Goal: Task Accomplishment & Management: Complete application form

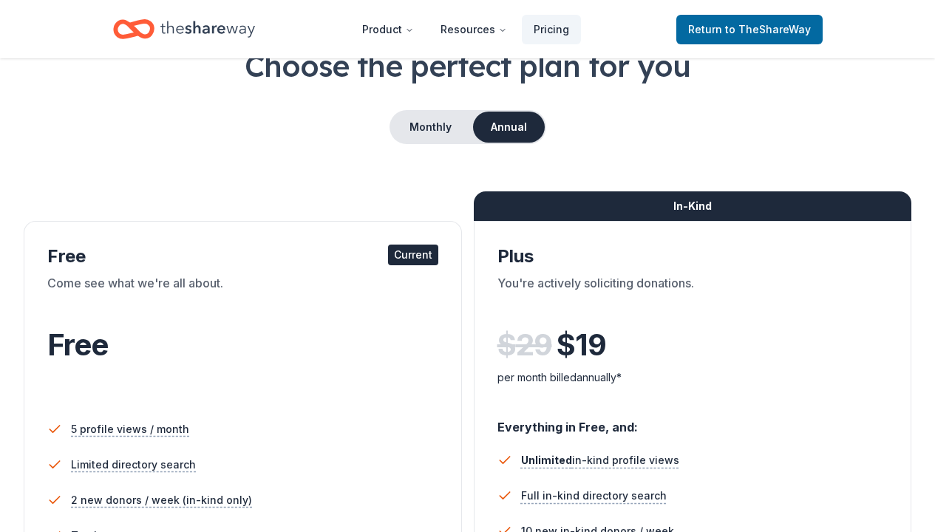
scroll to position [117, 0]
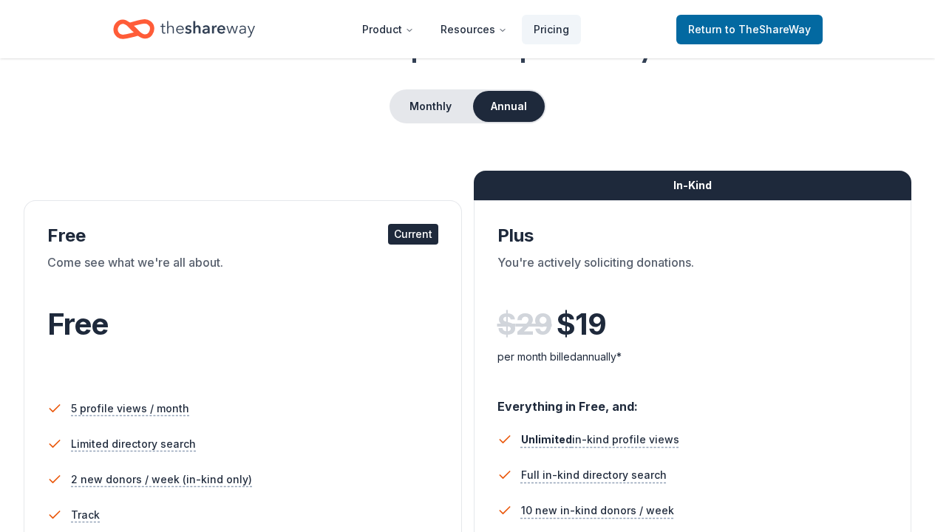
click at [412, 236] on div "Current" at bounding box center [413, 234] width 50 height 21
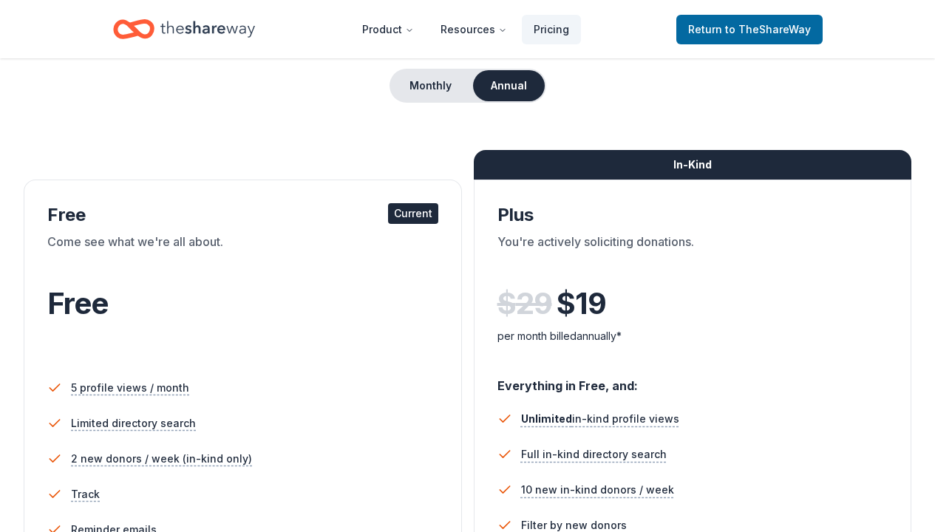
scroll to position [135, 0]
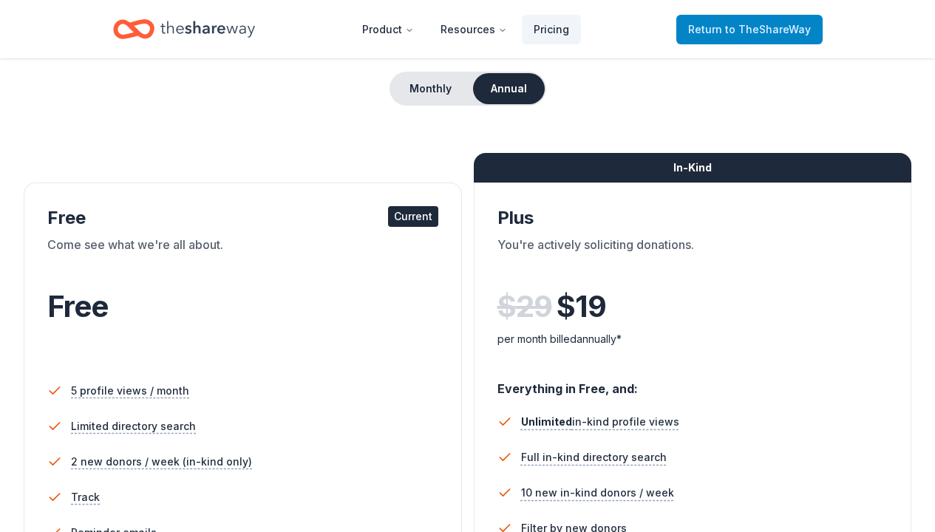
click at [795, 32] on span "to TheShareWay" at bounding box center [768, 29] width 86 height 13
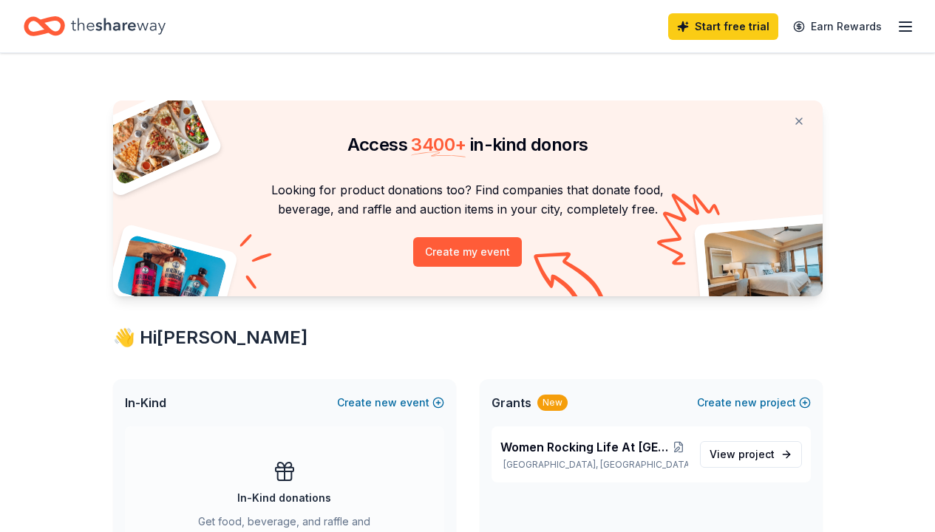
click at [906, 27] on line "button" at bounding box center [906, 27] width 12 height 0
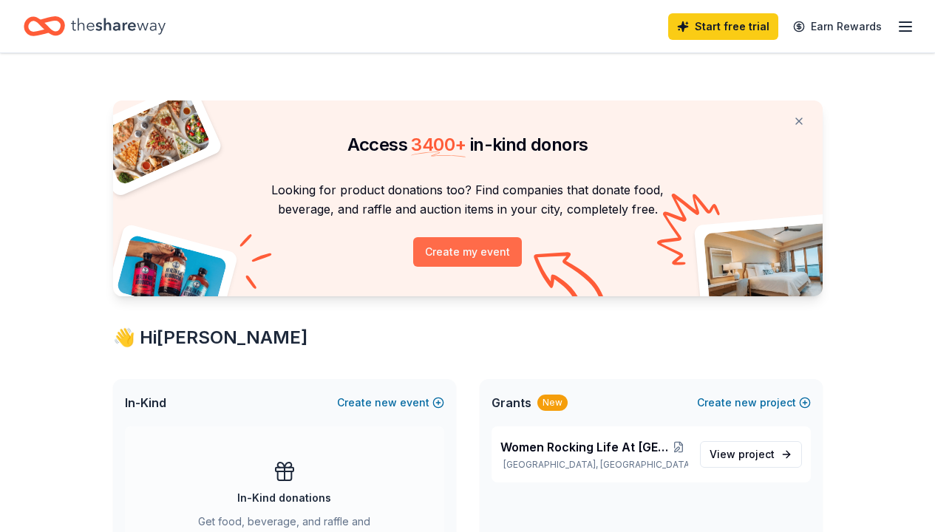
click at [446, 253] on button "Create my event" at bounding box center [467, 252] width 109 height 30
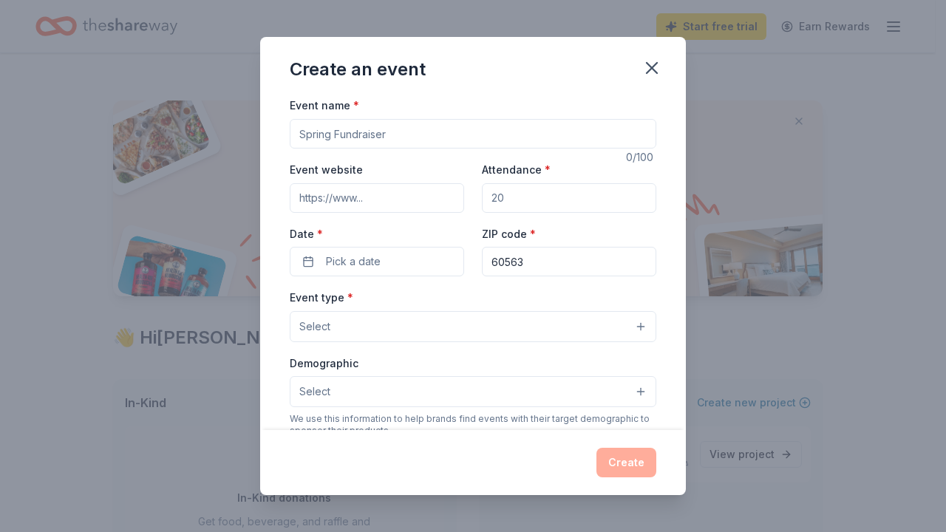
click at [415, 135] on input "Event name *" at bounding box center [473, 134] width 367 height 30
type input "Welcome To [GEOGRAPHIC_DATA]"
click at [531, 265] on input "60563" at bounding box center [569, 262] width 174 height 30
type input "60636"
click at [381, 255] on button "Pick a date" at bounding box center [377, 262] width 174 height 30
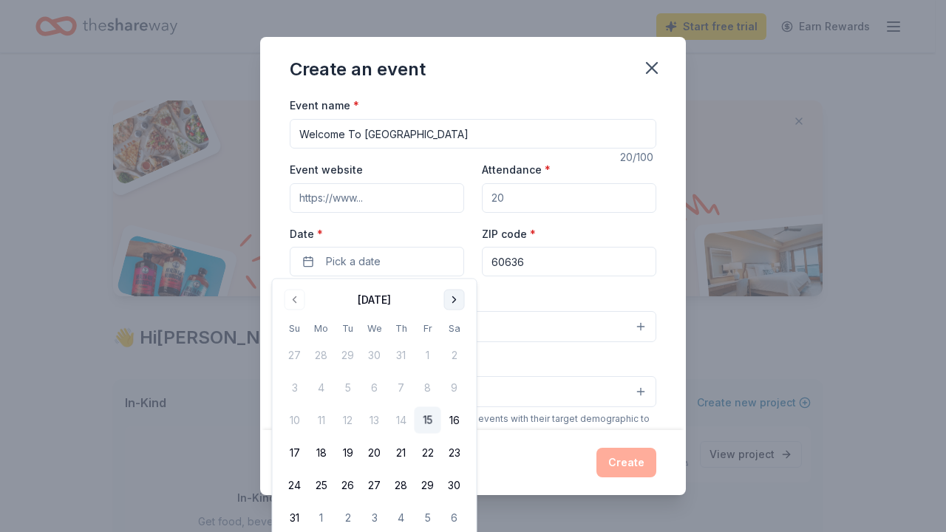
click at [452, 293] on button "Go to next month" at bounding box center [454, 300] width 21 height 21
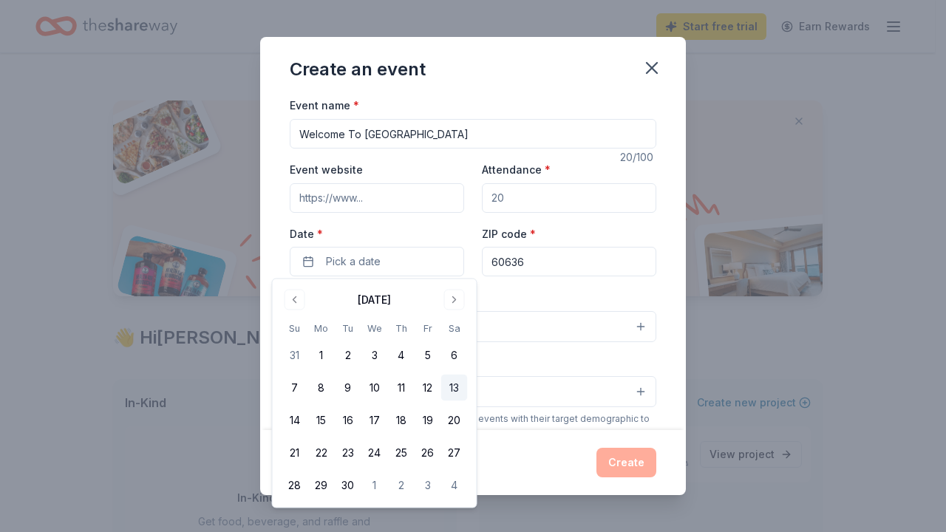
click at [451, 390] on button "13" at bounding box center [454, 388] width 27 height 27
click at [462, 385] on button "13" at bounding box center [454, 388] width 27 height 27
click at [450, 386] on button "13" at bounding box center [454, 388] width 27 height 27
click at [556, 322] on button "Select" at bounding box center [473, 326] width 367 height 31
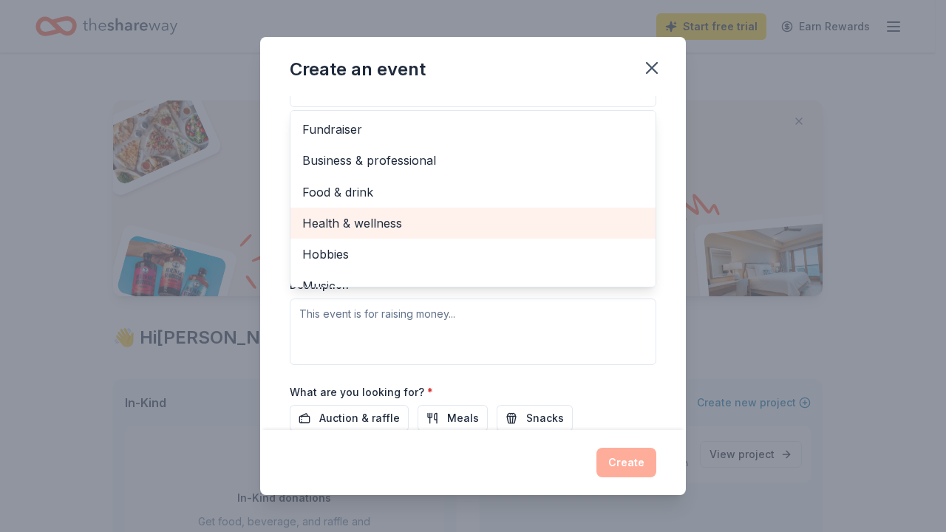
scroll to position [191, 0]
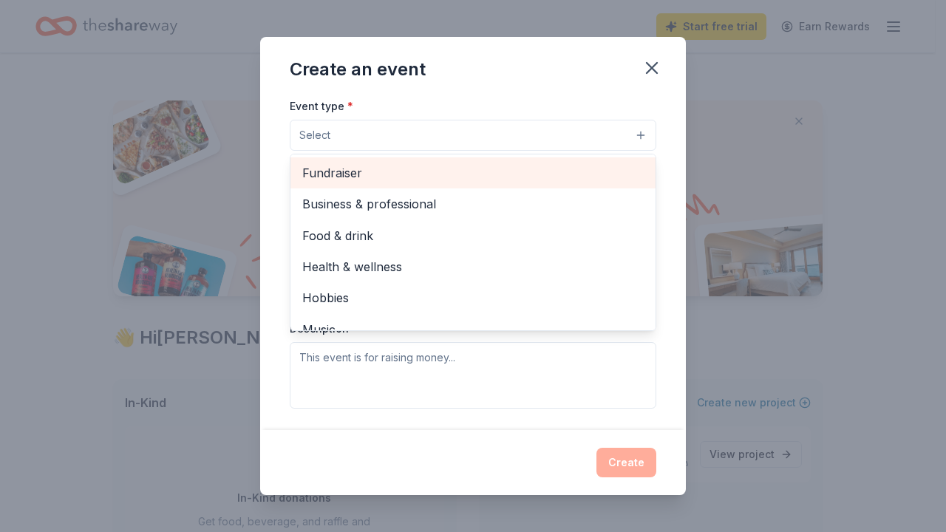
click at [436, 171] on span "Fundraiser" at bounding box center [473, 172] width 342 height 19
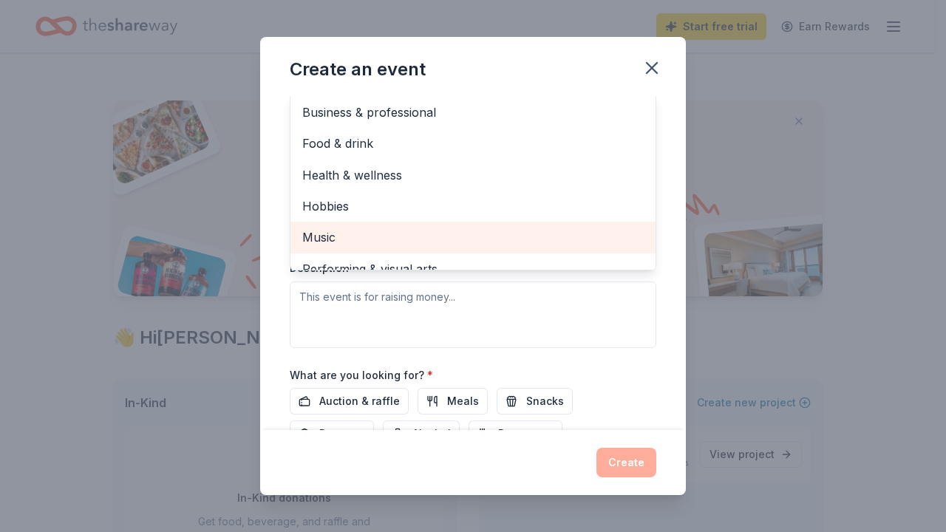
scroll to position [167, 0]
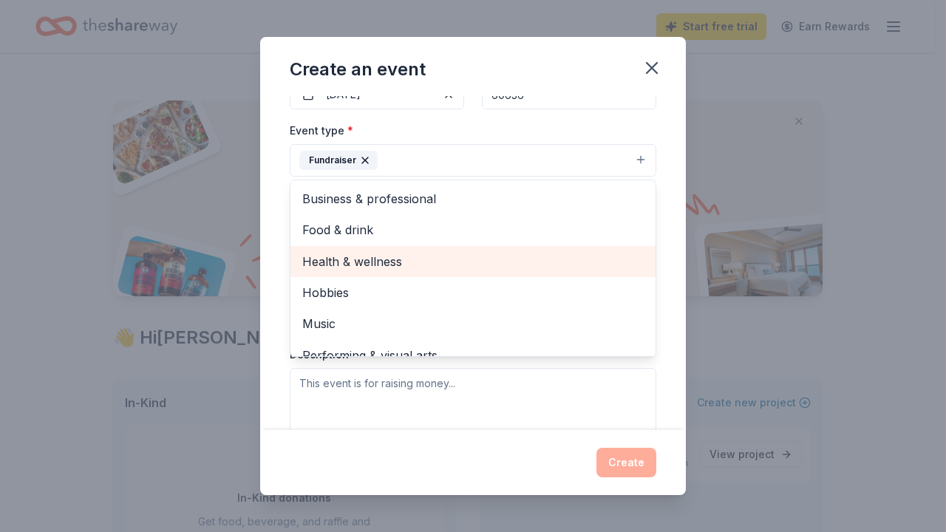
click at [459, 259] on span "Health & wellness" at bounding box center [473, 261] width 342 height 19
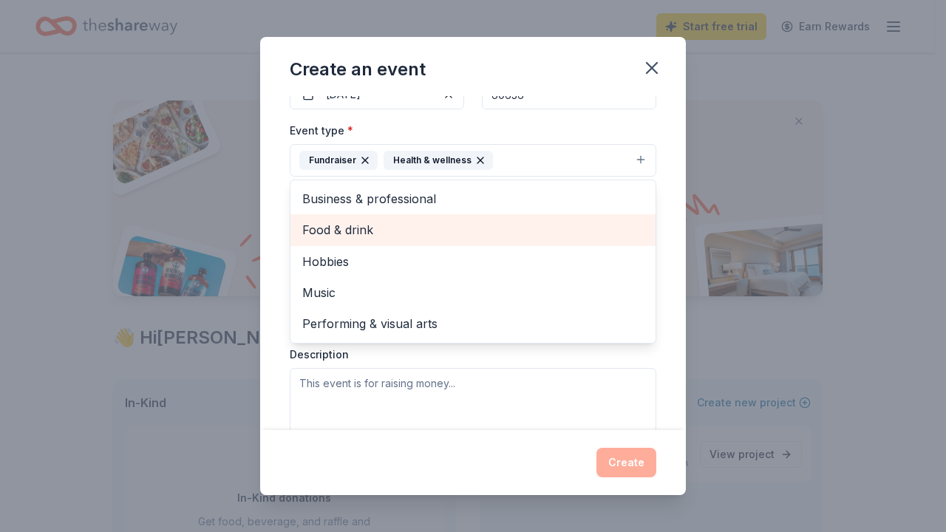
click at [478, 232] on span "Food & drink" at bounding box center [473, 229] width 342 height 19
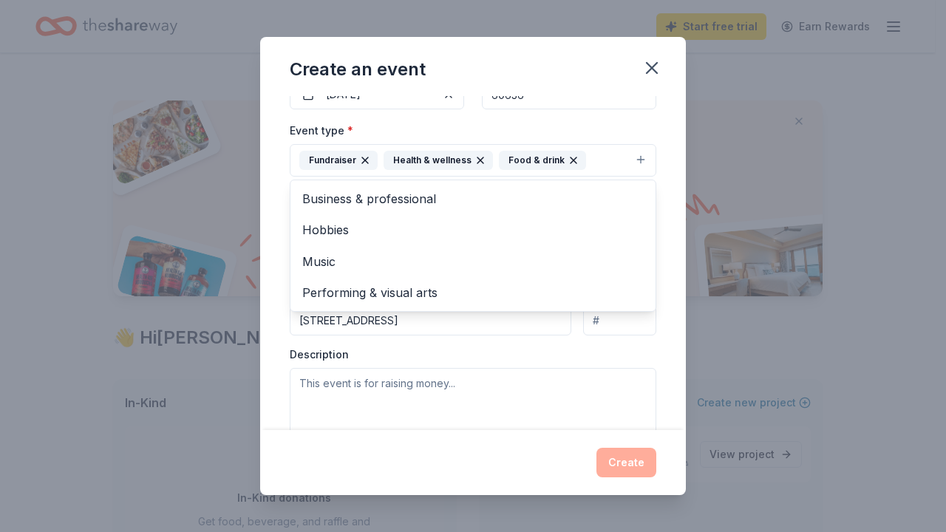
click at [574, 352] on div "Event type * Fundraiser Health & wellness Food & drink Business & professional …" at bounding box center [473, 277] width 367 height 313
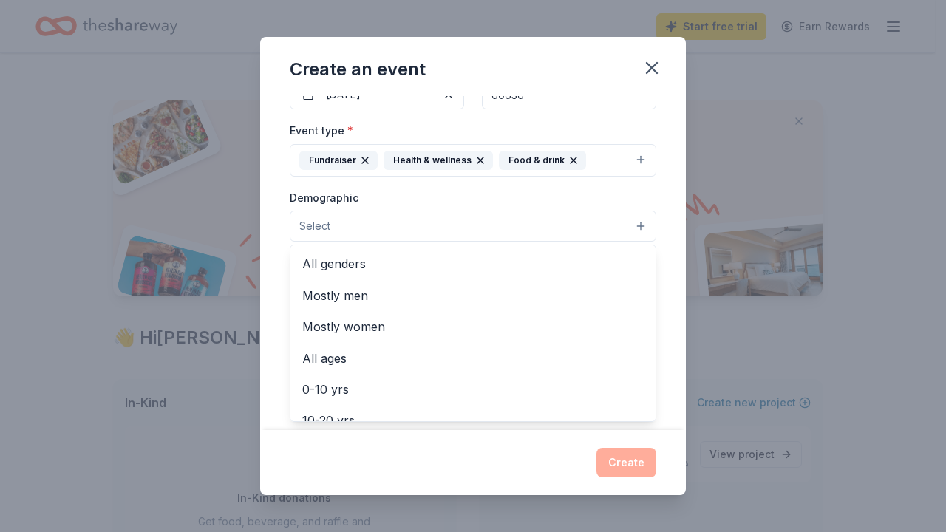
click at [444, 226] on button "Select" at bounding box center [473, 226] width 367 height 31
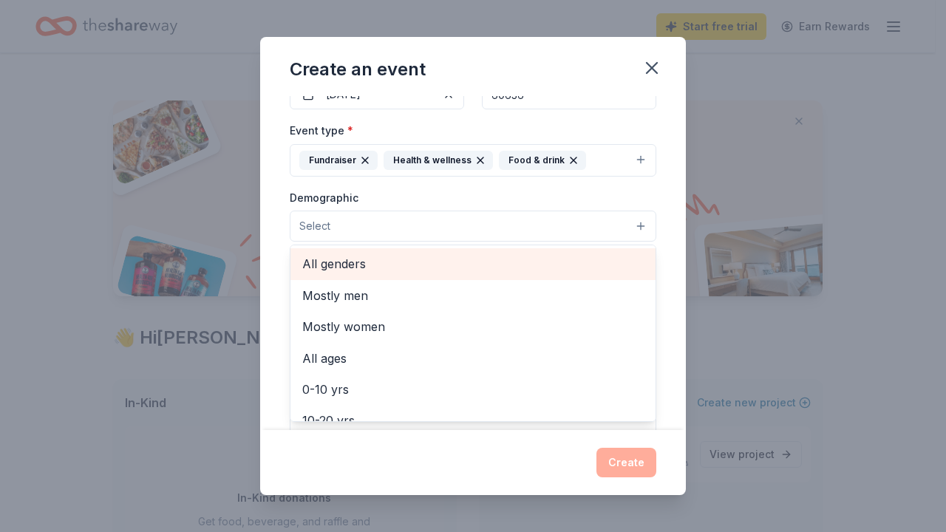
click at [367, 265] on span "All genders" at bounding box center [473, 263] width 342 height 19
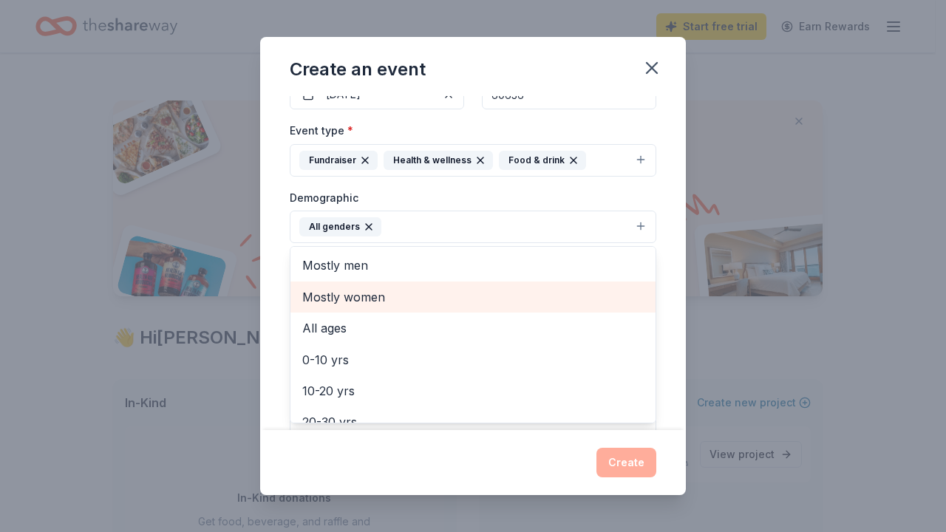
click at [409, 290] on span "Mostly women" at bounding box center [473, 297] width 342 height 19
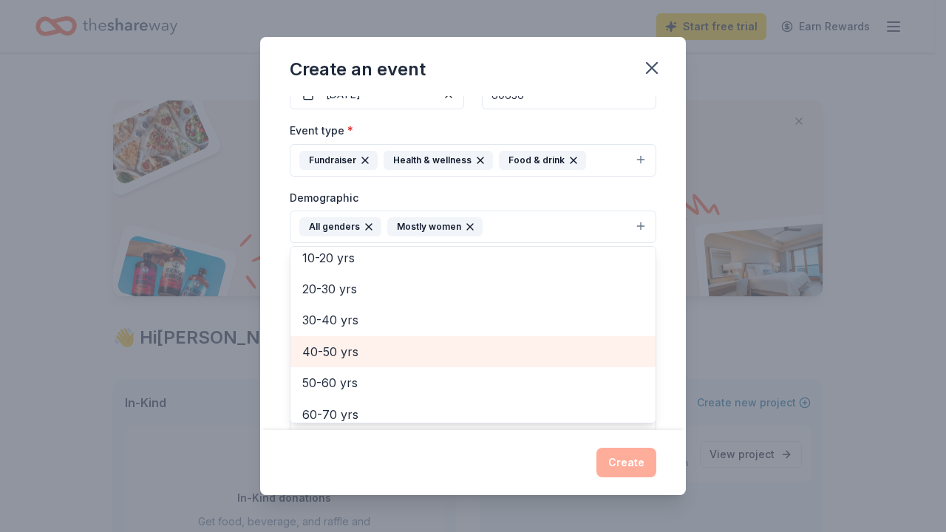
scroll to position [111, 0]
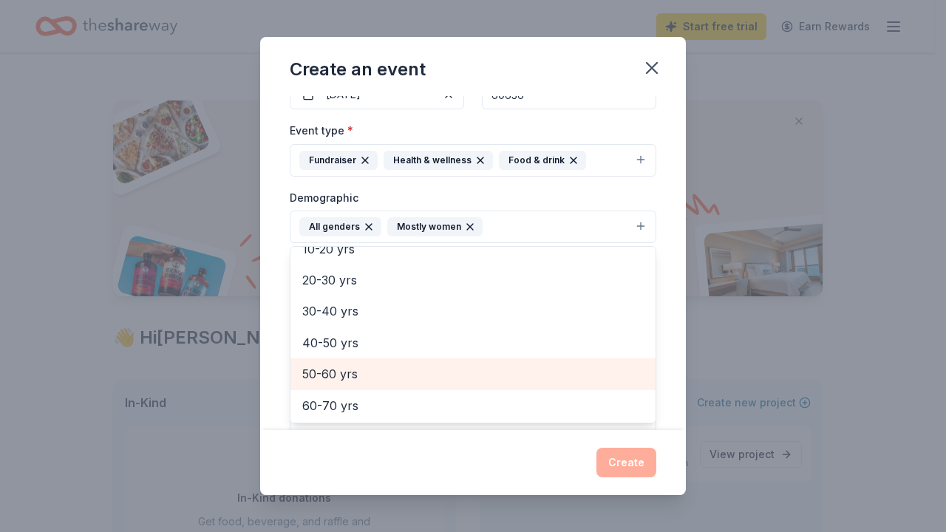
click at [347, 369] on span "50-60 yrs" at bounding box center [473, 373] width 342 height 19
click at [345, 375] on span "60-70 yrs" at bounding box center [473, 373] width 342 height 19
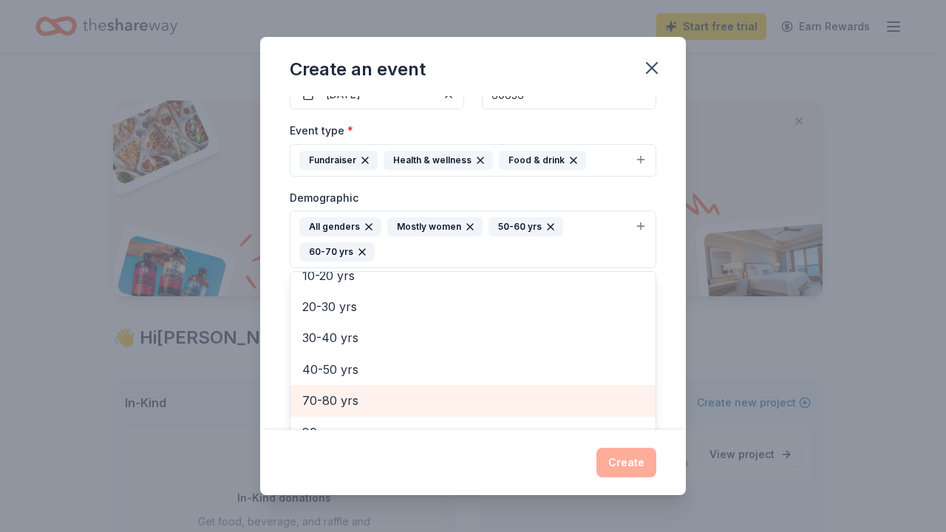
click at [339, 397] on span "70-80 yrs" at bounding box center [473, 400] width 342 height 19
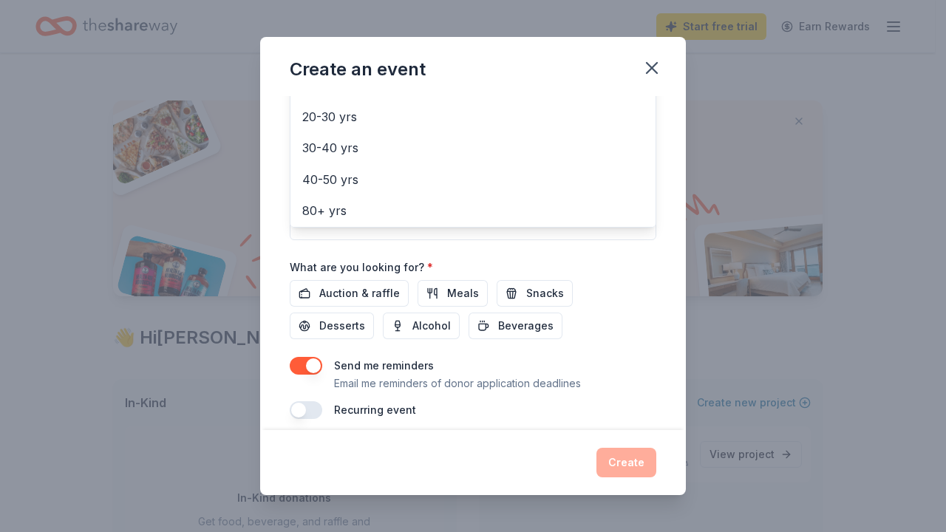
scroll to position [398, 0]
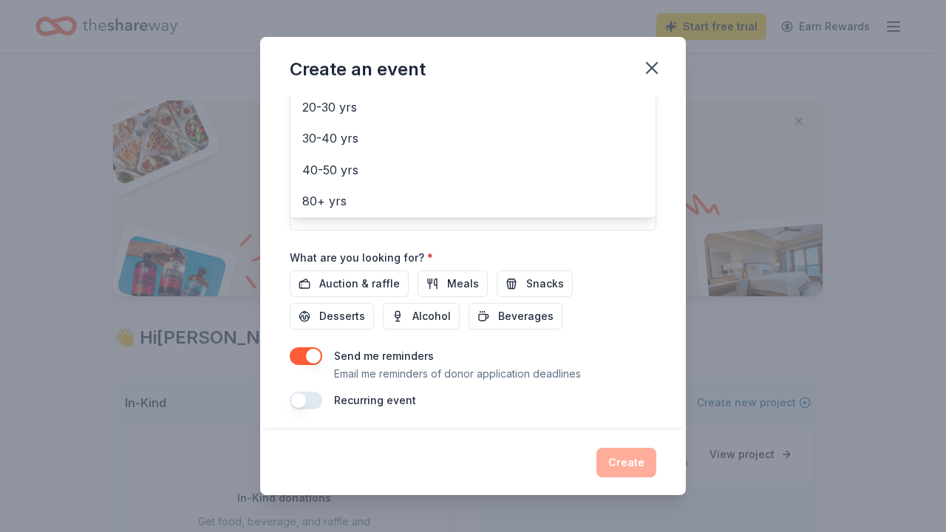
click at [392, 277] on div "Event name * Welcome To The Haven 20 /100 Event website Attendance * Date * 09/…" at bounding box center [473, 53] width 367 height 711
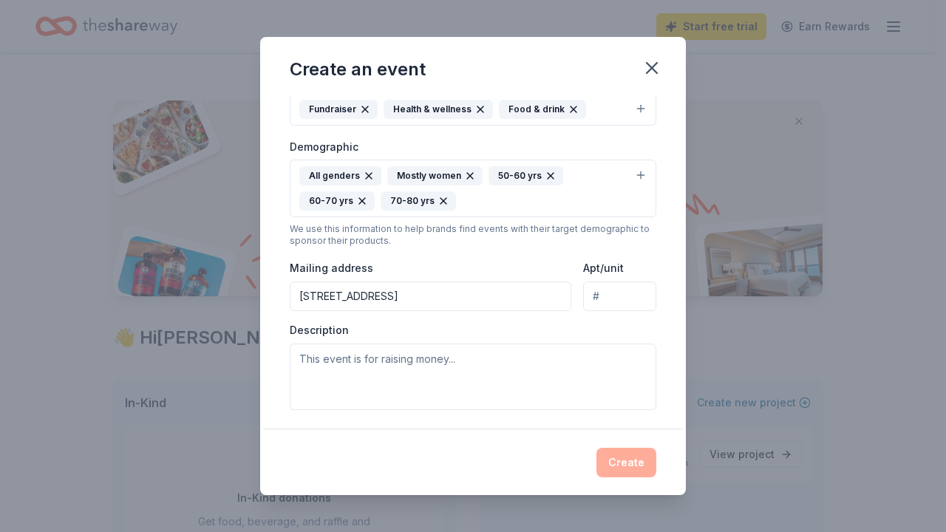
scroll to position [275, 0]
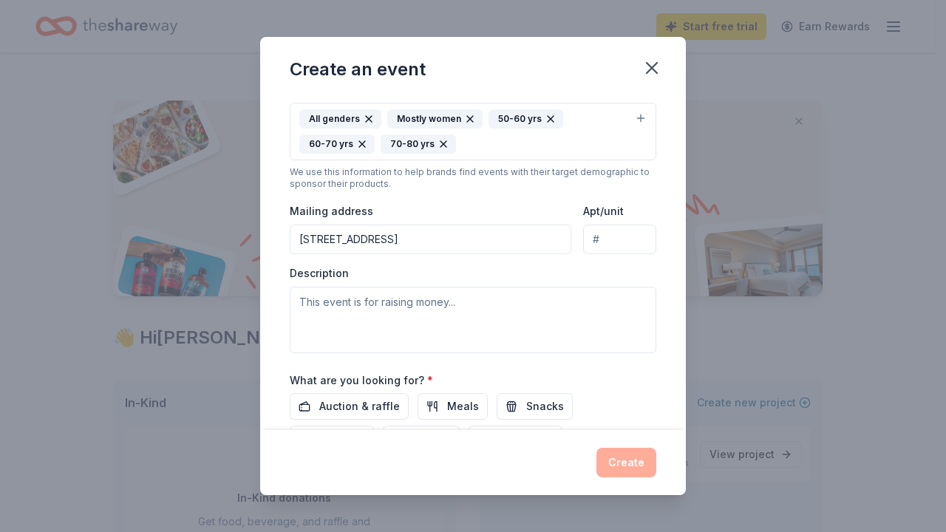
click at [557, 234] on input "1755 PARK ST STE 200, Naperville, IL, 60563-8404" at bounding box center [431, 240] width 282 height 30
click at [316, 296] on textarea at bounding box center [473, 320] width 367 height 67
paste textarea "Welcome to The Haven is a one-day empowerment event by Together We Rock Life th…"
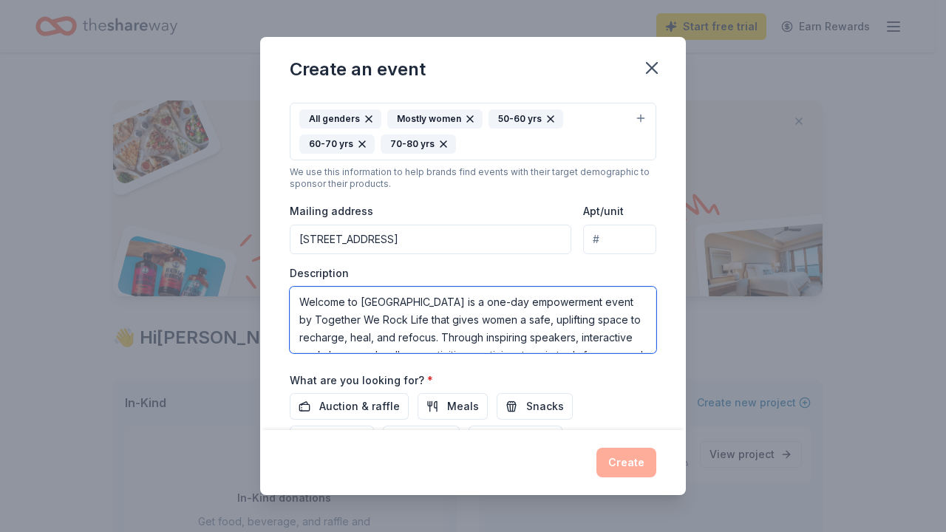
scroll to position [272, 0]
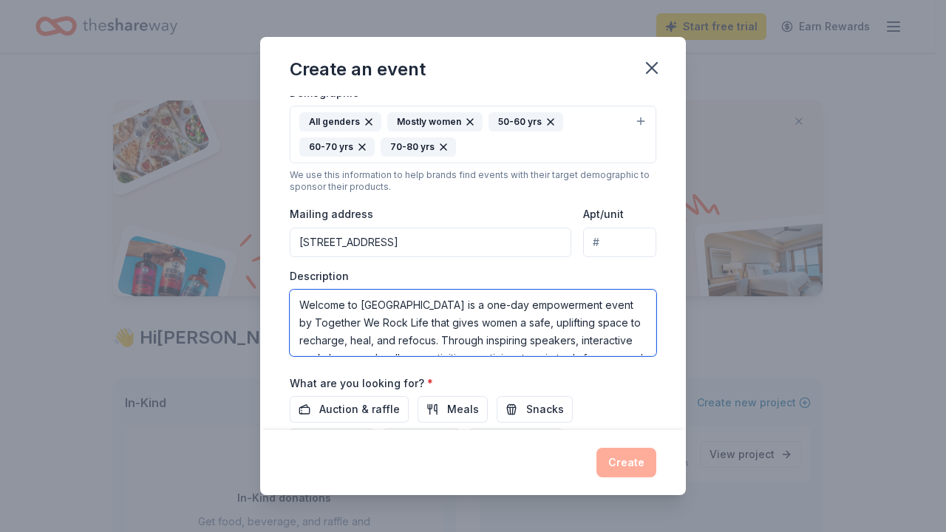
click at [440, 336] on textarea "Welcome to The Haven is a one-day empowerment event by Together We Rock Life th…" at bounding box center [473, 323] width 367 height 67
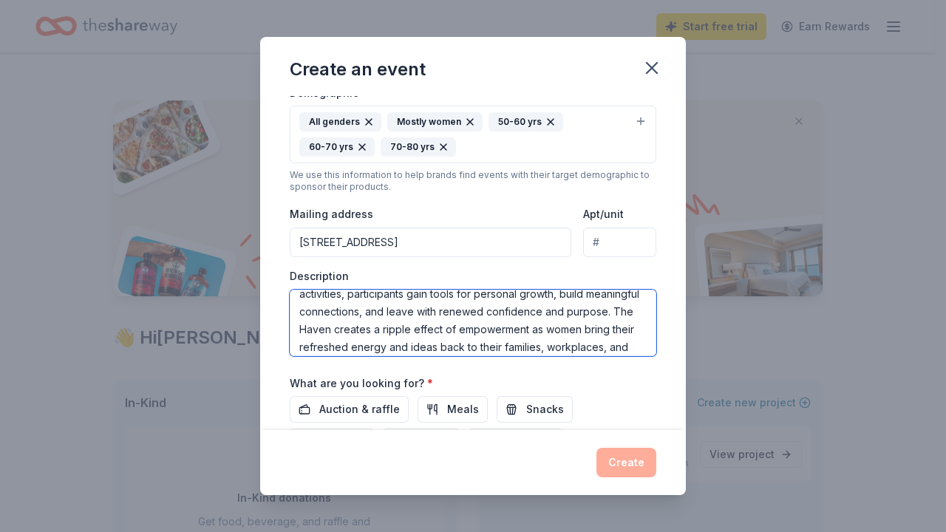
scroll to position [103, 0]
click at [347, 325] on textarea "Welcome to The Haven is a one-day empowerment event by Together We Rock Life th…" at bounding box center [473, 323] width 367 height 67
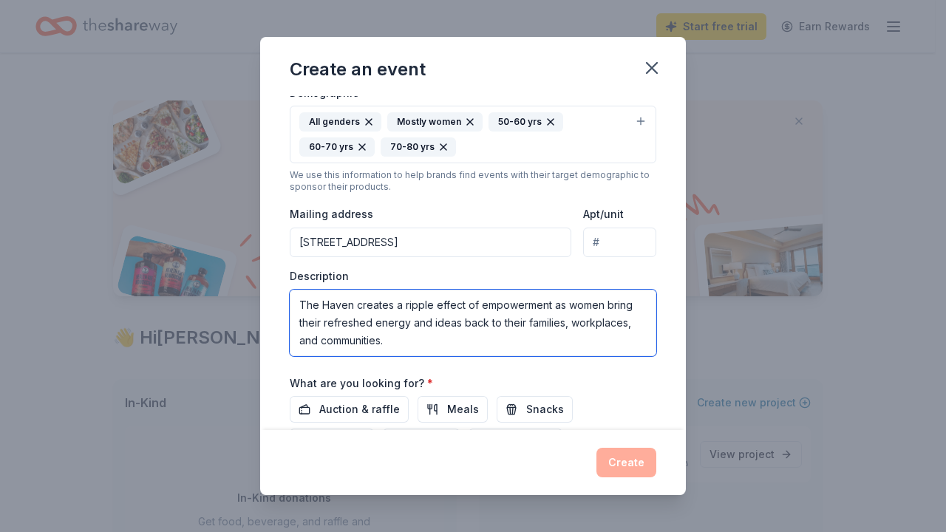
scroll to position [335, 0]
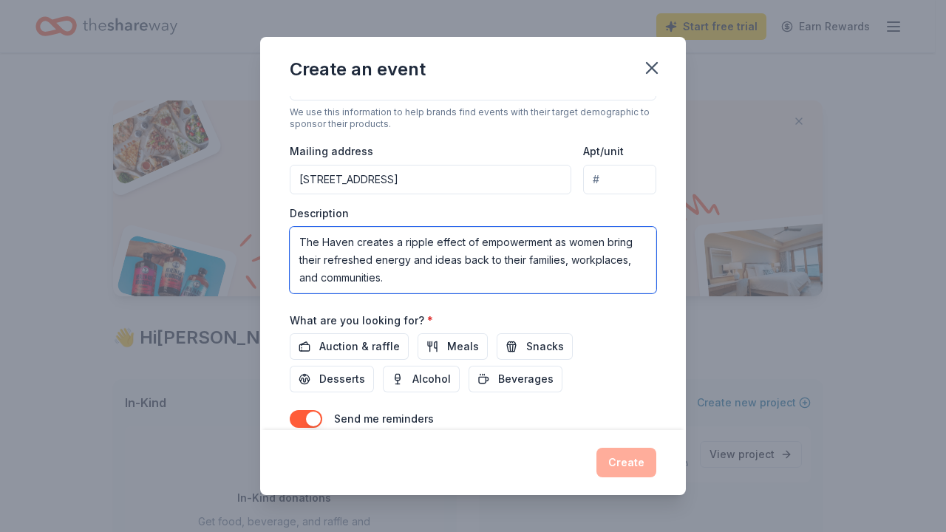
click at [492, 274] on textarea "Welcome to The Haven is a one-day empowerment event by Together We Rock Life th…" at bounding box center [473, 260] width 367 height 67
paste textarea "Our goal is to provide an accessible, year-round home where women of all ages c…"
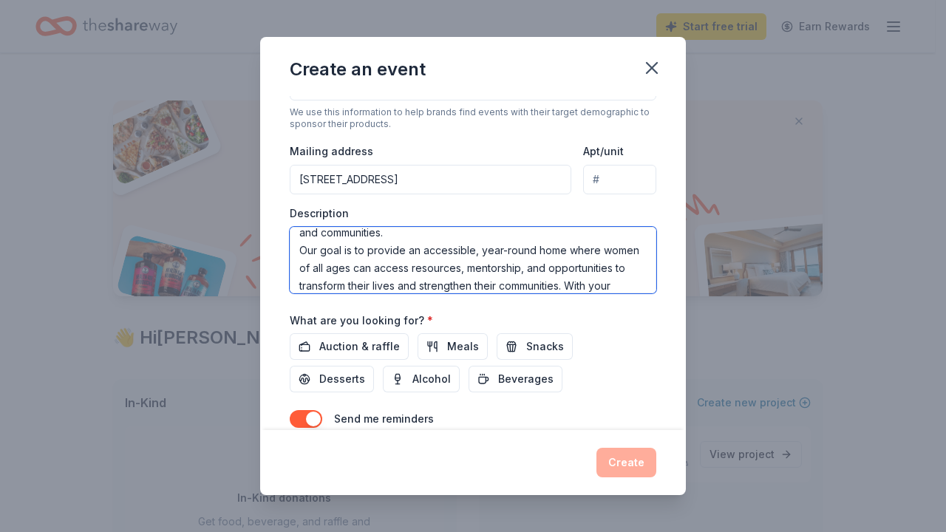
scroll to position [184, 0]
click at [343, 267] on textarea "Welcome to The Haven is a one-day empowerment event by Together We Rock Life th…" at bounding box center [473, 260] width 367 height 67
click at [458, 250] on textarea "Welcome to The Haven is a one-day empowerment event by Together We Rock Life th…" at bounding box center [473, 260] width 367 height 67
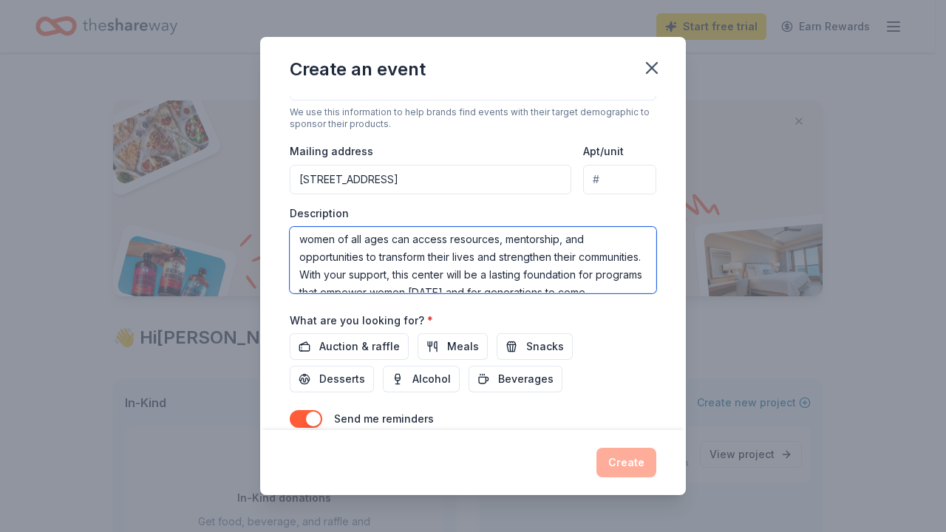
scroll to position [237, 0]
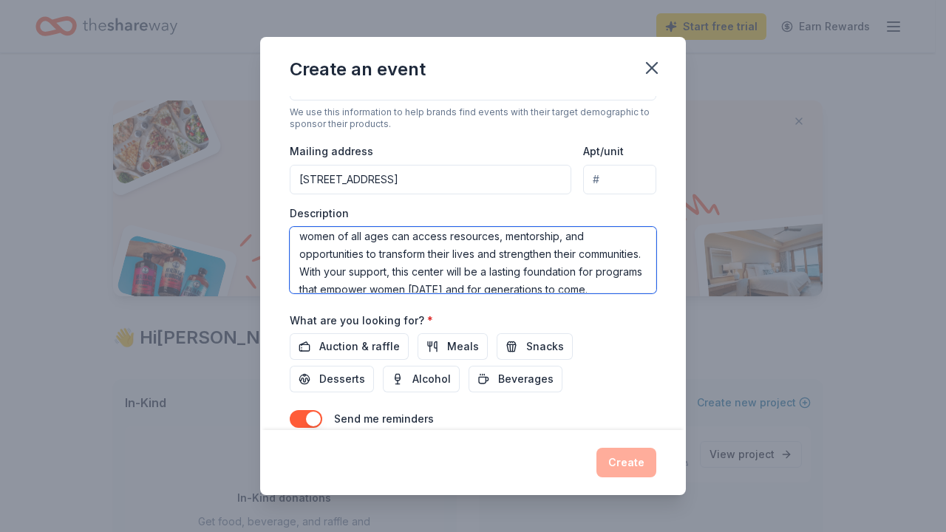
click at [587, 233] on textarea "Welcome to The Haven is a one-day empowerment event by Together We Rock Life th…" at bounding box center [473, 260] width 367 height 67
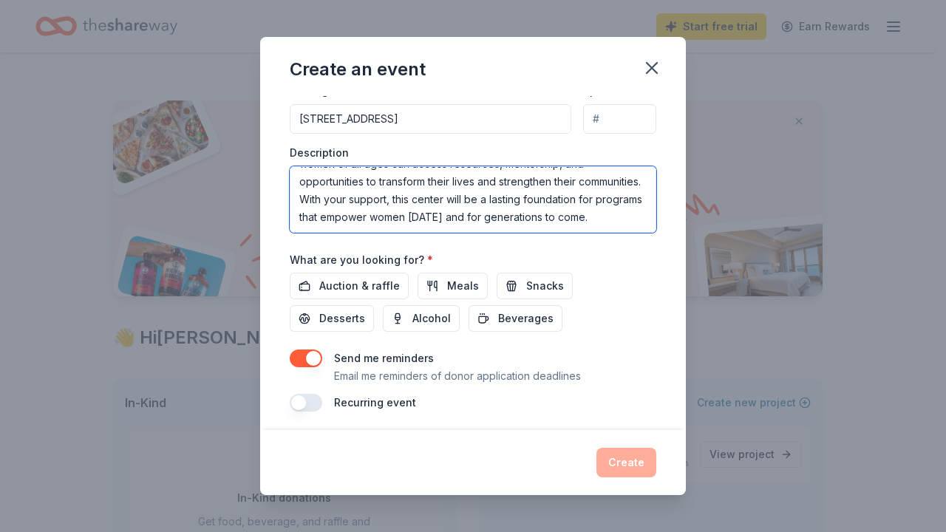
scroll to position [398, 0]
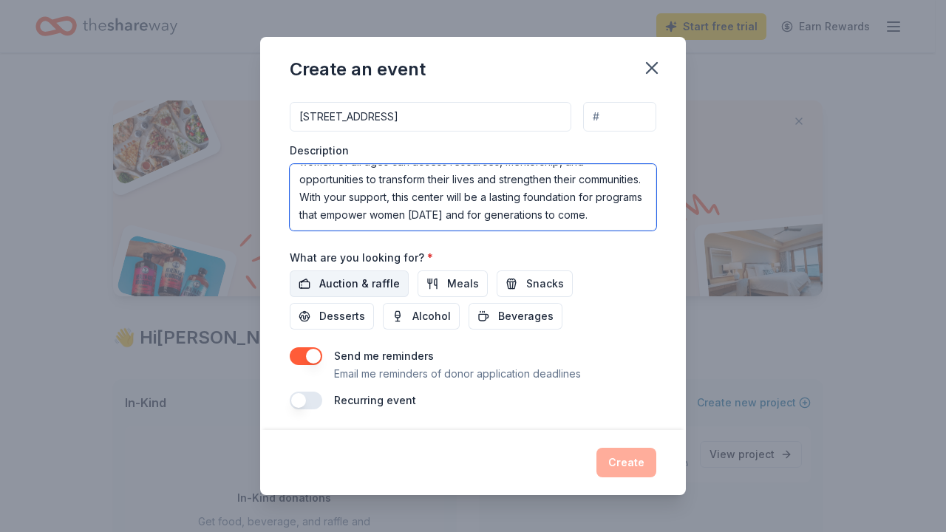
type textarea "Welcome to The Haven is a one-day empowerment event by Together We Rock Life th…"
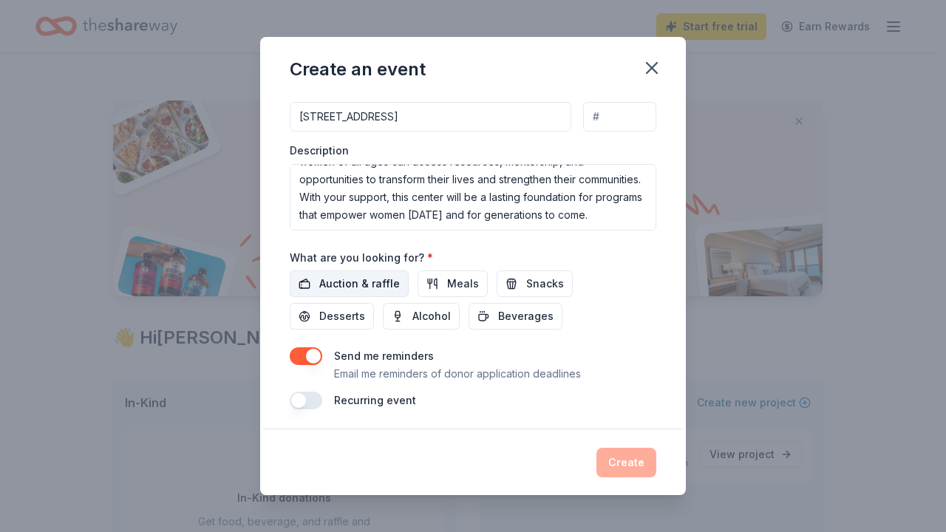
click at [367, 278] on span "Auction & raffle" at bounding box center [359, 284] width 81 height 18
click at [292, 398] on button "button" at bounding box center [306, 401] width 33 height 18
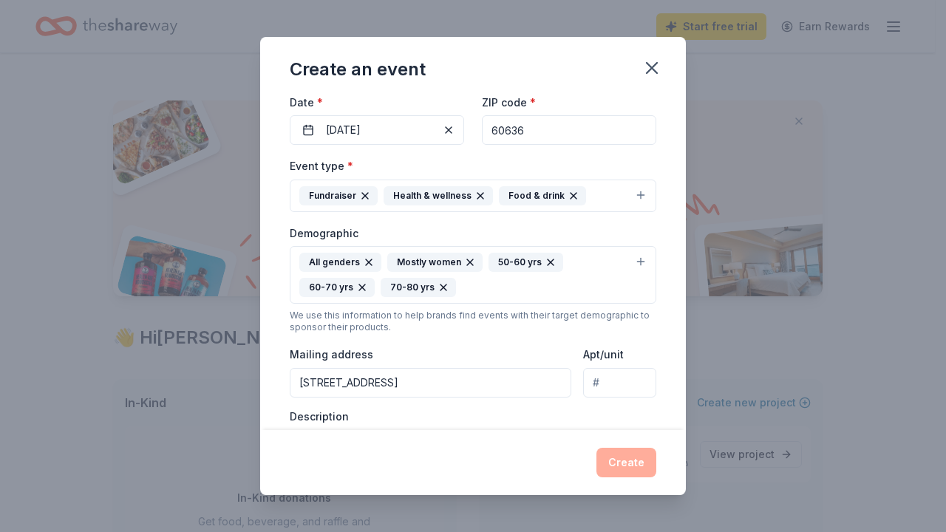
scroll to position [0, 0]
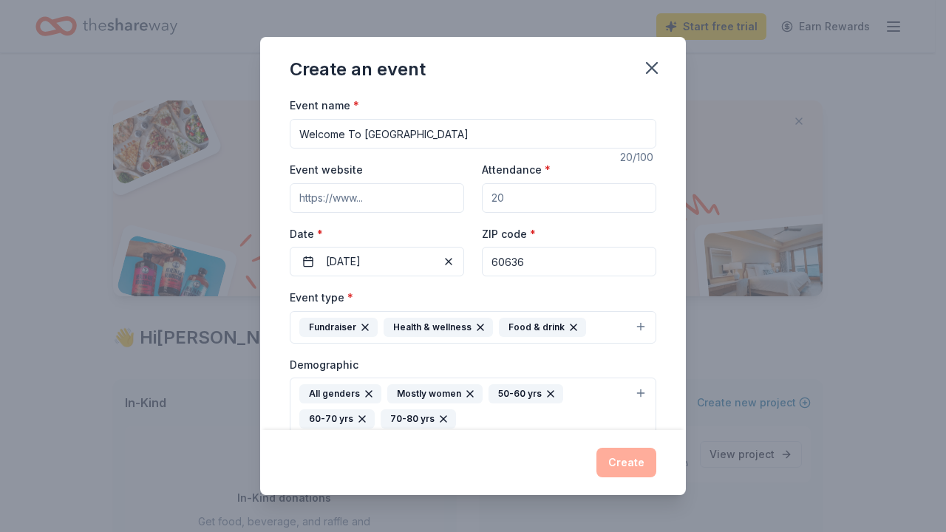
click at [517, 195] on input "Attendance *" at bounding box center [569, 198] width 174 height 30
type input "27"
click at [330, 200] on input "Event website" at bounding box center [377, 198] width 174 height 30
paste input "https://www.zeffy.com/en-US/ticketing/women-rocking-life-presents-welcome-to-th…"
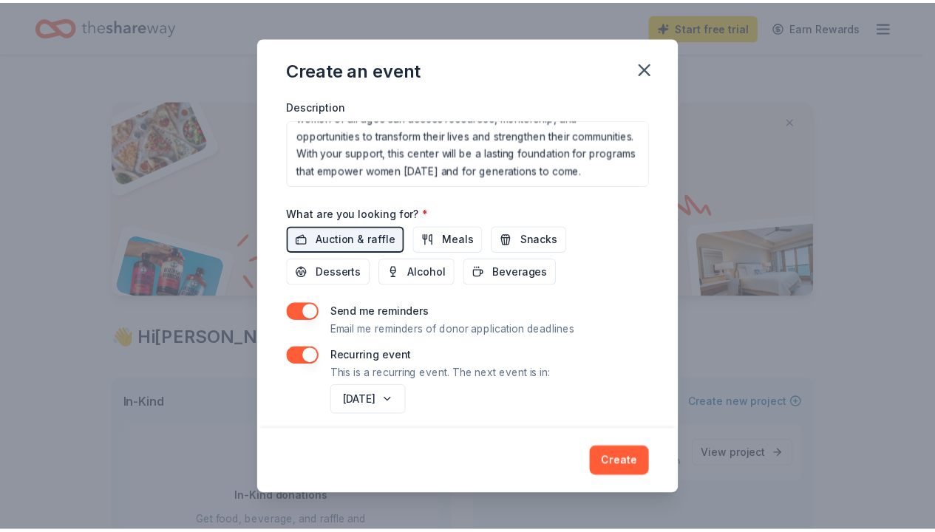
scroll to position [451, 0]
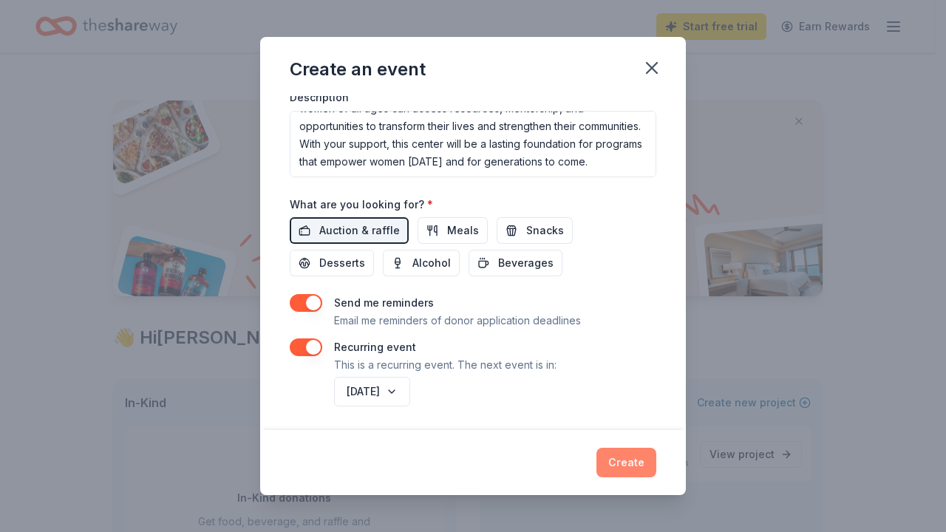
type input "https://www.zeffy.com/en-US/ticketing/women-rocking-life-presents-welcome-to-th…"
click at [629, 461] on button "Create" at bounding box center [627, 463] width 60 height 30
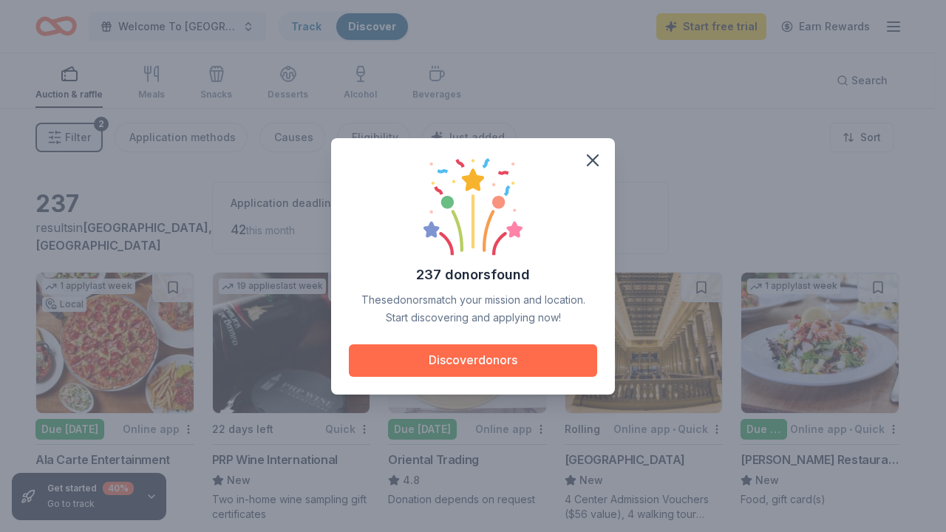
click at [475, 362] on button "Discover donors" at bounding box center [473, 360] width 248 height 33
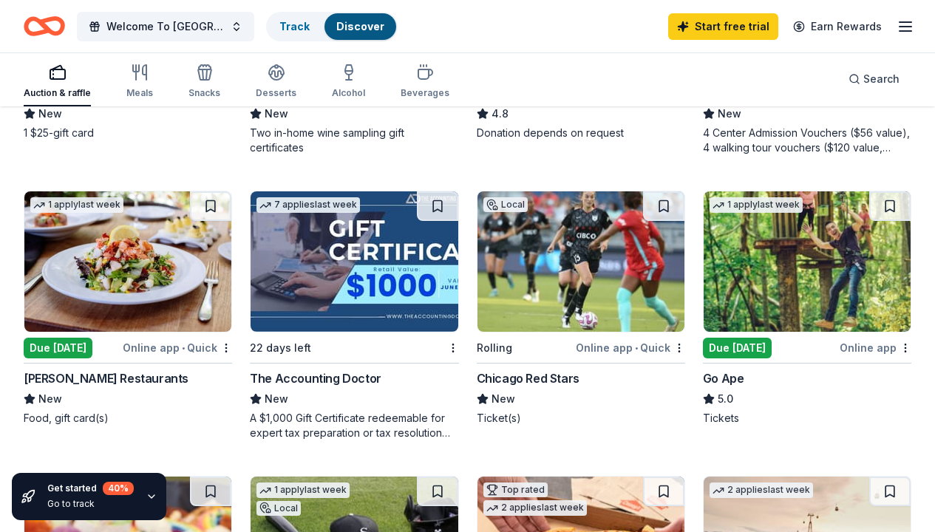
scroll to position [370, 0]
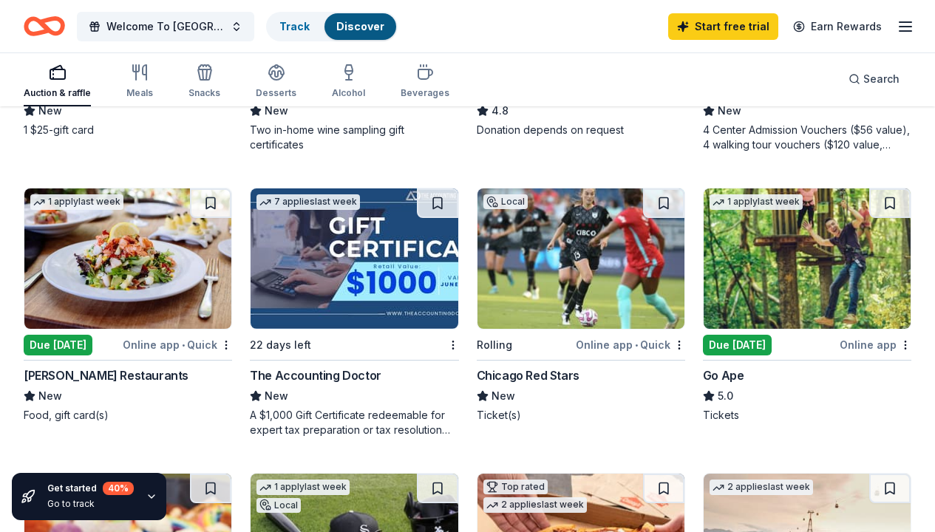
click at [313, 203] on div "7 applies last week" at bounding box center [308, 202] width 103 height 16
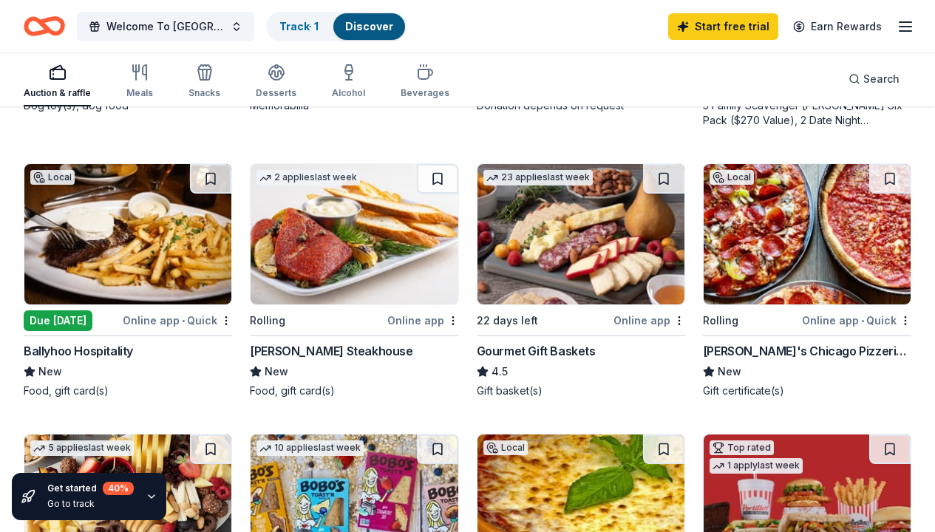
scroll to position [991, 0]
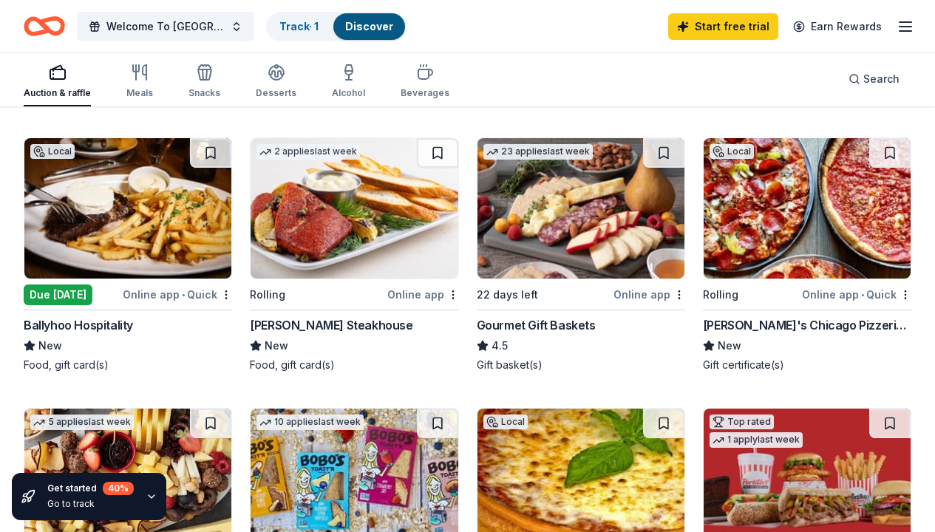
click at [591, 216] on img at bounding box center [581, 208] width 207 height 140
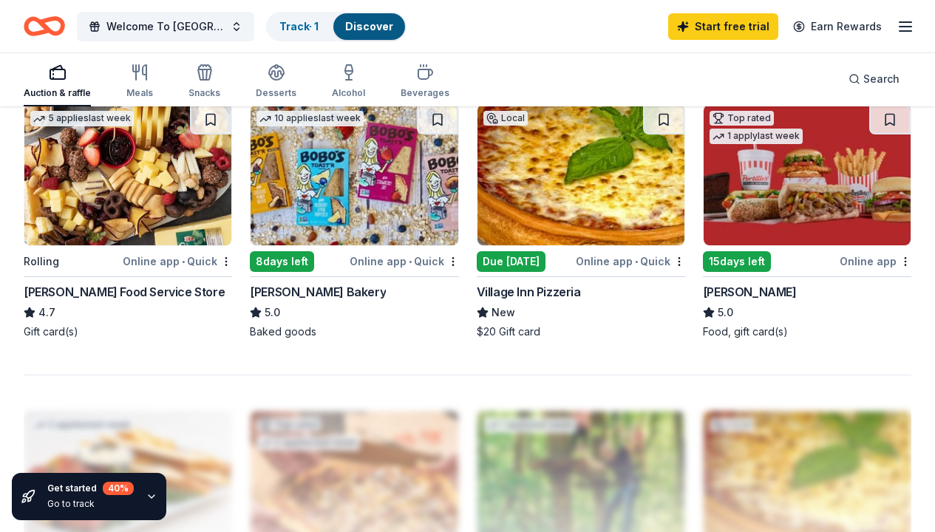
scroll to position [1297, 0]
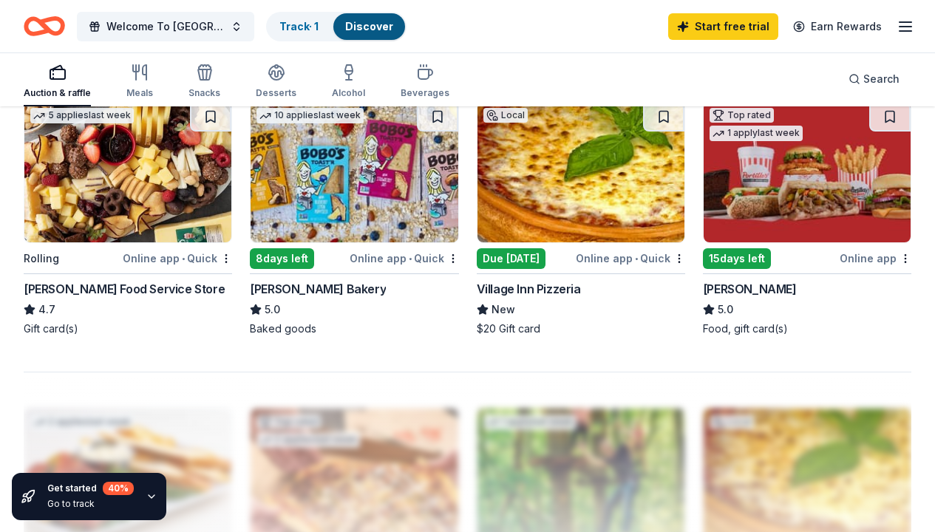
click at [735, 257] on div "15 days left" at bounding box center [737, 258] width 68 height 21
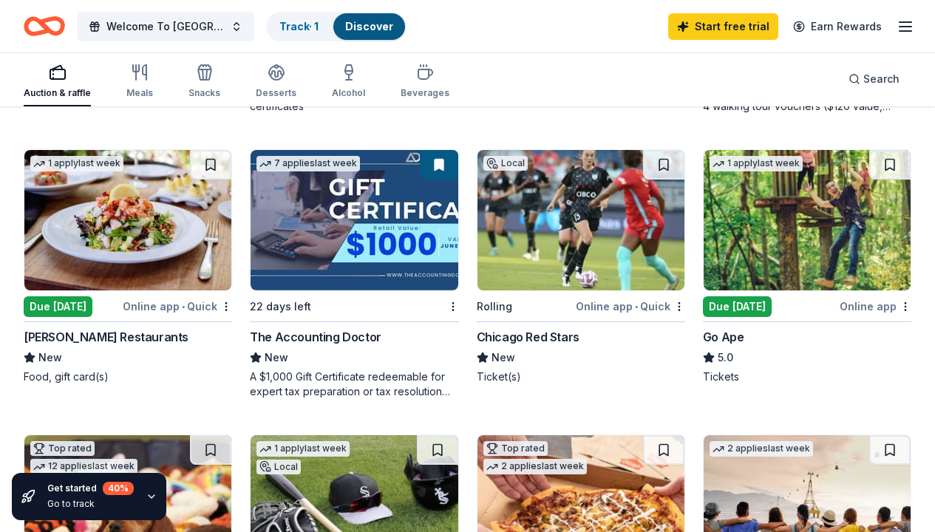
scroll to position [411, 0]
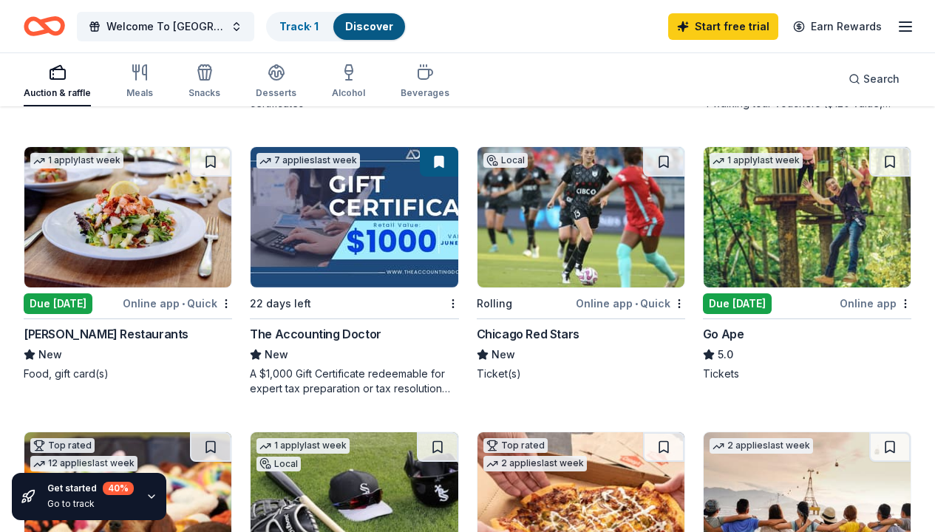
click at [106, 234] on img at bounding box center [127, 217] width 207 height 140
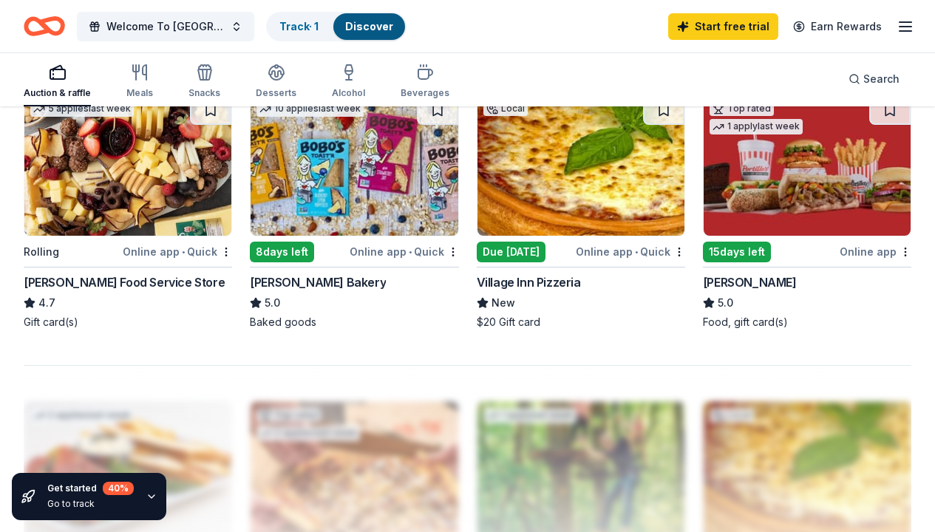
scroll to position [1183, 0]
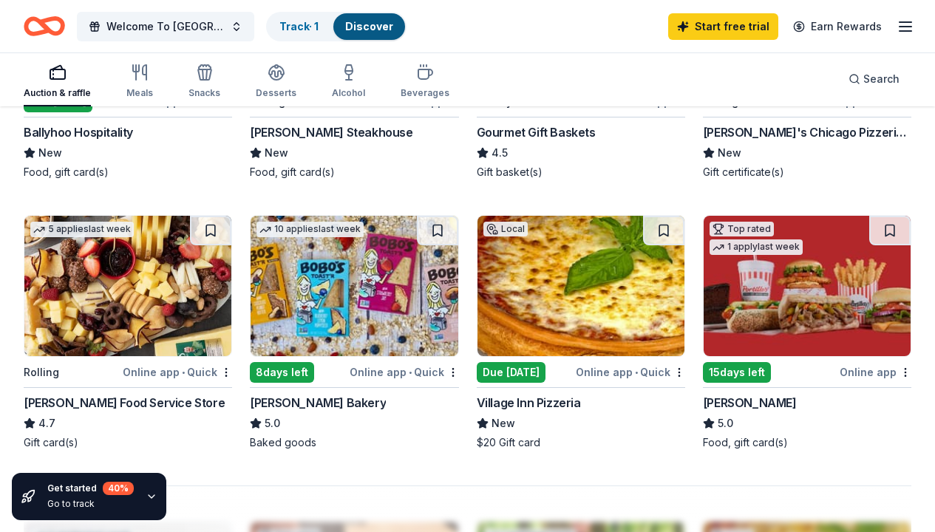
click at [333, 297] on img at bounding box center [354, 286] width 207 height 140
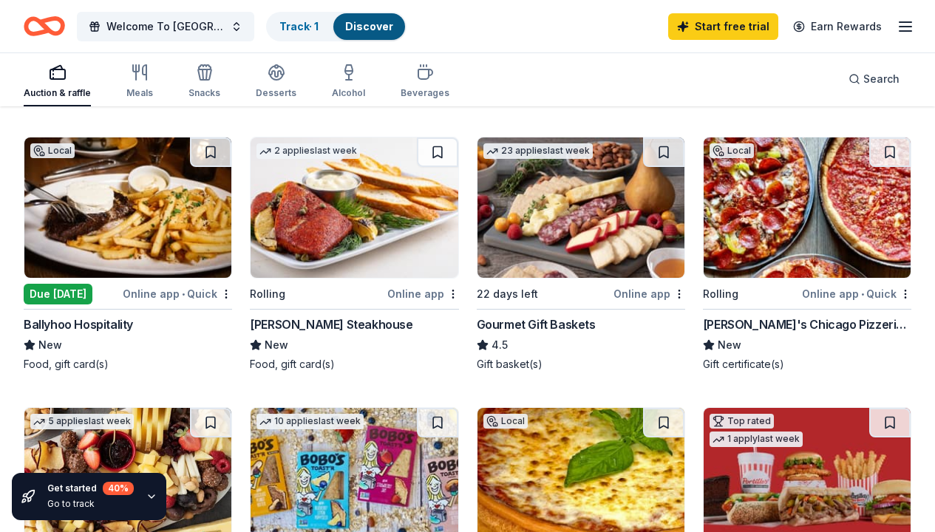
scroll to position [988, 0]
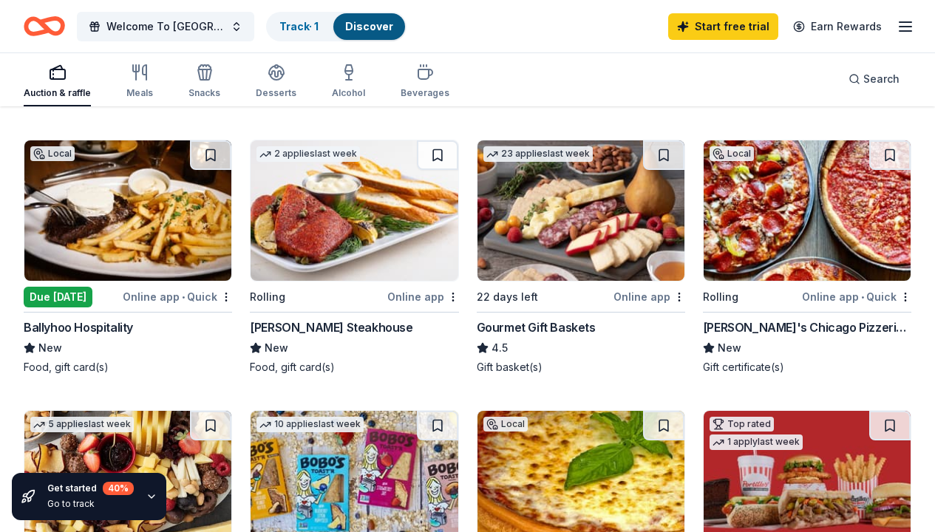
click at [106, 242] on img at bounding box center [127, 210] width 207 height 140
click at [330, 232] on img at bounding box center [354, 210] width 207 height 140
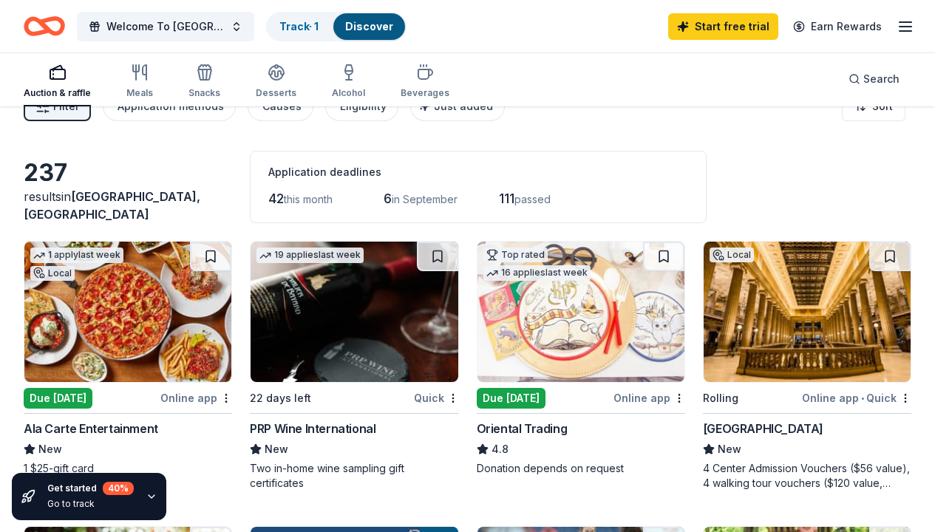
scroll to position [84, 0]
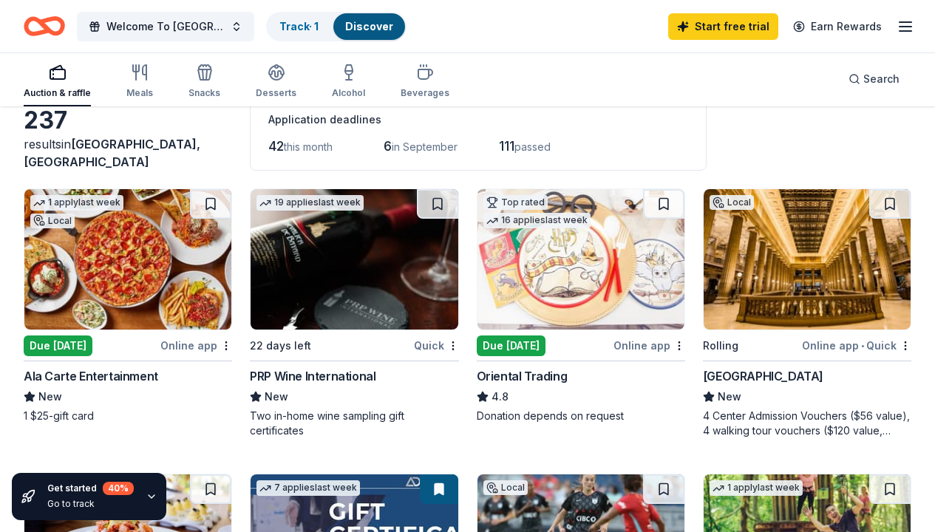
click at [339, 251] on img at bounding box center [354, 259] width 207 height 140
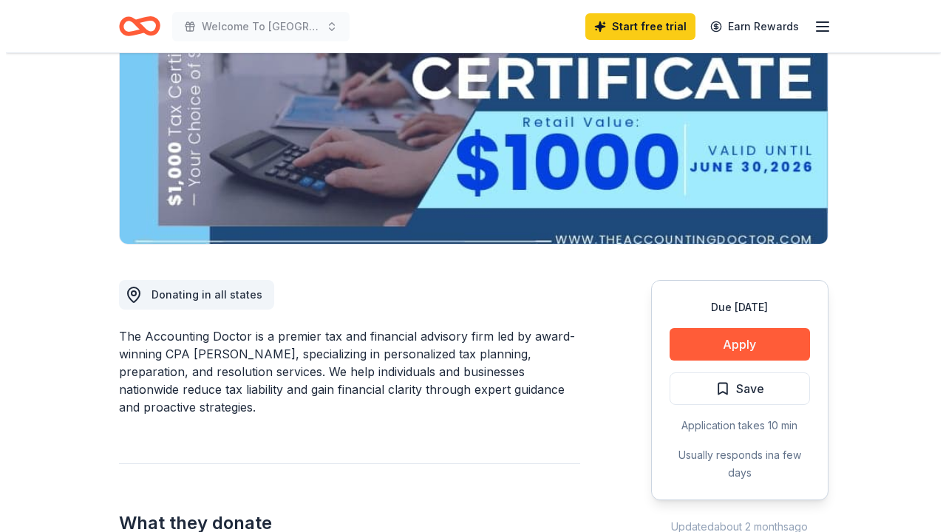
scroll to position [245, 0]
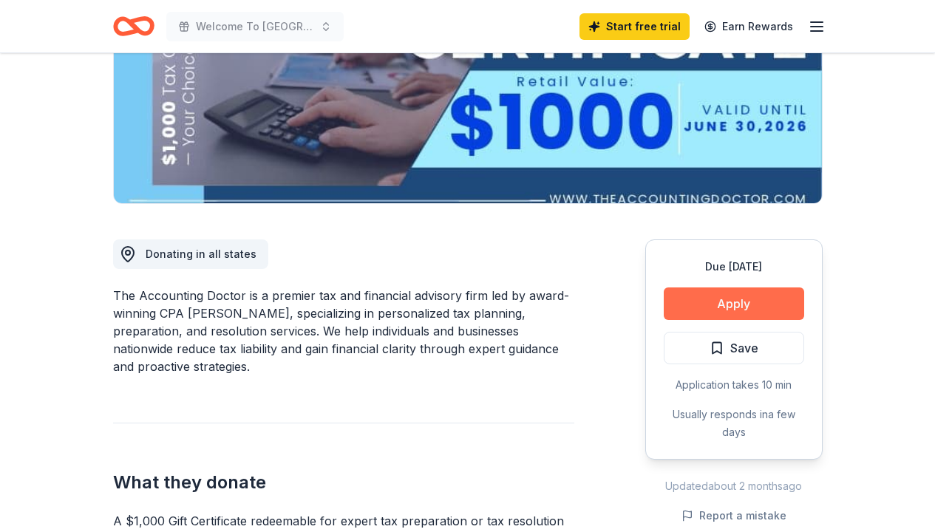
click at [746, 307] on button "Apply" at bounding box center [734, 304] width 140 height 33
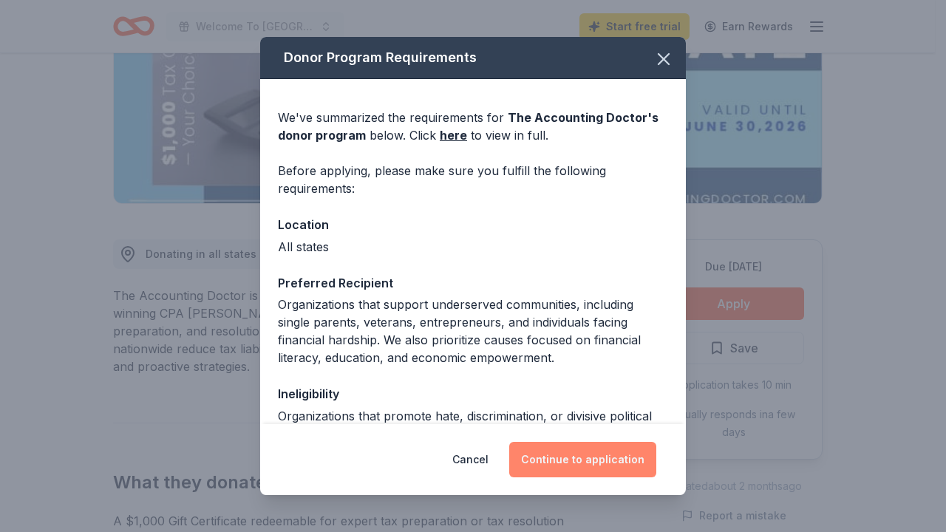
click at [583, 462] on button "Continue to application" at bounding box center [582, 459] width 147 height 35
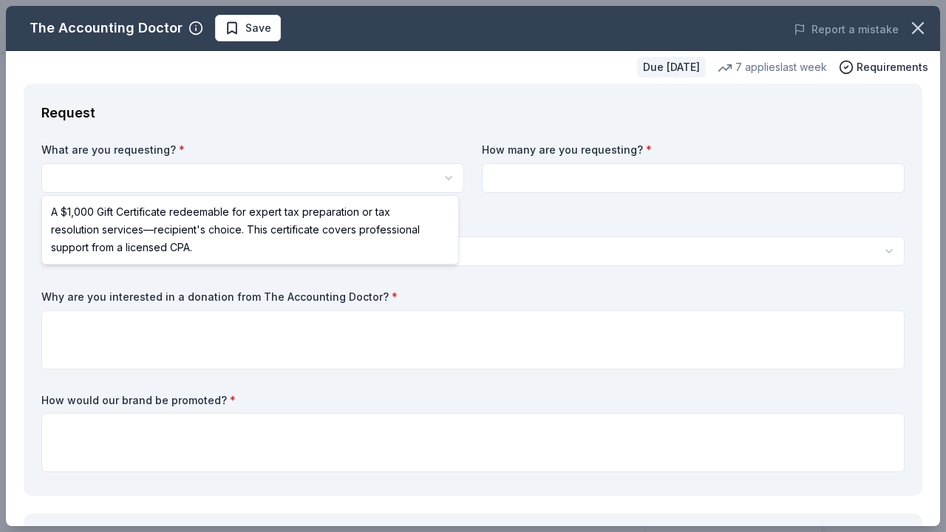
scroll to position [0, 0]
click at [444, 183] on html "Welcome To The Haven Start free trial Earn Rewards Due in 22 days Share The Acc…" at bounding box center [473, 266] width 946 height 532
click at [444, 181] on html "Welcome To The Haven Save Apply Due in 22 days Share The Accounting Doctor New …" at bounding box center [473, 266] width 946 height 532
select select "A $1,000 Gift Certificate redeemable for expert tax preparation or tax resoluti…"
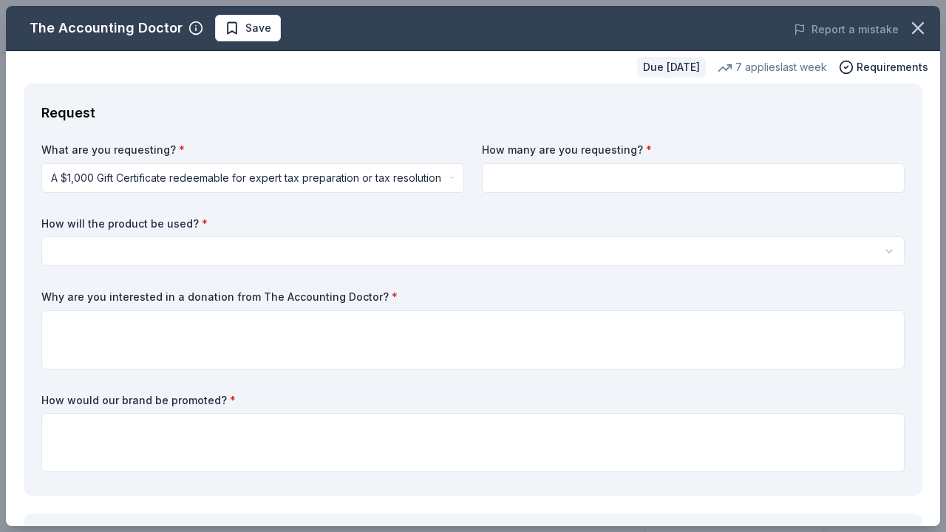
click at [530, 174] on input at bounding box center [693, 178] width 423 height 30
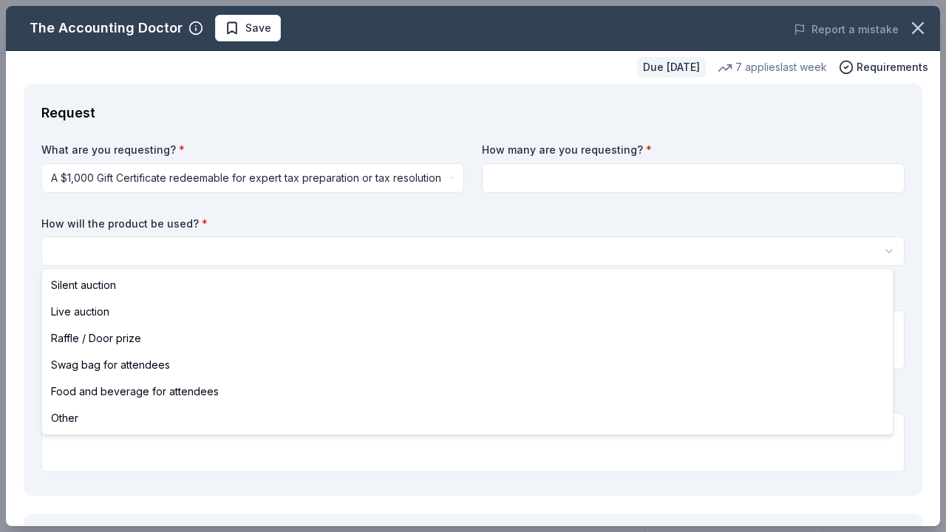
click at [172, 245] on html "Welcome To The Haven Save Apply Due in 22 days Share The Accounting Doctor New …" at bounding box center [473, 266] width 946 height 532
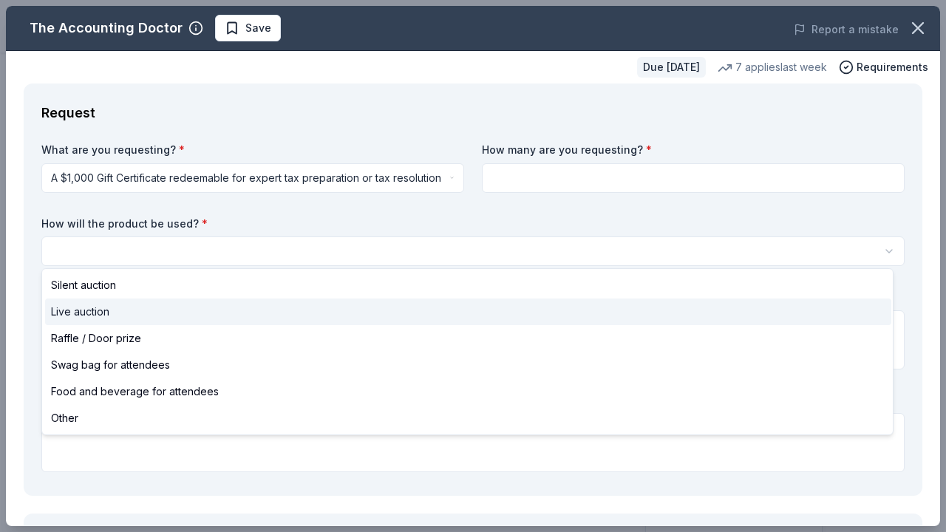
select select "liveAuction"
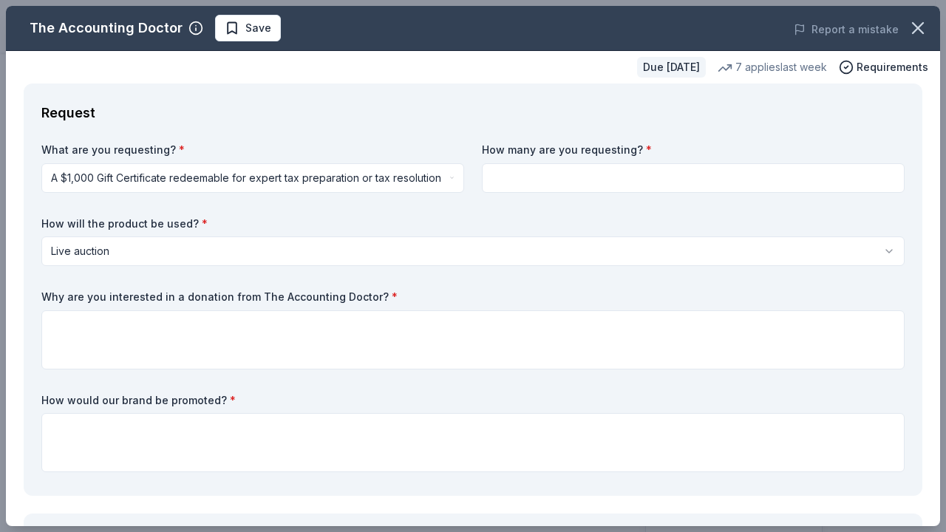
click at [400, 295] on label "Why are you interested in a donation from The Accounting Doctor? *" at bounding box center [472, 297] width 863 height 15
drag, startPoint x: 40, startPoint y: 295, endPoint x: 157, endPoint y: 299, distance: 116.9
click at [157, 299] on div "Request What are you requesting? * A $1,000 Gift Certificate redeemable for exp…" at bounding box center [473, 290] width 899 height 412
drag, startPoint x: 376, startPoint y: 294, endPoint x: 330, endPoint y: 295, distance: 45.8
click at [330, 295] on label "Why are you interested in a donation from The Accounting Doctor? *" at bounding box center [472, 297] width 863 height 15
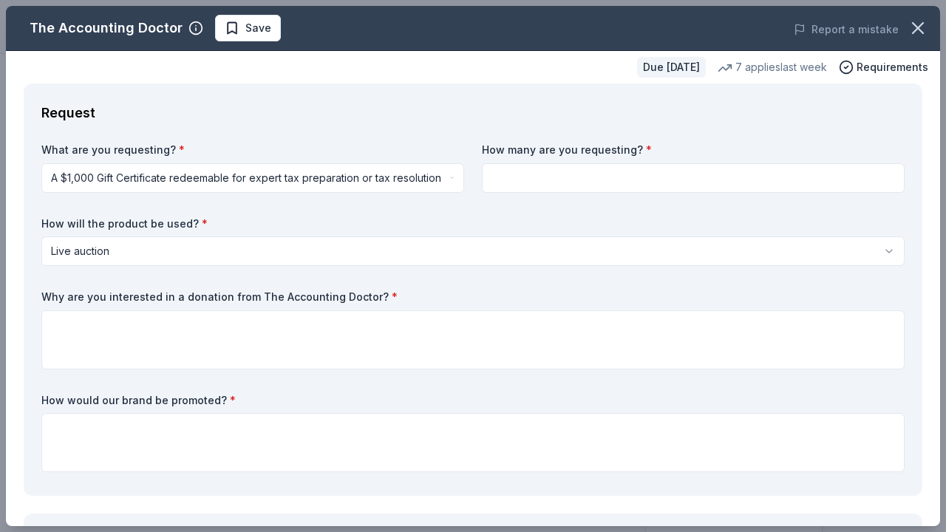
click at [314, 293] on label "Why are you interested in a donation from The Accounting Doctor? *" at bounding box center [472, 297] width 863 height 15
drag, startPoint x: 177, startPoint y: 298, endPoint x: 234, endPoint y: 298, distance: 56.9
click at [234, 298] on label "Why are you interested in a donation from The Accounting Doctor? *" at bounding box center [472, 297] width 863 height 15
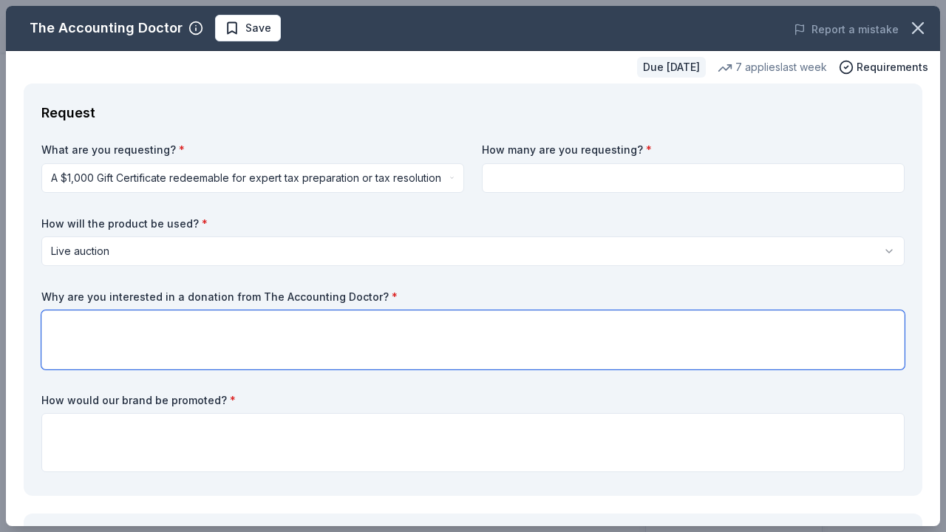
click at [57, 321] on textarea at bounding box center [472, 339] width 863 height 59
paste textarea "a $1,000 raffle donation for Welcome to The Haven because it can serve multiple…"
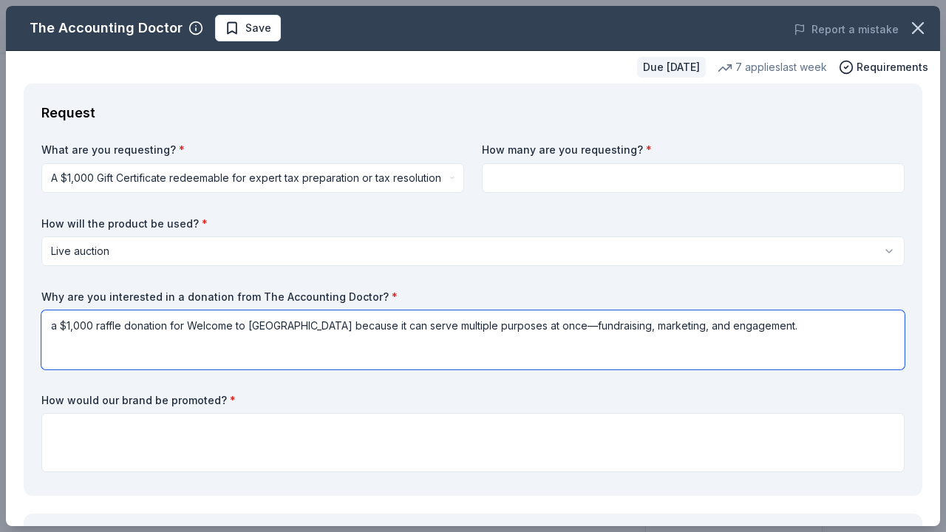
click at [58, 323] on textarea "a $1,000 raffle donation for Welcome to The Haven because it can serve multiple…" at bounding box center [472, 339] width 863 height 59
click at [97, 322] on textarea "A $1,000 raffle donation for Welcome to The Haven because it can serve multiple…" at bounding box center [472, 339] width 863 height 59
click at [242, 325] on textarea "A $1,000 gift certificate raffle donation for Welcome to The Haven because it c…" at bounding box center [472, 339] width 863 height 59
drag, startPoint x: 383, startPoint y: 322, endPoint x: 330, endPoint y: 323, distance: 53.2
click at [330, 323] on textarea "A $1,000 gift certificate raffle for Welcome to The Haven because it can serve …" at bounding box center [472, 339] width 863 height 59
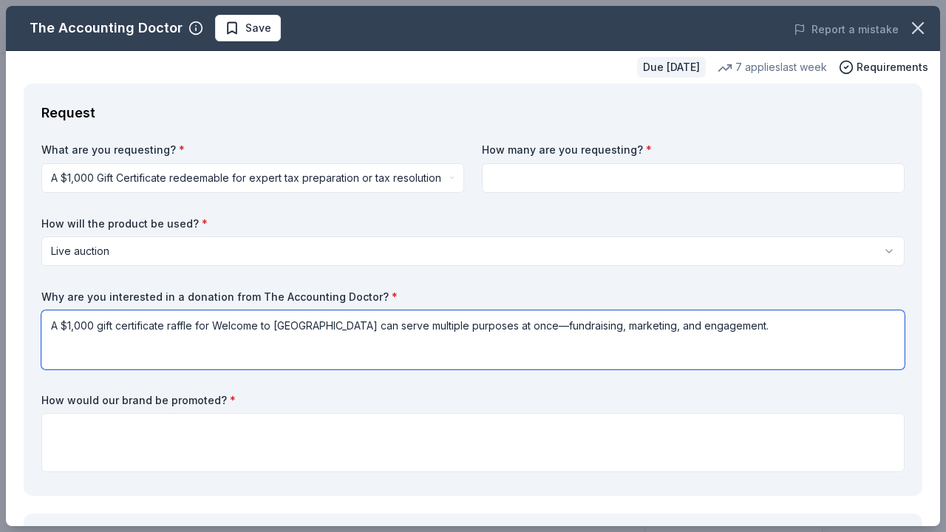
click at [724, 324] on textarea "A $1,000 gift certificate raffle for Welcome to The Haven can serve multiple pu…" at bounding box center [472, 339] width 863 height 59
paste textarea "Boosts Event Excitement & Attendance"
click at [719, 323] on textarea "A $1,000 gift certificate raffle for Welcome to The Haven can serve multiple pu…" at bounding box center [472, 339] width 863 height 59
drag, startPoint x: 109, startPoint y: 347, endPoint x: 161, endPoint y: 347, distance: 51.7
click at [109, 347] on textarea "A $1,000 gift certificate raffle for Welcome to The Haven can serve multiple pu…" at bounding box center [472, 339] width 863 height 59
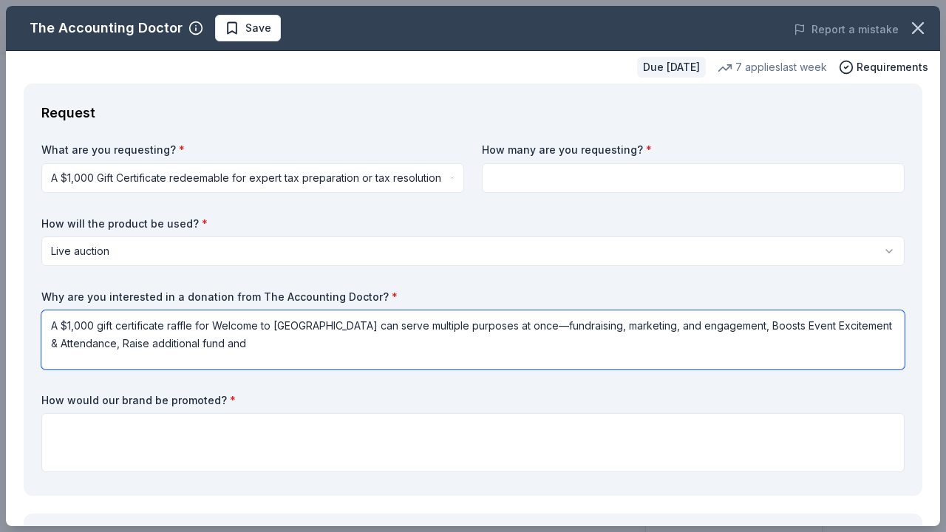
paste textarea "Promotes Sponsor Visibility"
click at [238, 342] on textarea "A $1,000 gift certificate raffle for Welcome to The Haven can serve multiple pu…" at bounding box center [472, 339] width 863 height 59
click at [372, 341] on textarea "A $1,000 gift certificate raffle for Welcome to The Haven can serve multiple pu…" at bounding box center [472, 339] width 863 height 59
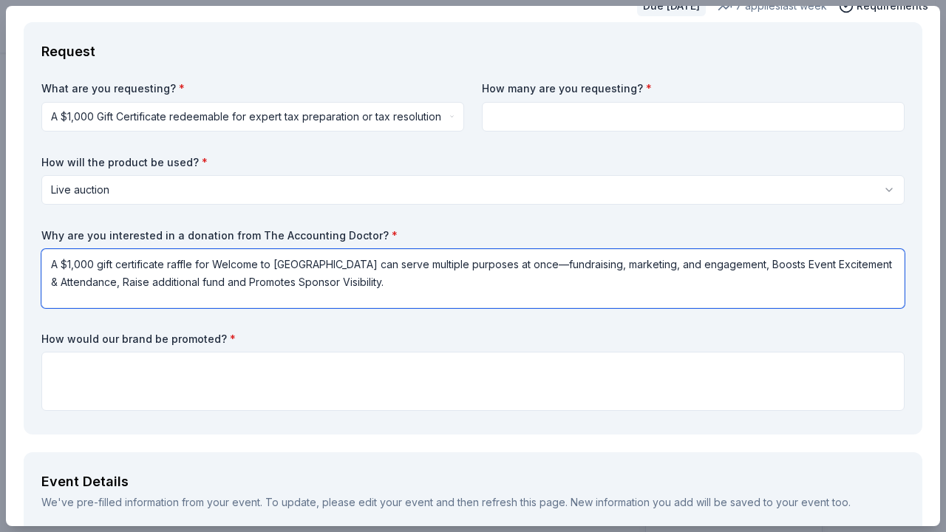
scroll to position [35, 0]
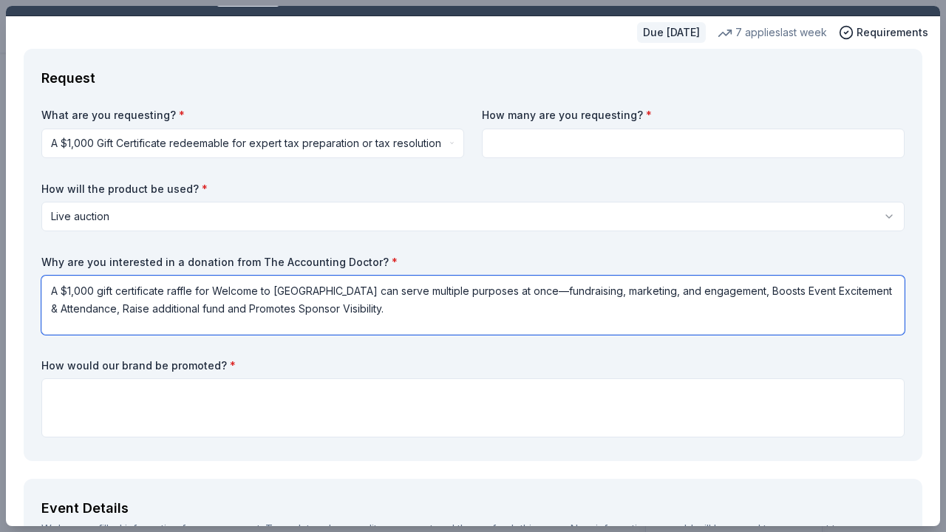
type textarea "A $1,000 gift certificate raffle for Welcome to The Haven can serve multiple pu…"
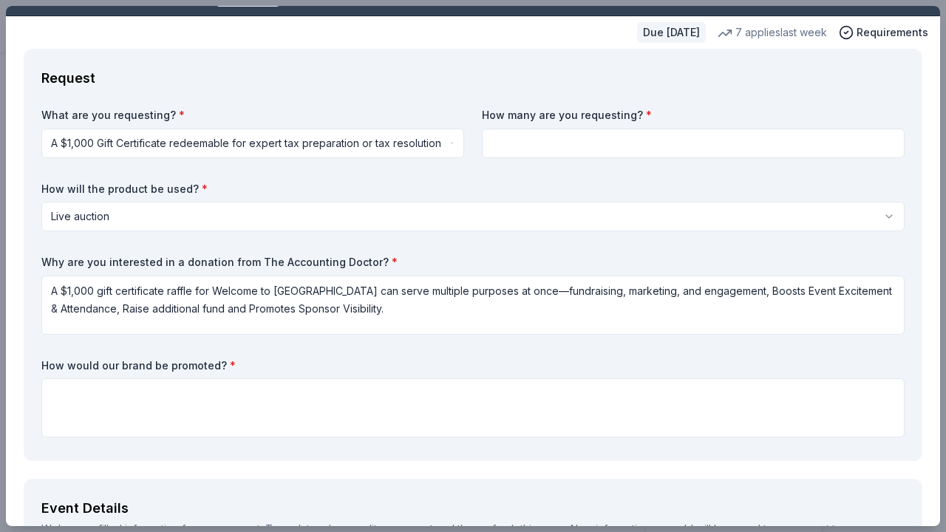
drag, startPoint x: 267, startPoint y: 258, endPoint x: 378, endPoint y: 259, distance: 110.9
click at [378, 259] on label "Why are you interested in a donation from The Accounting Doctor? *" at bounding box center [472, 262] width 863 height 15
click at [392, 259] on span "*" at bounding box center [395, 262] width 6 height 13
click at [392, 258] on span "*" at bounding box center [395, 262] width 6 height 13
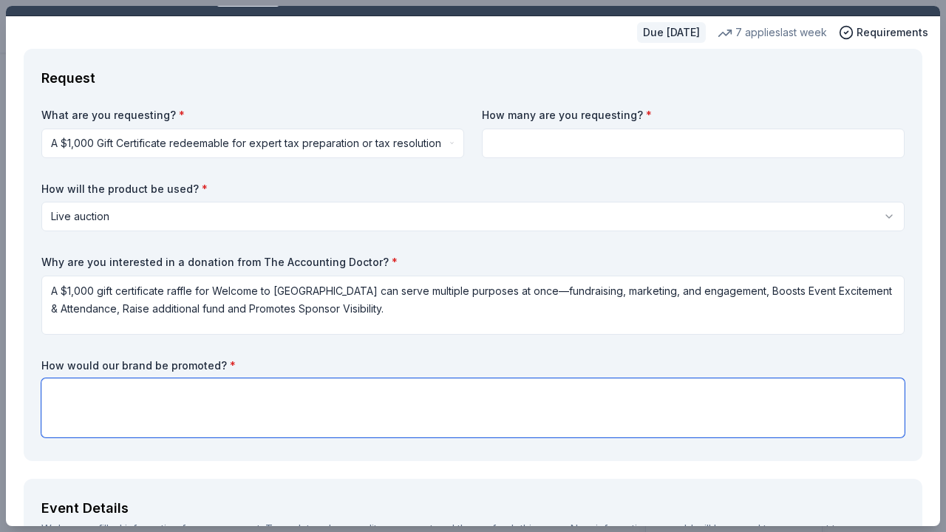
click at [92, 397] on textarea at bounding box center [472, 407] width 863 height 59
paste textarea "Before the Event: Thank them on social media on our website sponsor section. Du…"
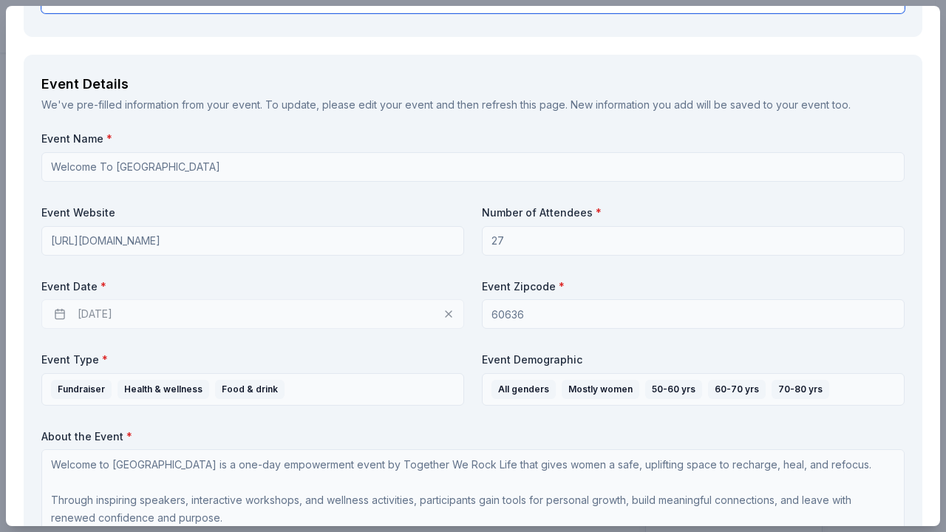
scroll to position [486, 0]
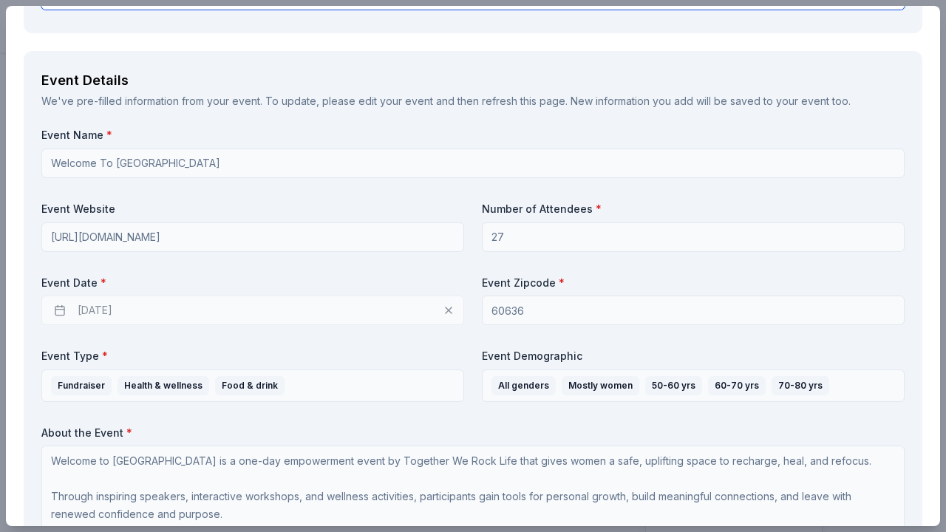
type textarea "Before the Event: Thank them on social media on our website sponsor section. Du…"
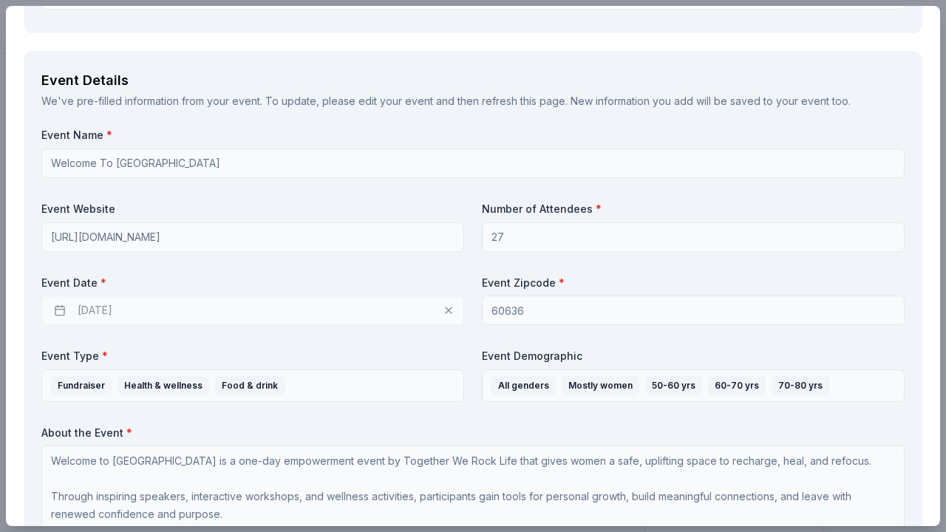
click at [103, 303] on div "09/12/2025" at bounding box center [252, 311] width 423 height 30
click at [103, 309] on div "09/12/2025" at bounding box center [252, 311] width 423 height 30
click at [111, 307] on div "09/12/2025" at bounding box center [252, 311] width 423 height 30
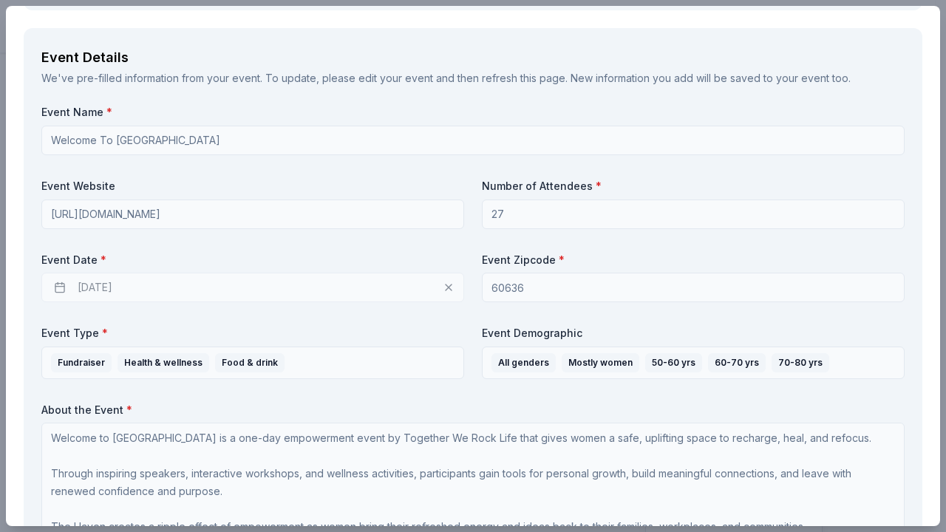
scroll to position [529, 0]
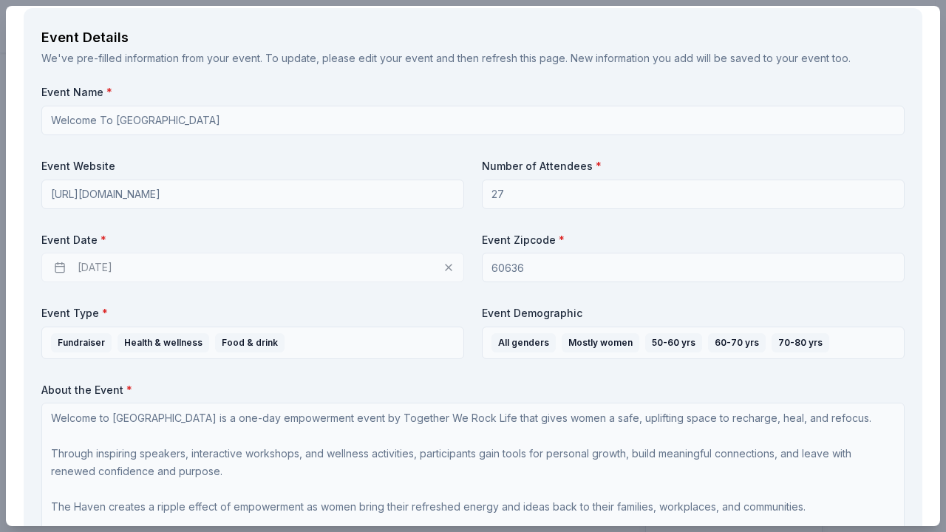
click at [120, 265] on div "09/12/2025" at bounding box center [252, 268] width 423 height 30
click at [61, 263] on div "09/12/2025" at bounding box center [252, 268] width 423 height 30
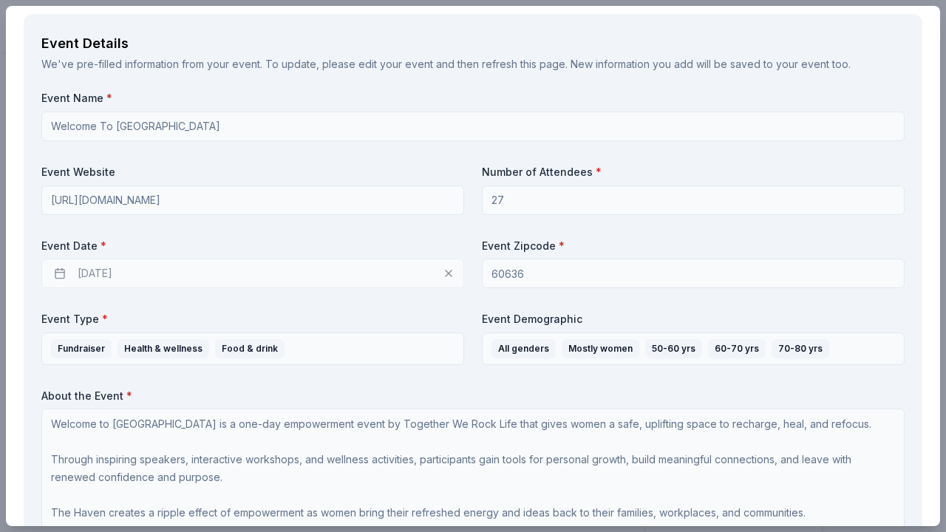
scroll to position [640, 0]
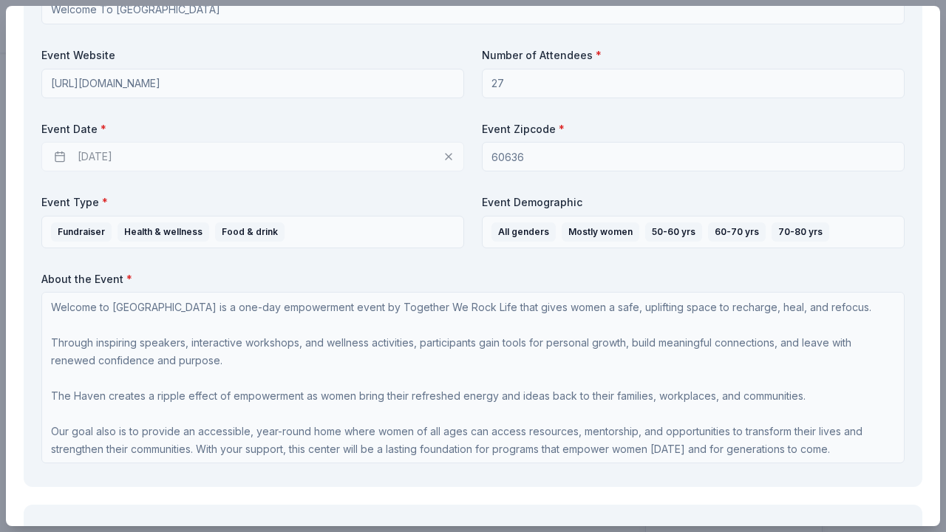
click at [152, 152] on div "09/12/2025" at bounding box center [252, 157] width 423 height 30
click at [135, 152] on div "09/12/2025" at bounding box center [252, 157] width 423 height 30
drag, startPoint x: 132, startPoint y: 154, endPoint x: 75, endPoint y: 152, distance: 57.7
click at [75, 152] on div "09/12/2025" at bounding box center [252, 157] width 423 height 30
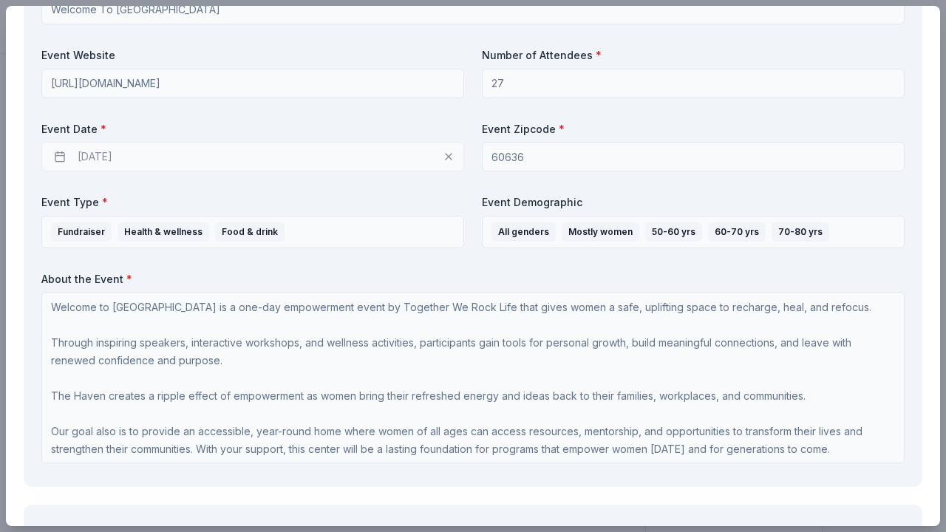
click at [75, 152] on div "09/12/2025" at bounding box center [252, 157] width 423 height 30
click at [79, 152] on div "09/12/2025" at bounding box center [252, 157] width 423 height 30
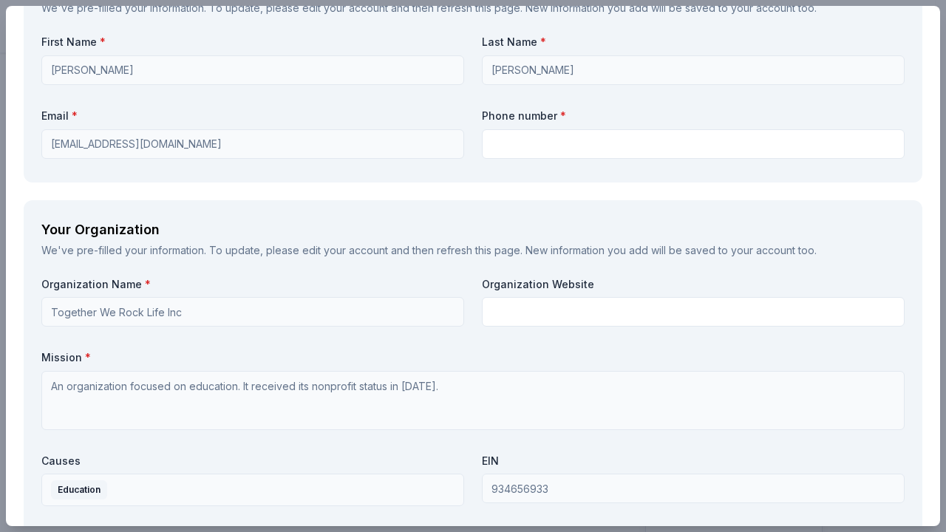
scroll to position [1271, 0]
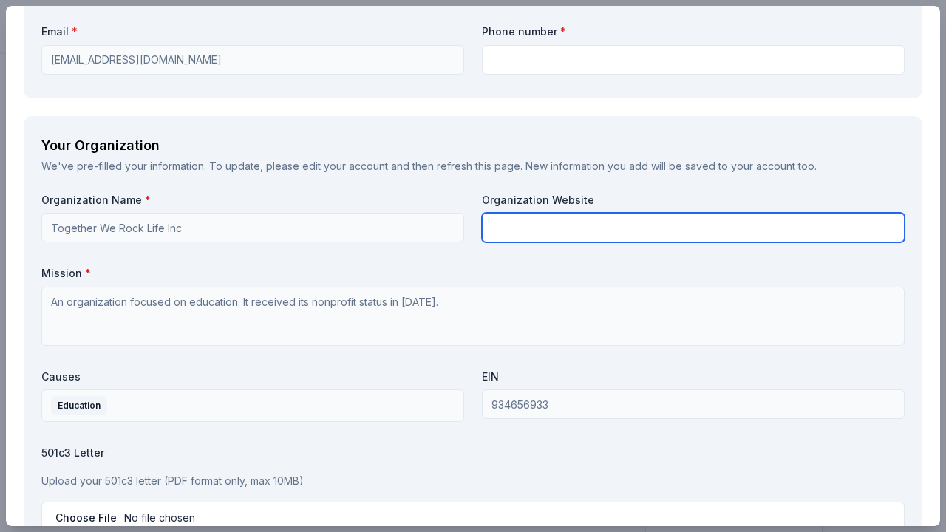
click at [514, 218] on input "text" at bounding box center [693, 228] width 423 height 30
drag, startPoint x: 616, startPoint y: 224, endPoint x: 481, endPoint y: 222, distance: 135.3
click at [482, 222] on input "togethwerocklife.org" at bounding box center [693, 228] width 423 height 30
paste input "https://www.together"
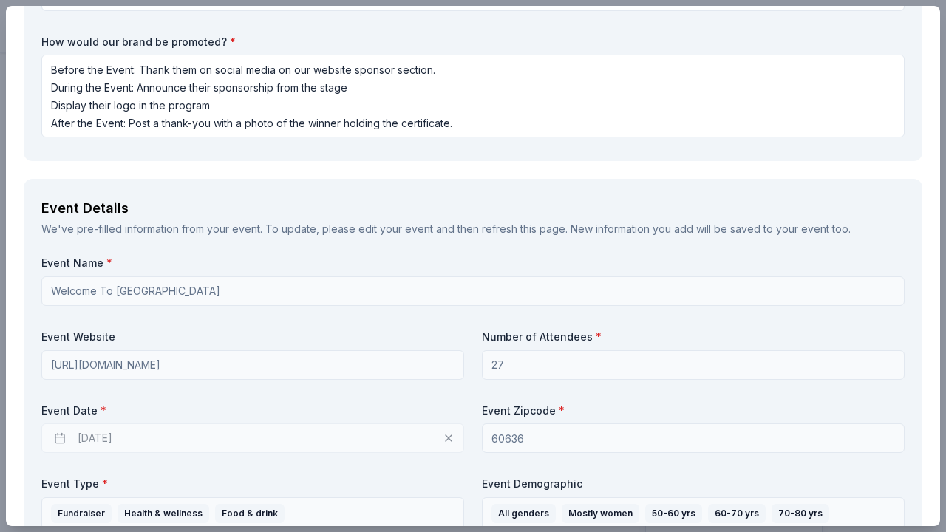
scroll to position [0, 0]
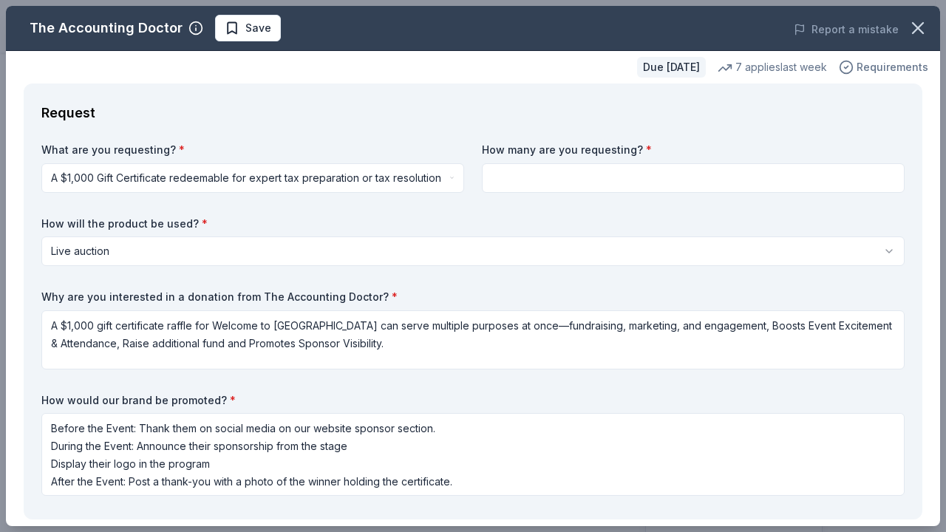
click at [872, 66] on span "Requirements" at bounding box center [893, 67] width 72 height 18
type input "https://www.togetherwerocklife.org"
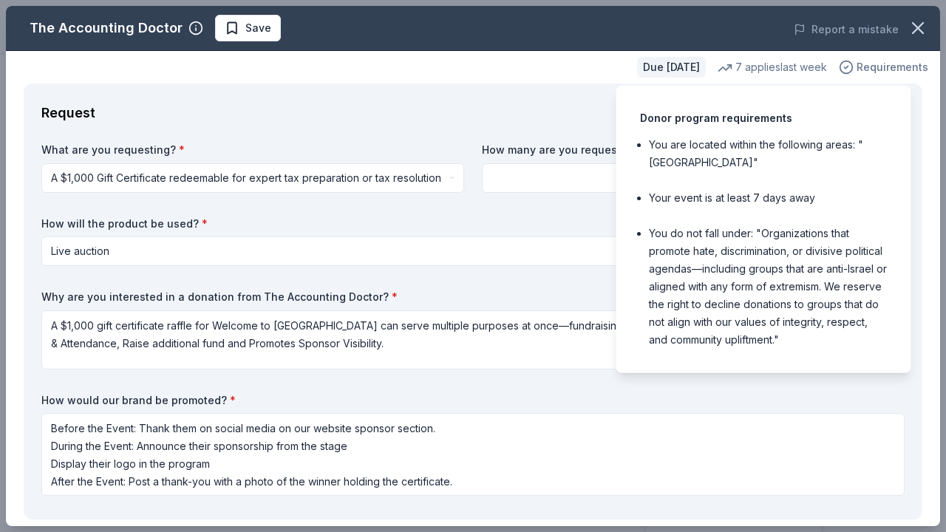
click at [872, 66] on span "Requirements" at bounding box center [893, 67] width 72 height 18
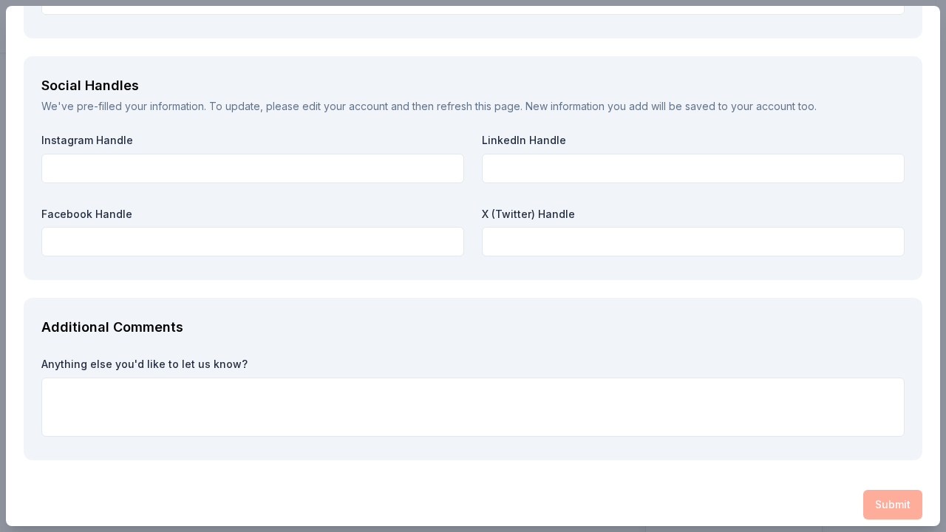
scroll to position [1735, 0]
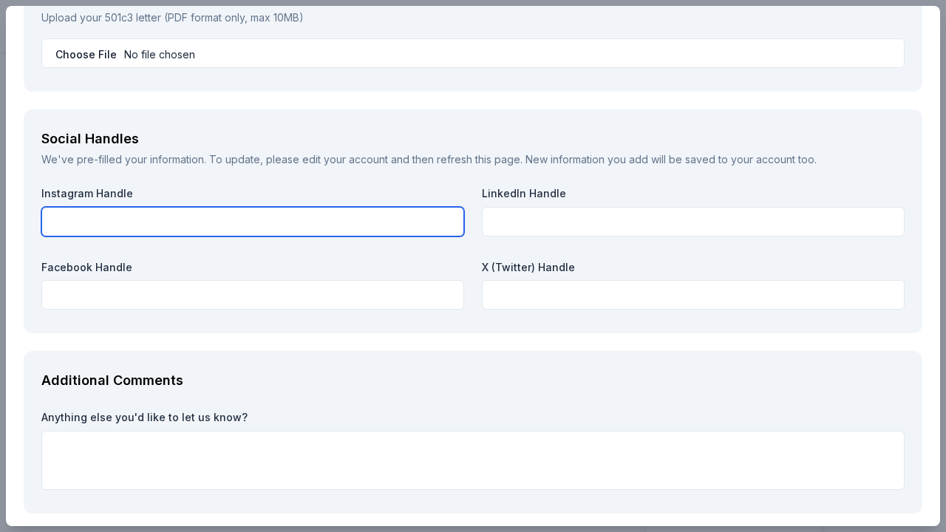
click at [152, 207] on input "text" at bounding box center [252, 222] width 423 height 30
paste input "https://www.instagram.com"
type input "https://www.instagram.com"
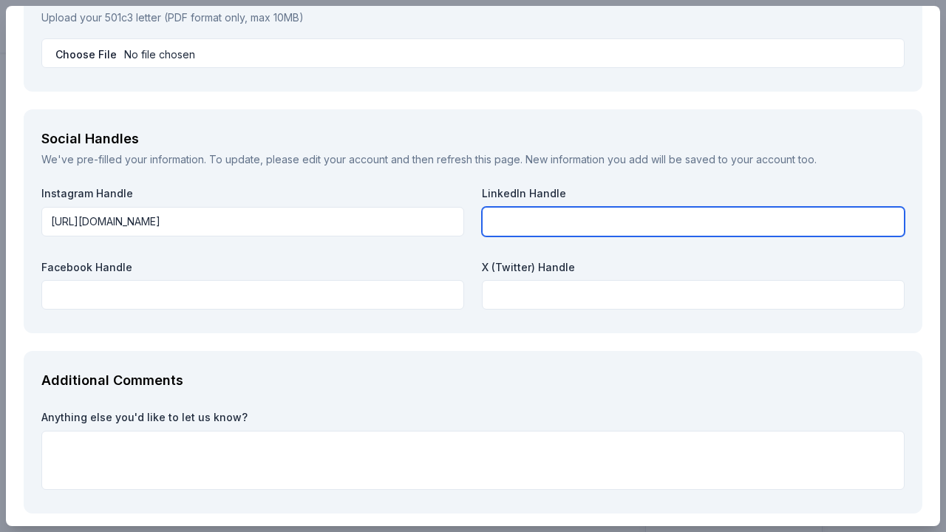
click at [512, 216] on input "text" at bounding box center [693, 222] width 423 height 30
paste input "https://www.linkedin.com/in/dorothymayross/"
type input "https://www.linkedin.com/in/dorothymayross/"
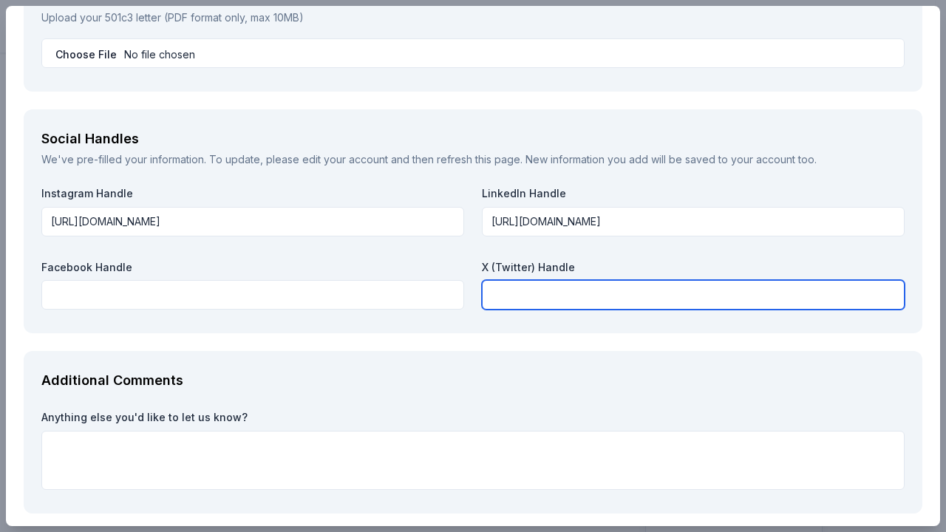
click at [559, 281] on input "text" at bounding box center [693, 295] width 423 height 30
paste input "https://x.com/dorothymayross"
type input "https://x.com/dorothymayross"
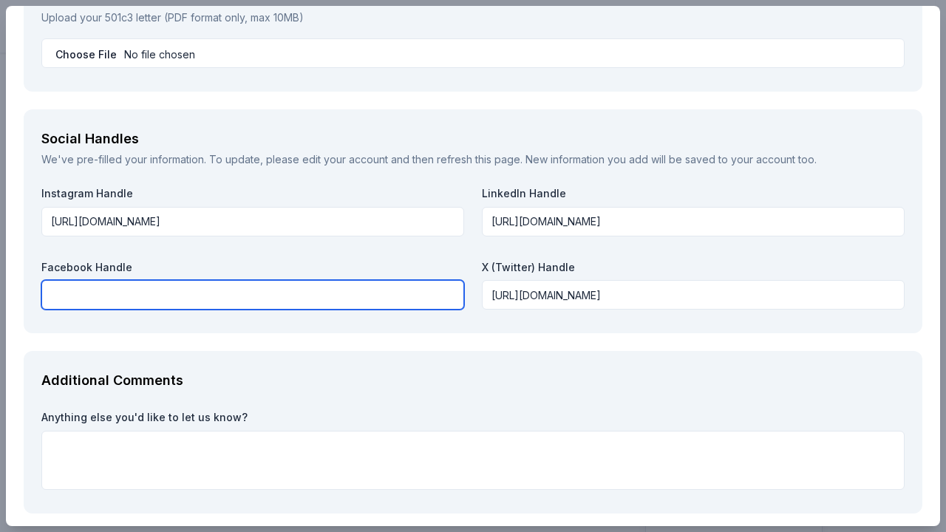
click at [169, 286] on input "text" at bounding box center [252, 295] width 423 height 30
paste input "https://www.facebook.com/LikeWomenRockingLife/"
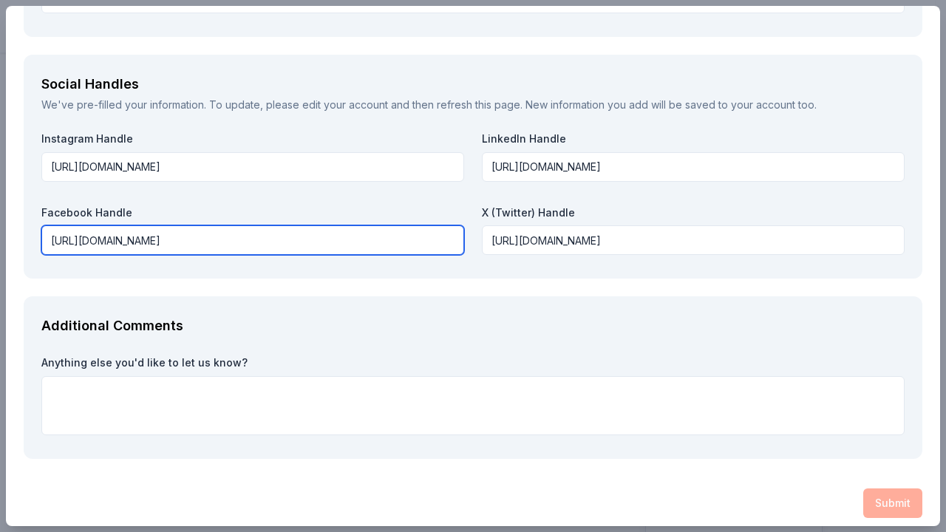
scroll to position [1791, 0]
type input "https://www.facebook.com/LikeWomenRockingLife/"
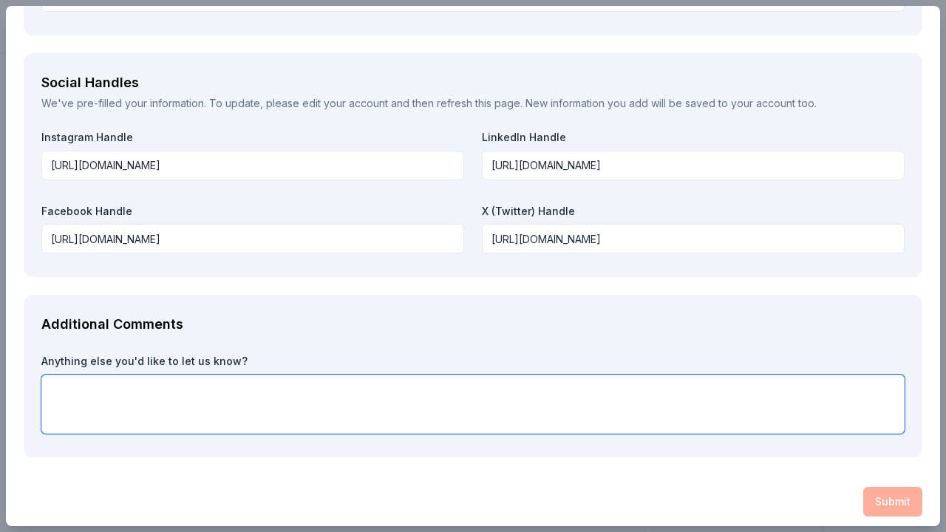
click at [60, 375] on textarea at bounding box center [472, 404] width 863 height 59
paste textarea "About Together We Rock Life We empower women—especially in midlife—to heal from…"
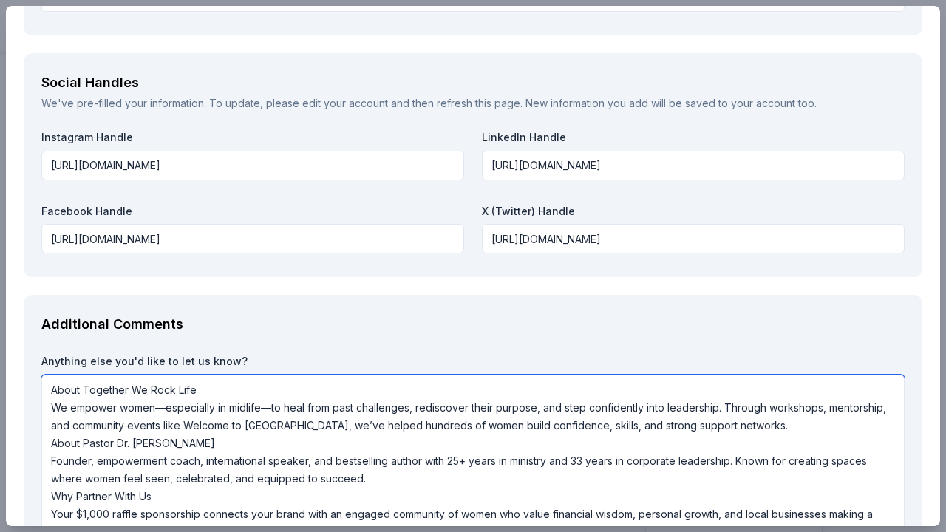
scroll to position [1921, 0]
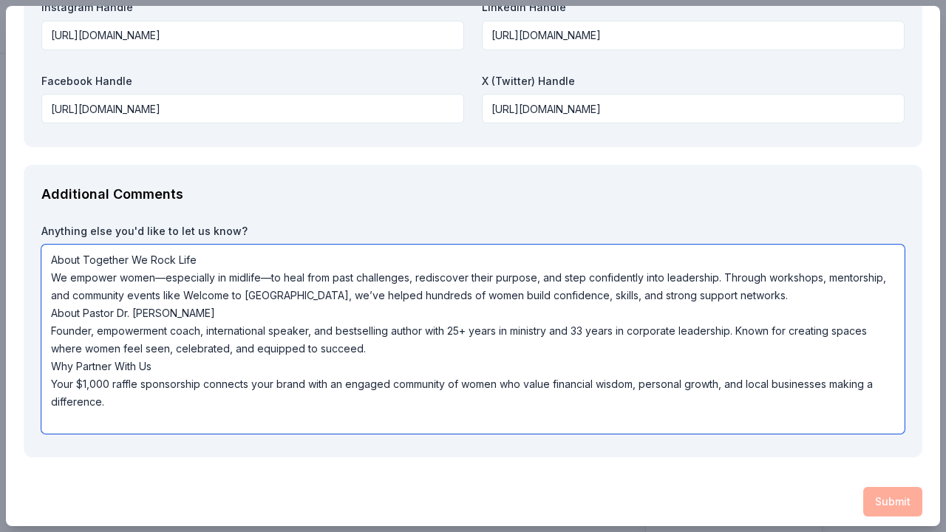
click at [810, 293] on textarea "About Together We Rock Life We empower women—especially in midlife—to heal from…" at bounding box center [472, 339] width 863 height 189
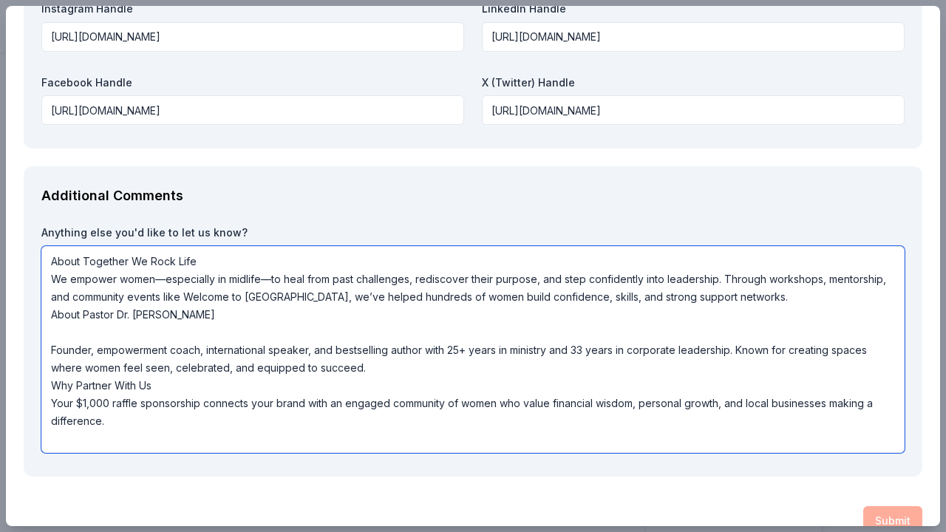
scroll to position [1923, 0]
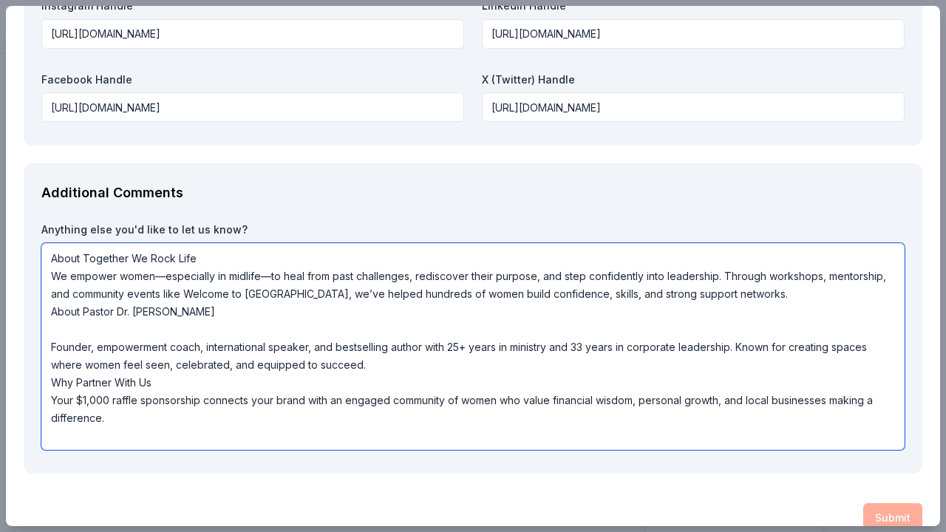
click at [380, 361] on textarea "About Together We Rock Life We empower women—especially in midlife—to heal from…" at bounding box center [472, 346] width 863 height 207
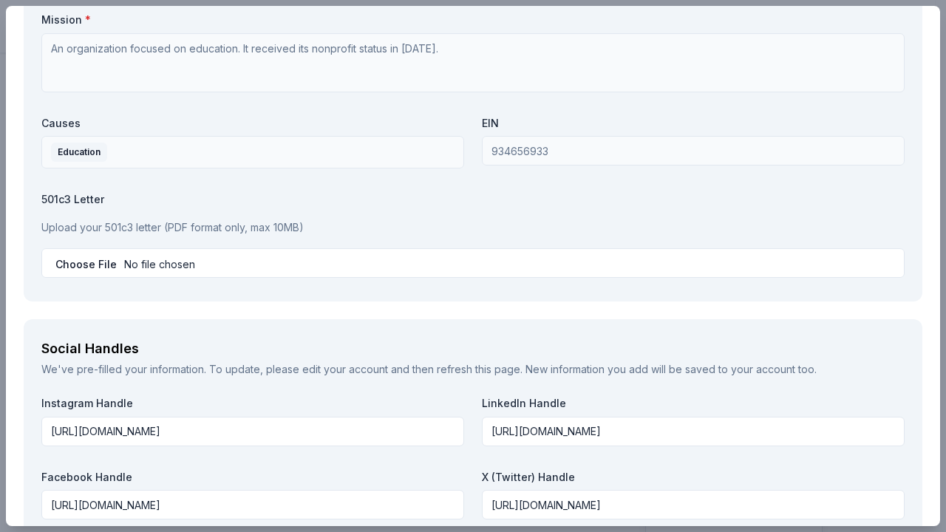
scroll to position [1411, 0]
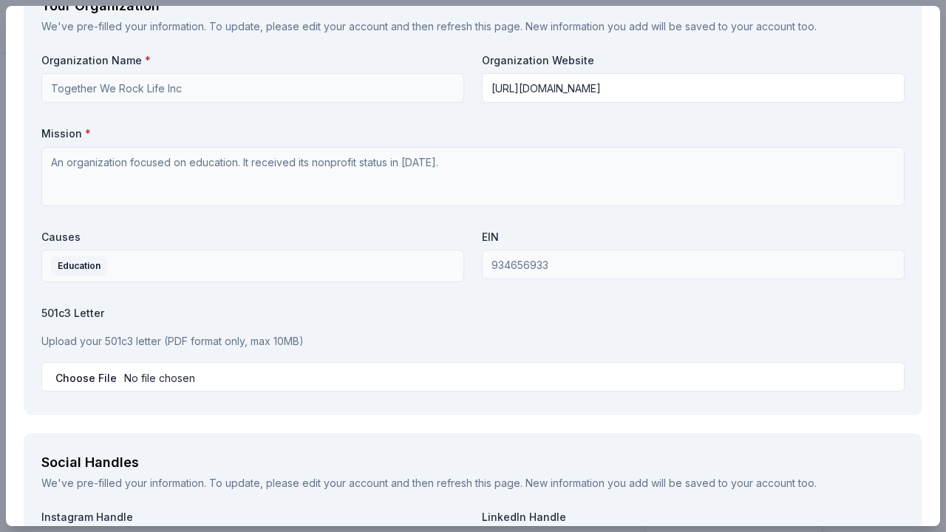
type textarea "About Together We Rock Life We empower women—especially in midlife—to heal from…"
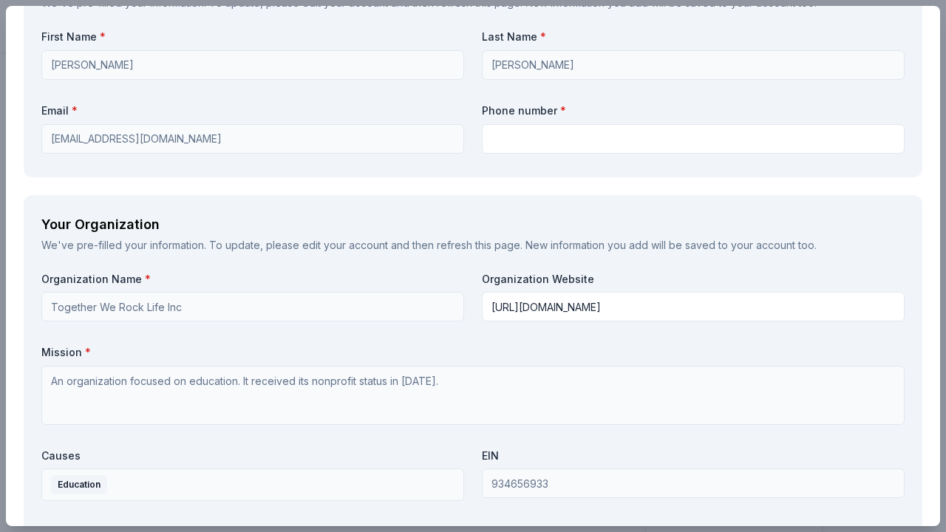
scroll to position [1131, 0]
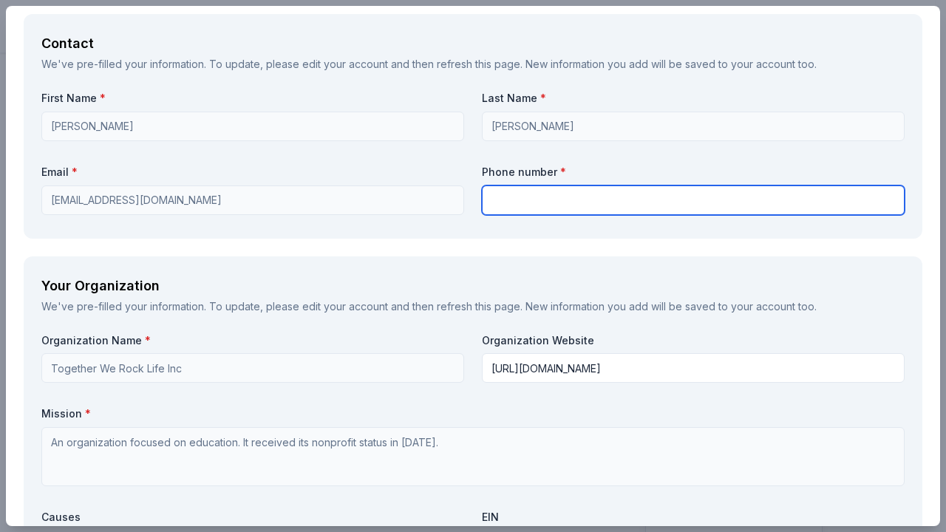
click at [548, 200] on input "text" at bounding box center [693, 201] width 423 height 30
type input "773-456-2621"
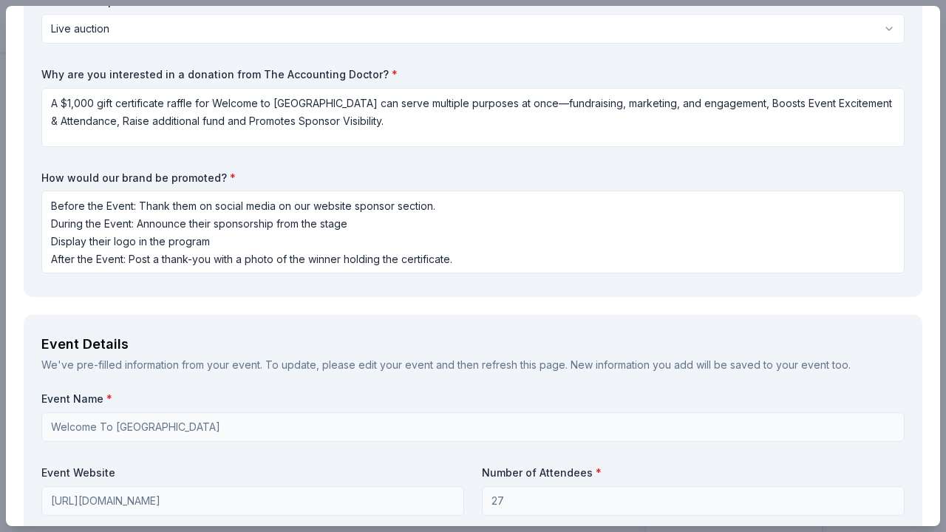
scroll to position [0, 0]
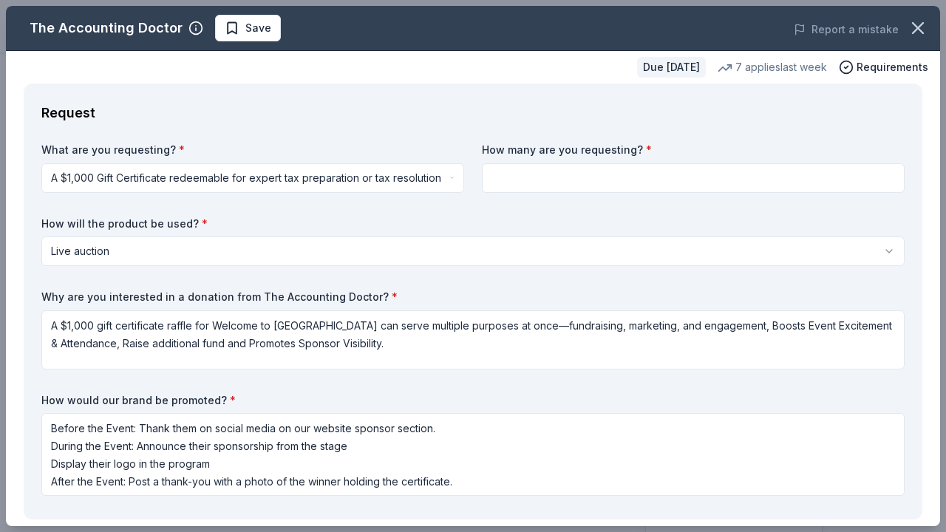
click at [561, 178] on input at bounding box center [693, 178] width 423 height 30
type input "2"
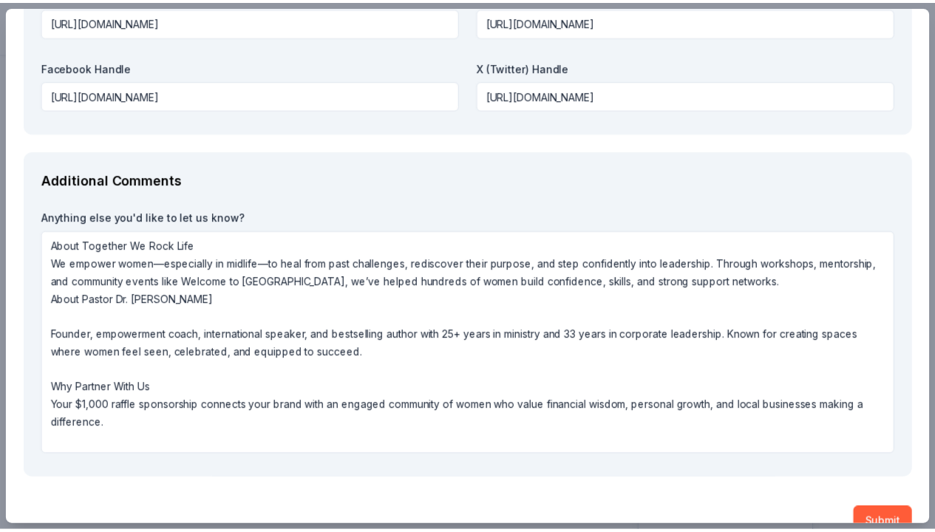
scroll to position [1957, 0]
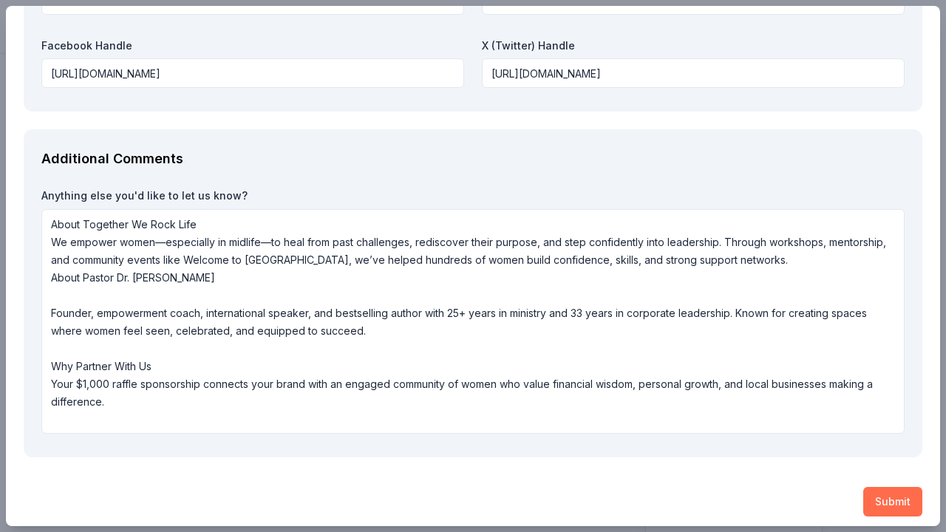
type input "5"
click at [884, 488] on button "Submit" at bounding box center [892, 502] width 59 height 30
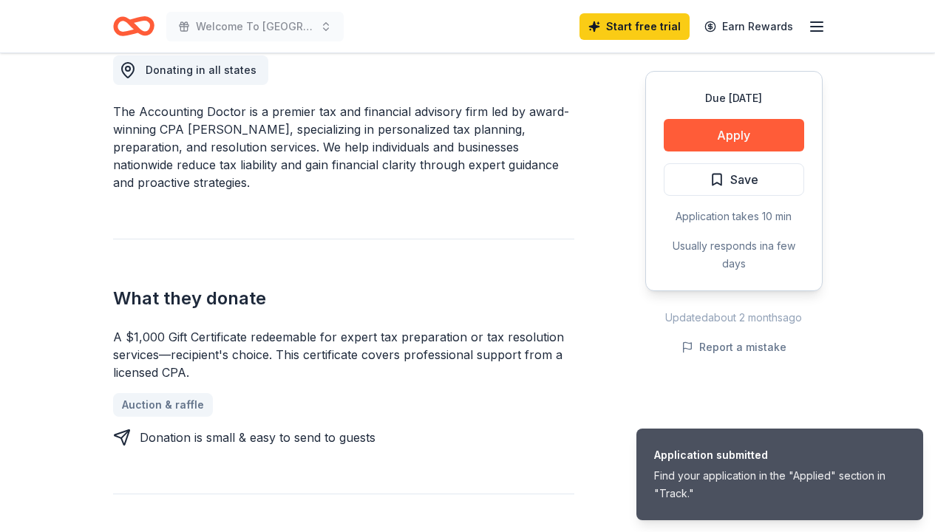
scroll to position [0, 0]
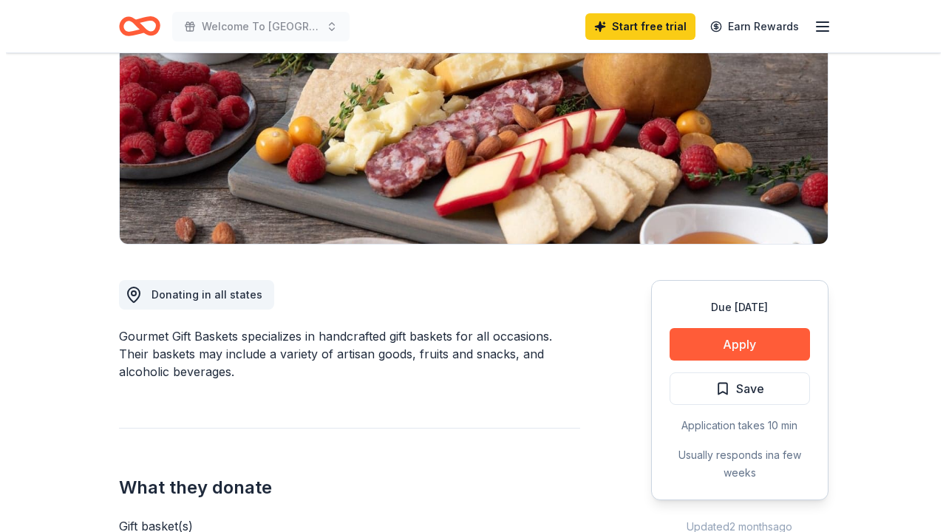
scroll to position [250, 0]
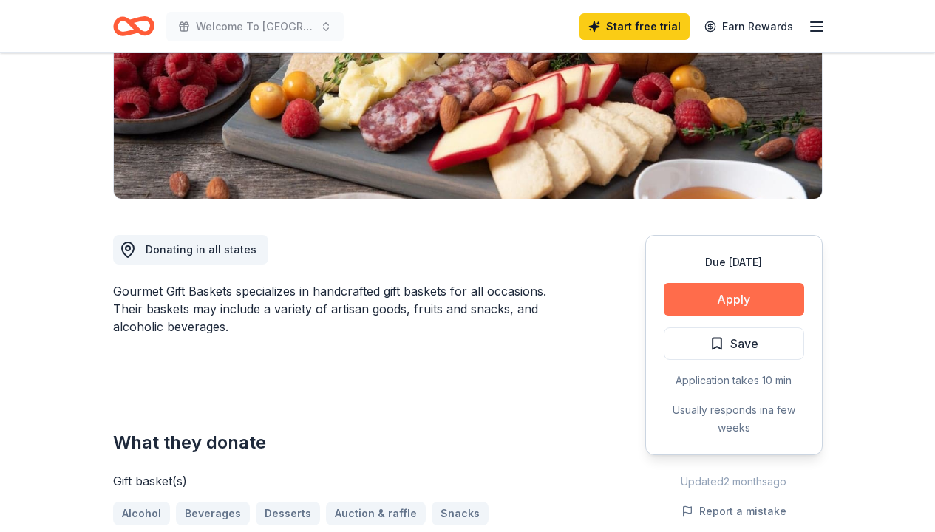
click at [728, 300] on button "Apply" at bounding box center [734, 299] width 140 height 33
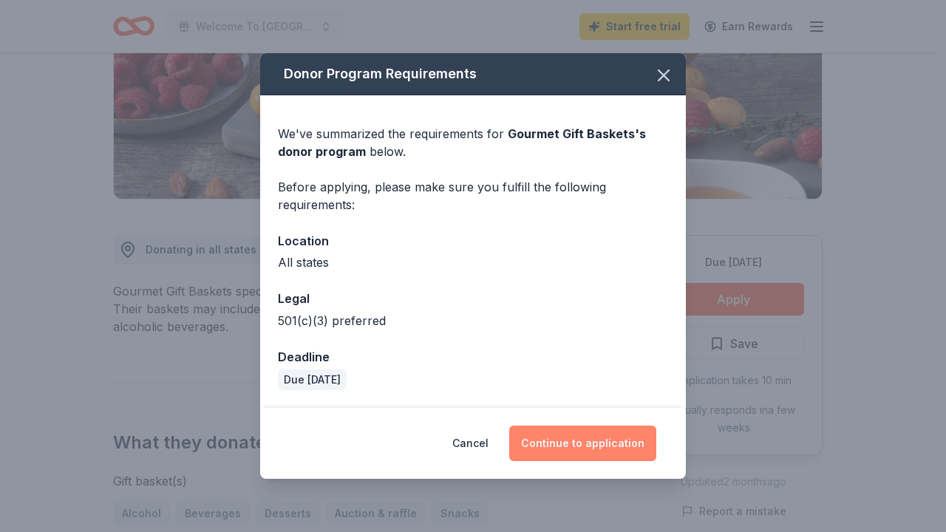
click at [595, 440] on button "Continue to application" at bounding box center [582, 443] width 147 height 35
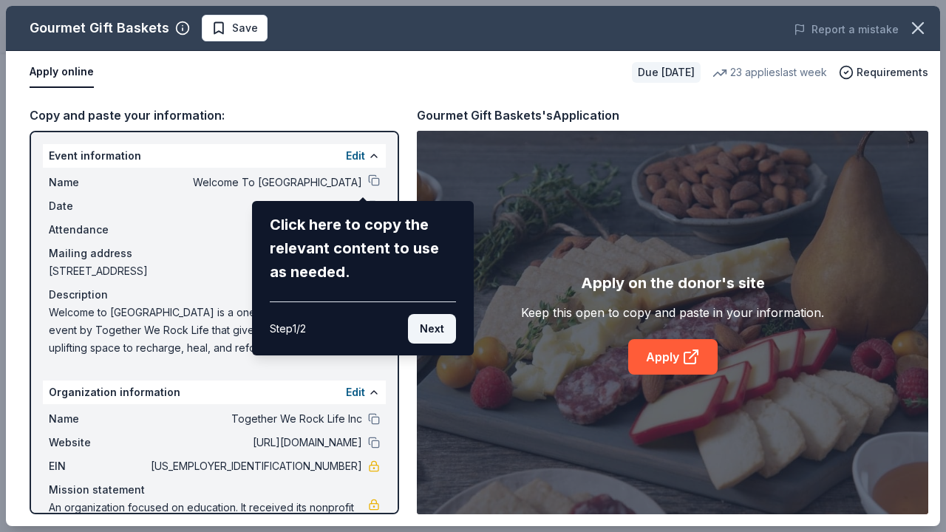
click at [437, 328] on button "Next" at bounding box center [432, 329] width 48 height 30
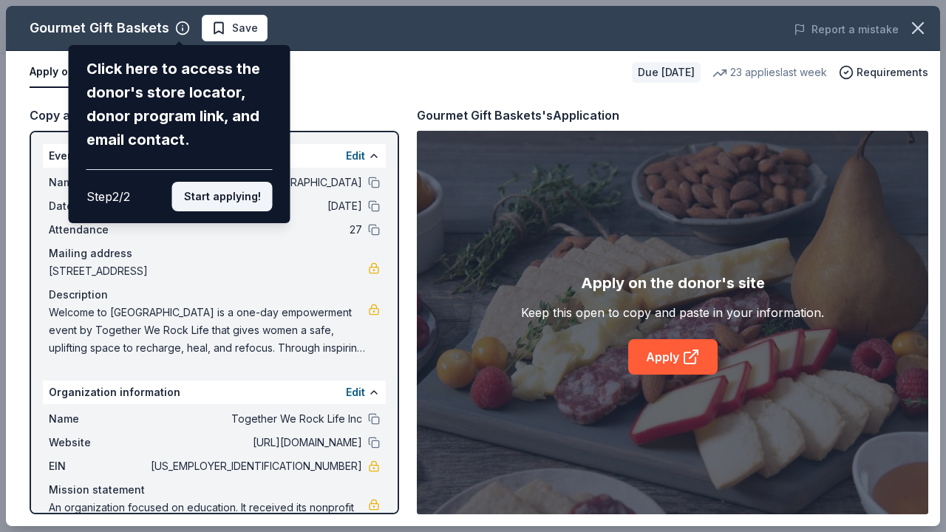
click at [229, 182] on button "Start applying!" at bounding box center [222, 197] width 101 height 30
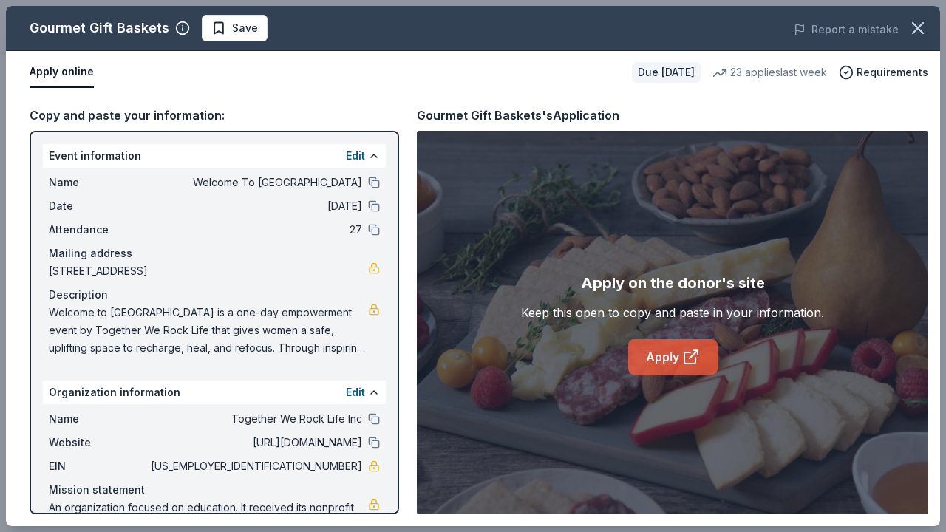
click at [654, 349] on link "Apply" at bounding box center [672, 356] width 89 height 35
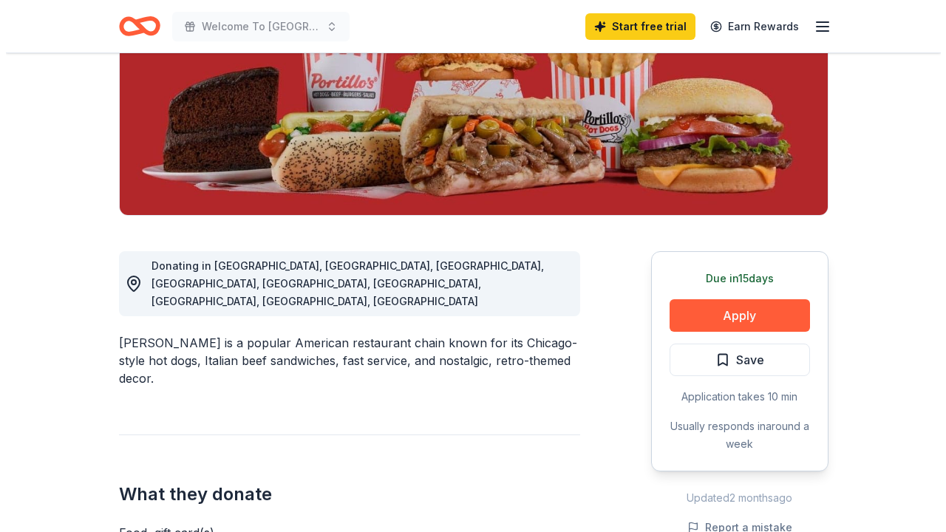
scroll to position [274, 0]
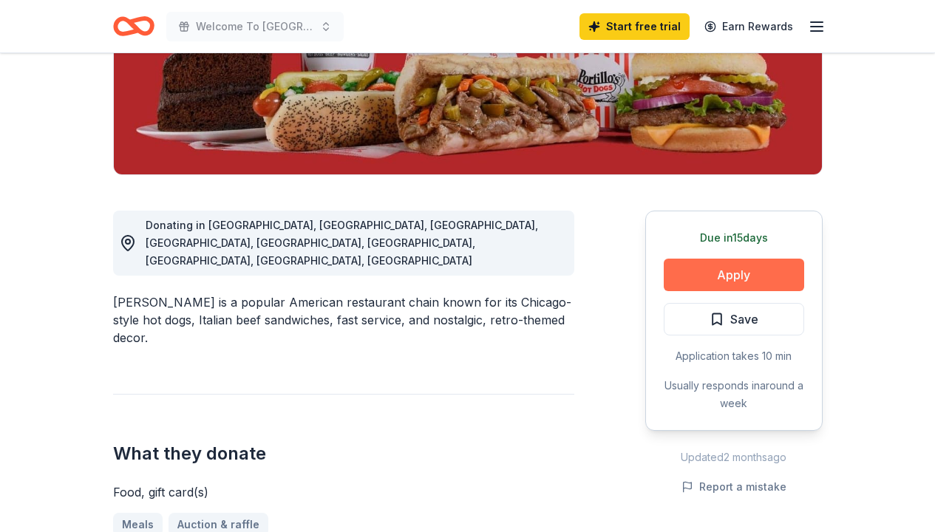
click at [736, 277] on button "Apply" at bounding box center [734, 275] width 140 height 33
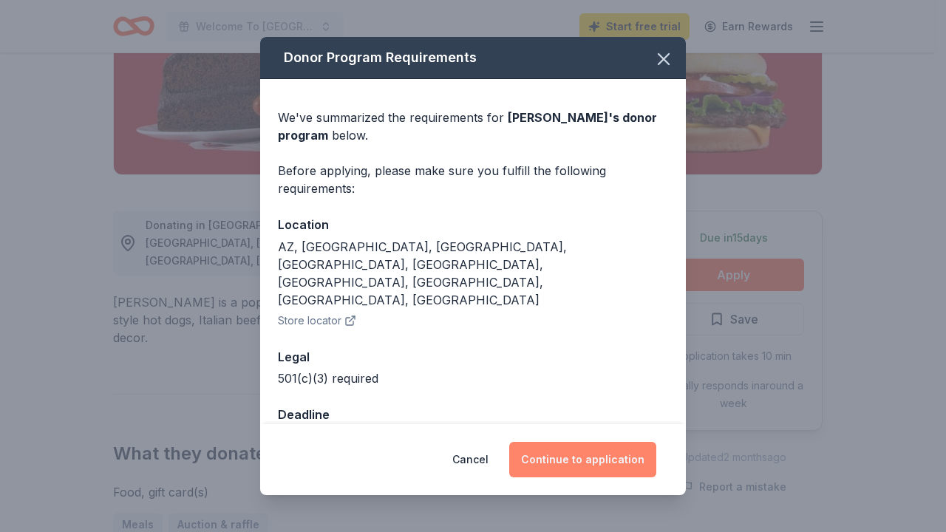
click at [588, 457] on button "Continue to application" at bounding box center [582, 459] width 147 height 35
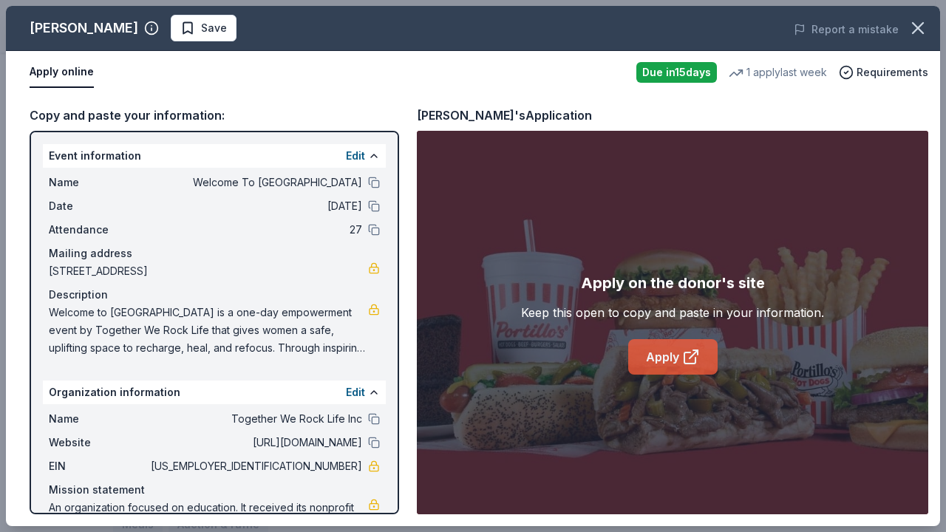
click at [664, 360] on link "Apply" at bounding box center [672, 356] width 89 height 35
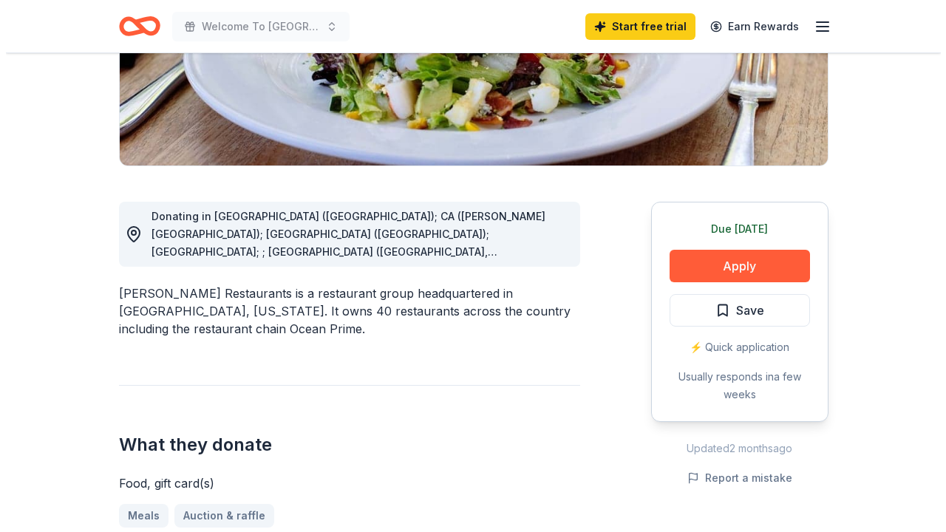
scroll to position [367, 0]
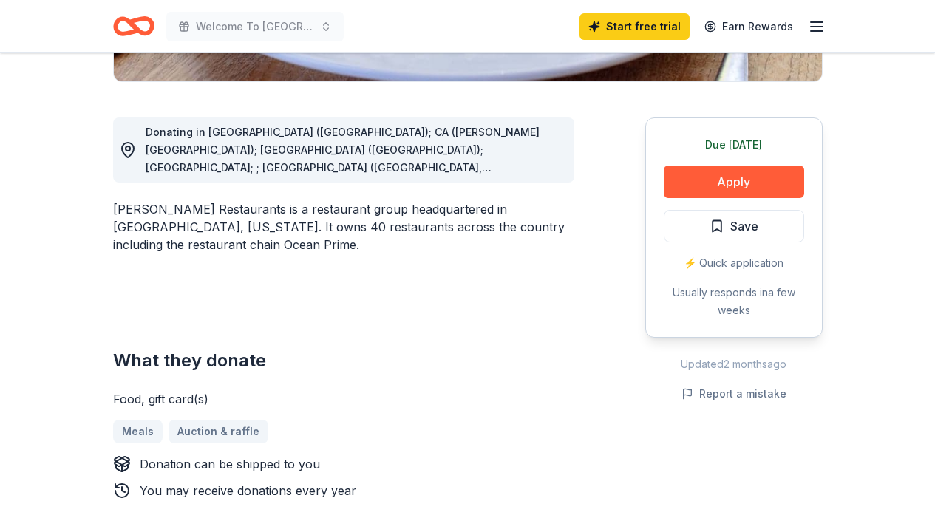
drag, startPoint x: 739, startPoint y: 182, endPoint x: 509, endPoint y: 260, distance: 242.9
click at [510, 261] on div "Donating in [GEOGRAPHIC_DATA] ([GEOGRAPHIC_DATA]); CA ([PERSON_NAME][GEOGRAPHIC…" at bounding box center [468, 468] width 710 height 773
click at [734, 180] on button "Apply" at bounding box center [734, 182] width 140 height 33
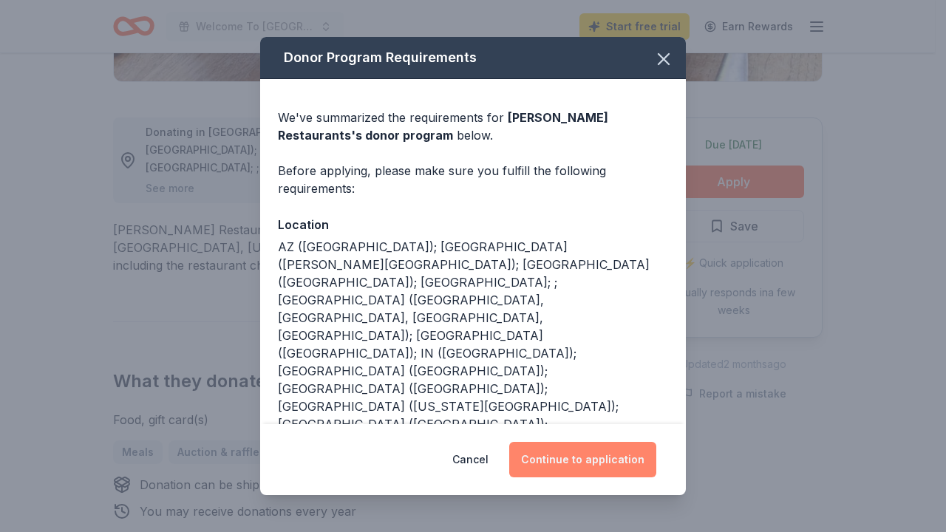
click at [590, 462] on button "Continue to application" at bounding box center [582, 459] width 147 height 35
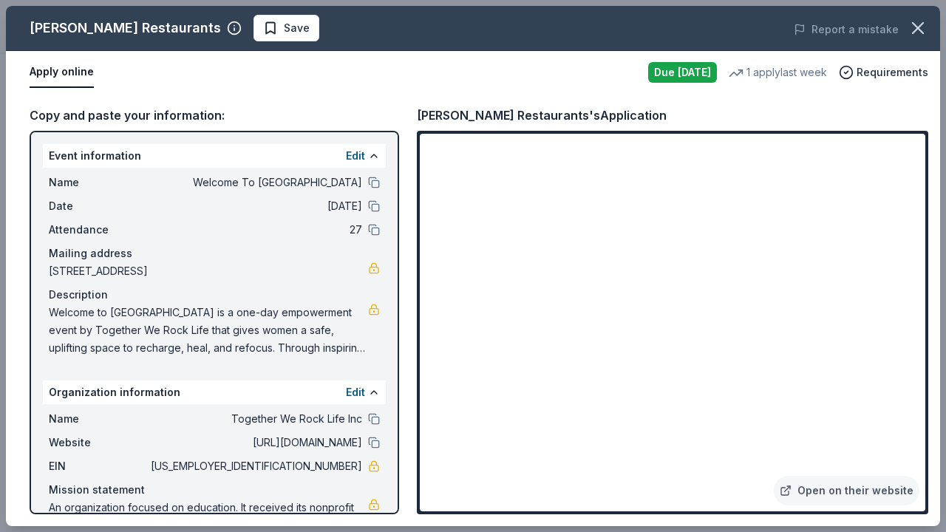
drag, startPoint x: 45, startPoint y: 265, endPoint x: 195, endPoint y: 274, distance: 150.3
click at [195, 274] on div "Name Welcome To [GEOGRAPHIC_DATA] Date [DATE] Attendance 27 Mailing address [ST…" at bounding box center [214, 265] width 343 height 195
drag, startPoint x: 316, startPoint y: 268, endPoint x: 256, endPoint y: 272, distance: 60.7
click at [246, 271] on span "[STREET_ADDRESS]" at bounding box center [208, 271] width 319 height 18
drag, startPoint x: 296, startPoint y: 272, endPoint x: 197, endPoint y: 271, distance: 99.8
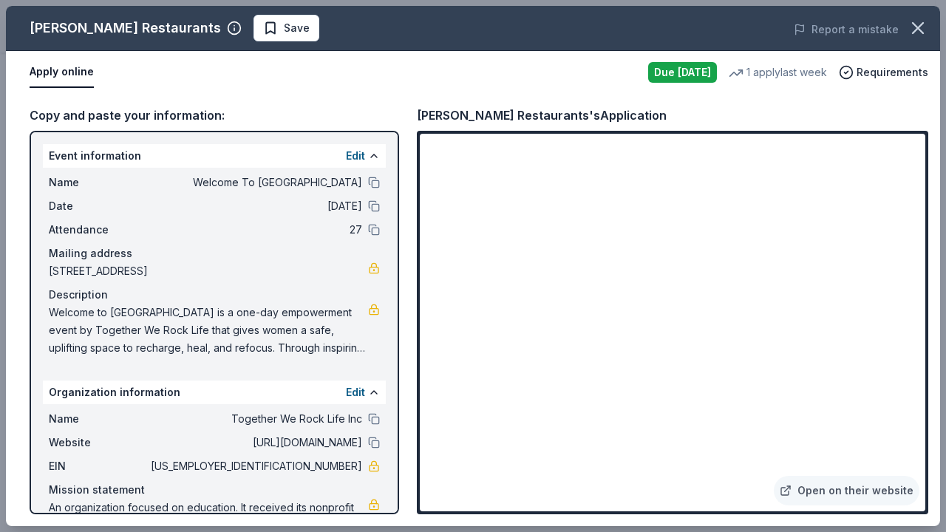
click at [197, 271] on span "[STREET_ADDRESS]" at bounding box center [208, 271] width 319 height 18
drag, startPoint x: 417, startPoint y: 113, endPoint x: 666, endPoint y: 117, distance: 249.1
click at [663, 116] on div "[PERSON_NAME] Restaurants's Application" at bounding box center [542, 115] width 250 height 19
drag, startPoint x: 667, startPoint y: 118, endPoint x: 598, endPoint y: 116, distance: 69.5
click at [598, 116] on div "[PERSON_NAME] Restaurants's Application" at bounding box center [673, 115] width 512 height 19
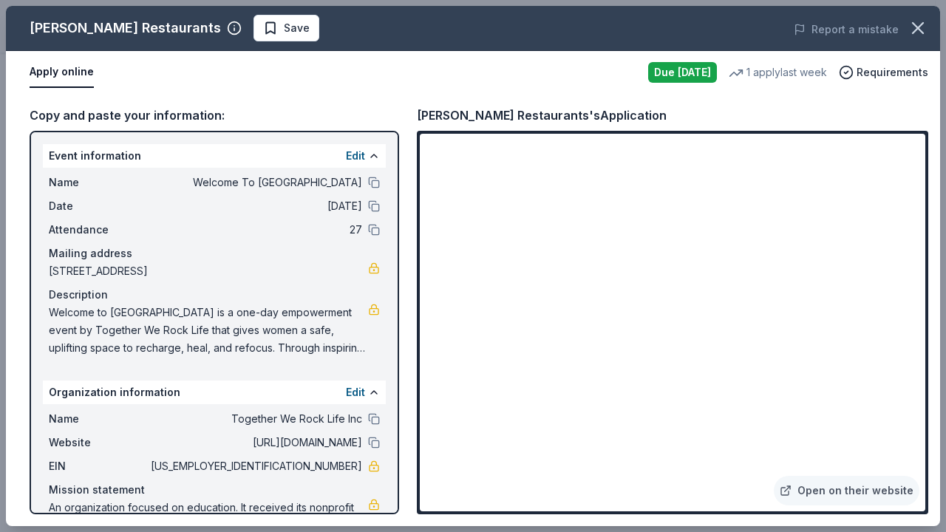
drag, startPoint x: 595, startPoint y: 116, endPoint x: 432, endPoint y: 115, distance: 163.4
click at [432, 115] on div "[PERSON_NAME] Restaurants's Application" at bounding box center [542, 115] width 250 height 19
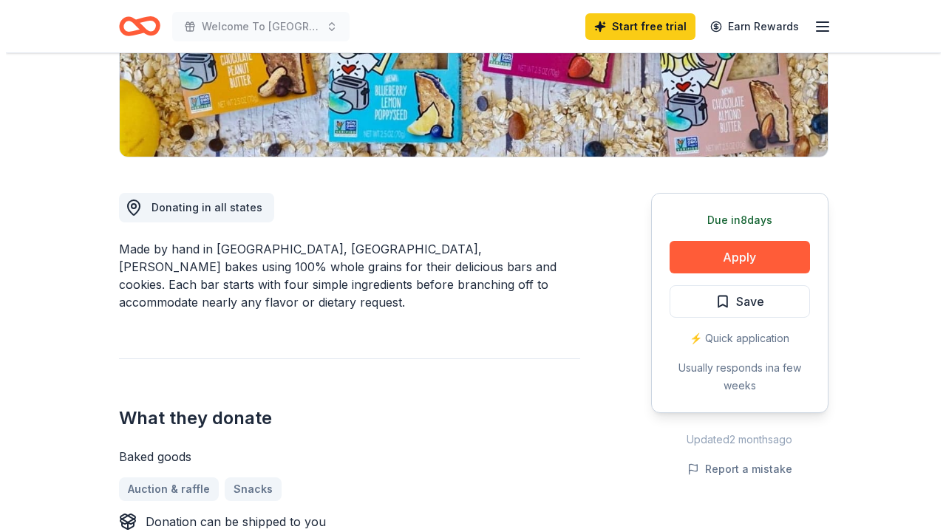
scroll to position [319, 0]
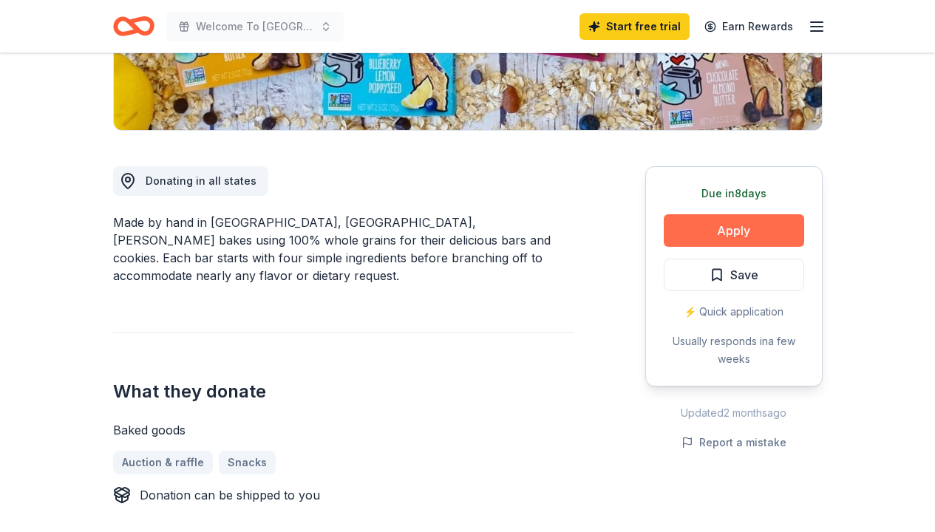
click at [741, 225] on button "Apply" at bounding box center [734, 230] width 140 height 33
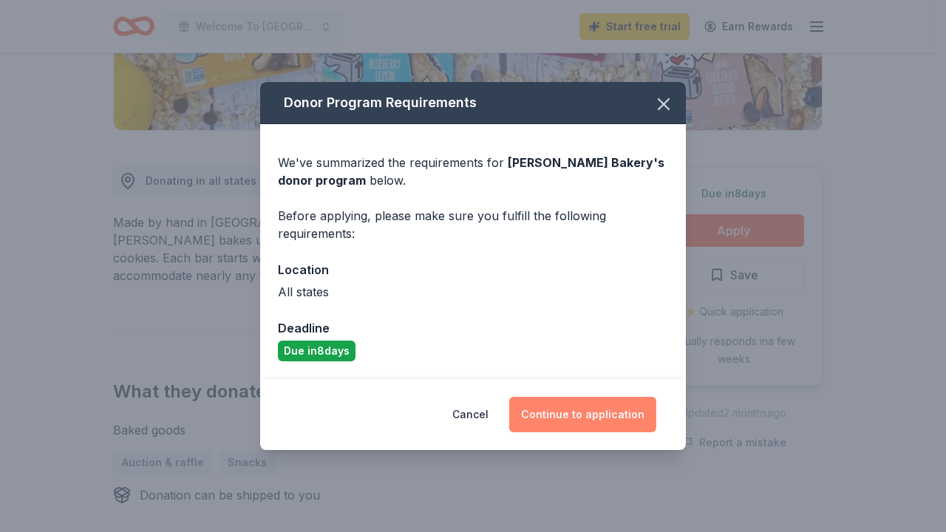
click at [579, 415] on button "Continue to application" at bounding box center [582, 414] width 147 height 35
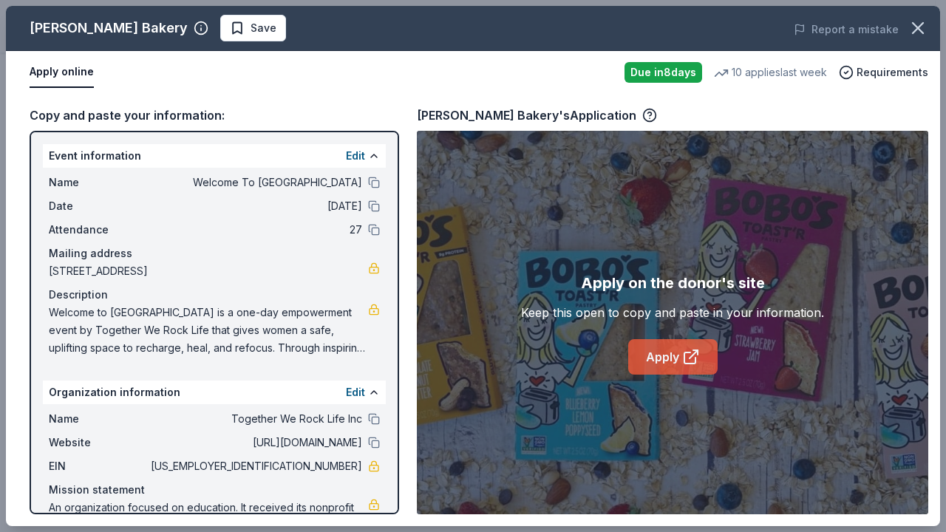
click at [655, 356] on link "Apply" at bounding box center [672, 356] width 89 height 35
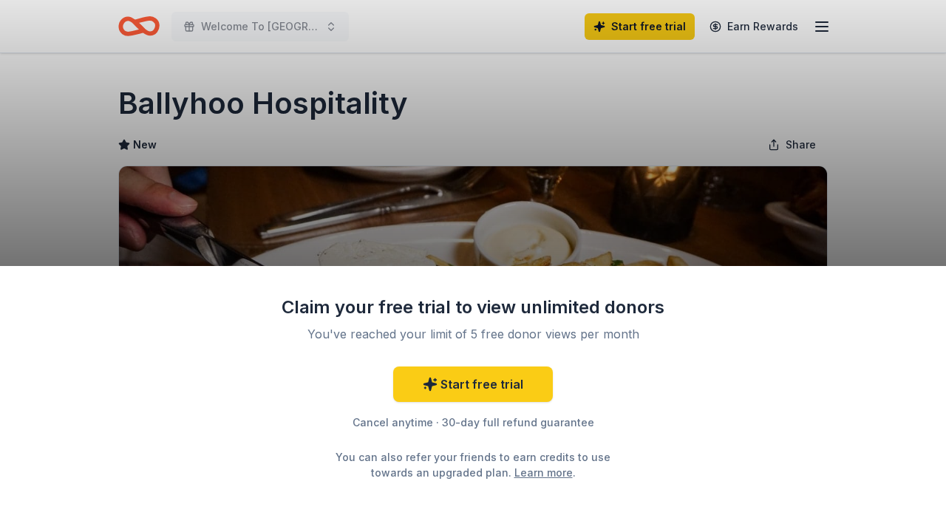
click at [857, 215] on div "Claim your free trial to view unlimited donors You've reached your limit of 5 f…" at bounding box center [473, 266] width 946 height 532
click at [851, 133] on div "Claim your free trial to view unlimited donors You've reached your limit of 5 f…" at bounding box center [473, 266] width 946 height 532
click at [786, 142] on div "Claim your free trial to view unlimited donors You've reached your limit of 5 f…" at bounding box center [473, 266] width 946 height 532
click at [444, 316] on div "Claim your free trial to view unlimited donors" at bounding box center [473, 308] width 384 height 24
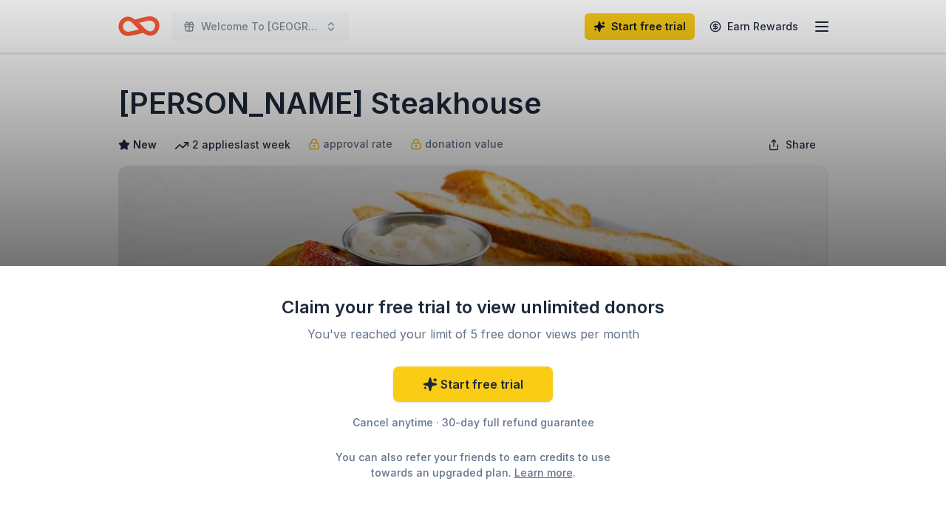
click at [597, 206] on div "Claim your free trial to view unlimited donors You've reached your limit of 5 f…" at bounding box center [473, 266] width 946 height 532
click at [759, 25] on div "Claim your free trial to view unlimited donors You've reached your limit of 5 f…" at bounding box center [473, 266] width 946 height 532
click at [795, 145] on div "Claim your free trial to view unlimited donors You've reached your limit of 5 f…" at bounding box center [473, 266] width 946 height 532
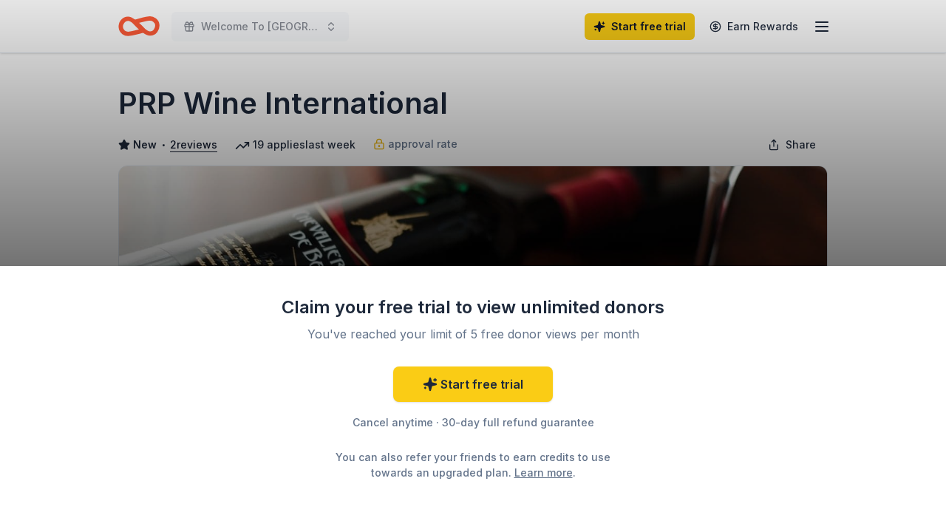
click at [514, 472] on link "Learn more" at bounding box center [543, 473] width 58 height 16
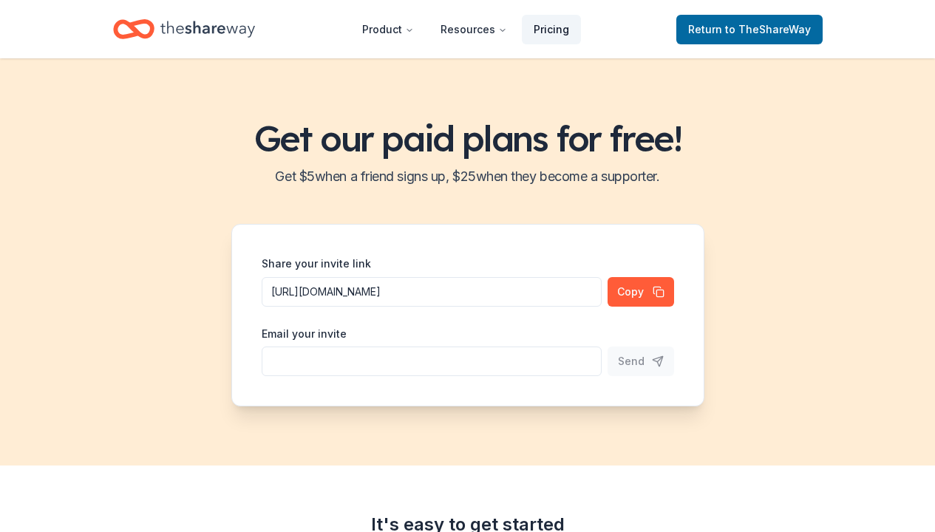
click at [550, 29] on link "Pricing" at bounding box center [551, 30] width 59 height 30
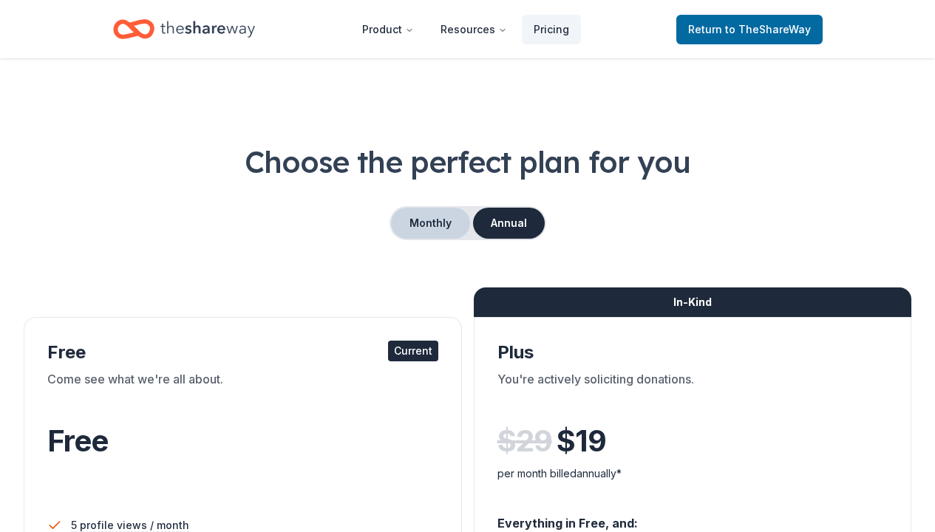
click at [440, 218] on button "Monthly" at bounding box center [430, 223] width 79 height 31
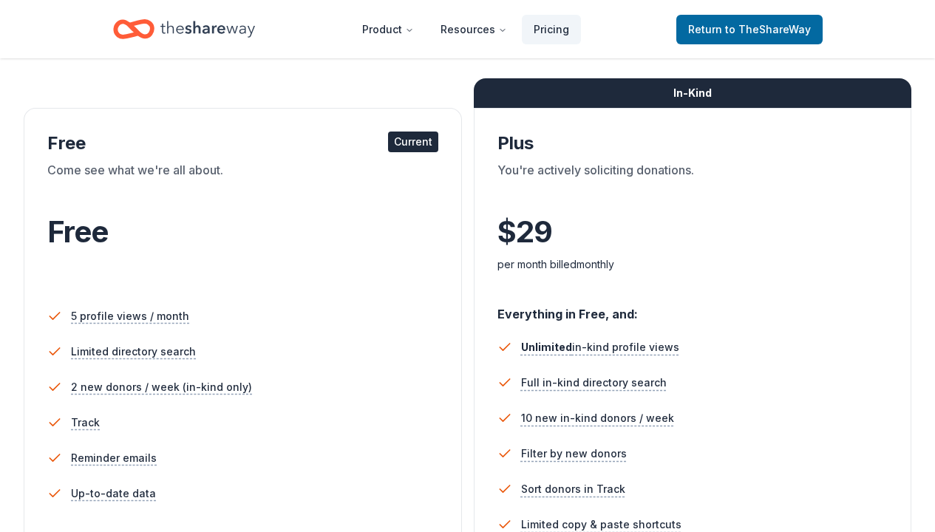
scroll to position [144, 0]
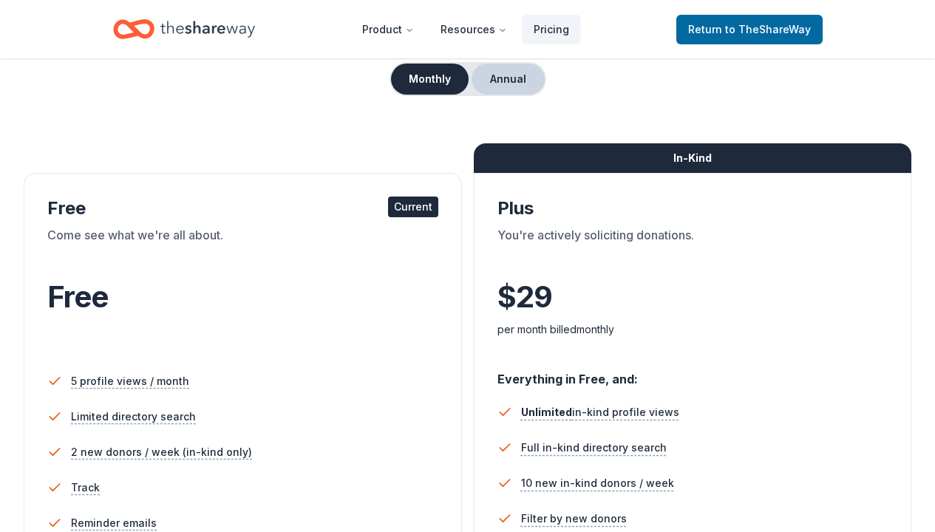
click at [512, 81] on button "Annual" at bounding box center [508, 79] width 73 height 31
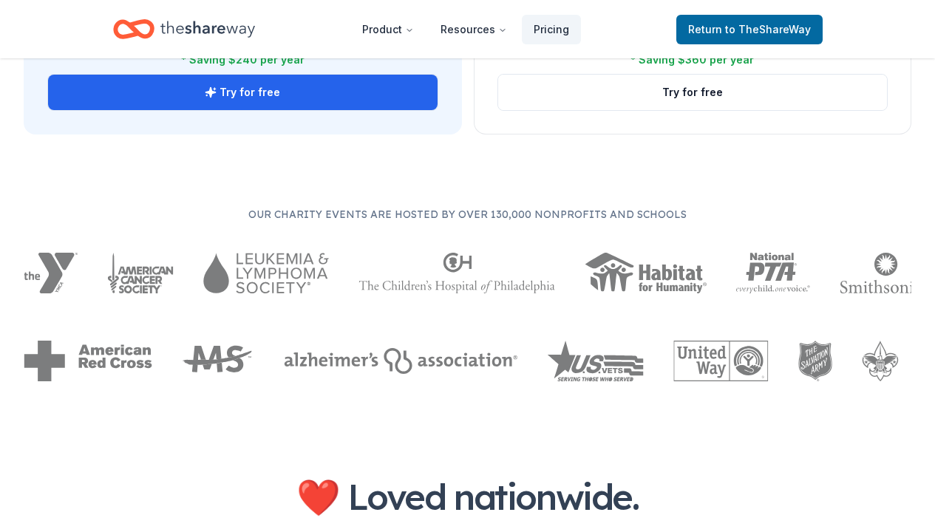
scroll to position [0, 0]
